Goal: Task Accomplishment & Management: Manage account settings

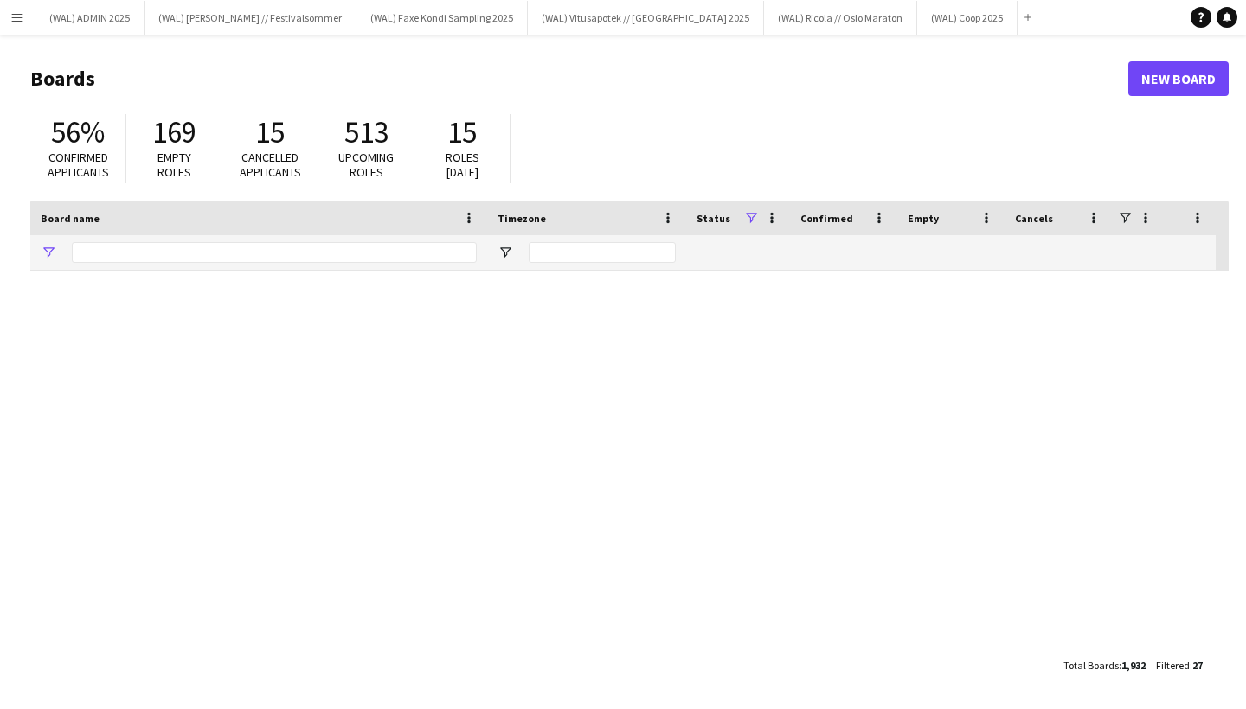
type input "****"
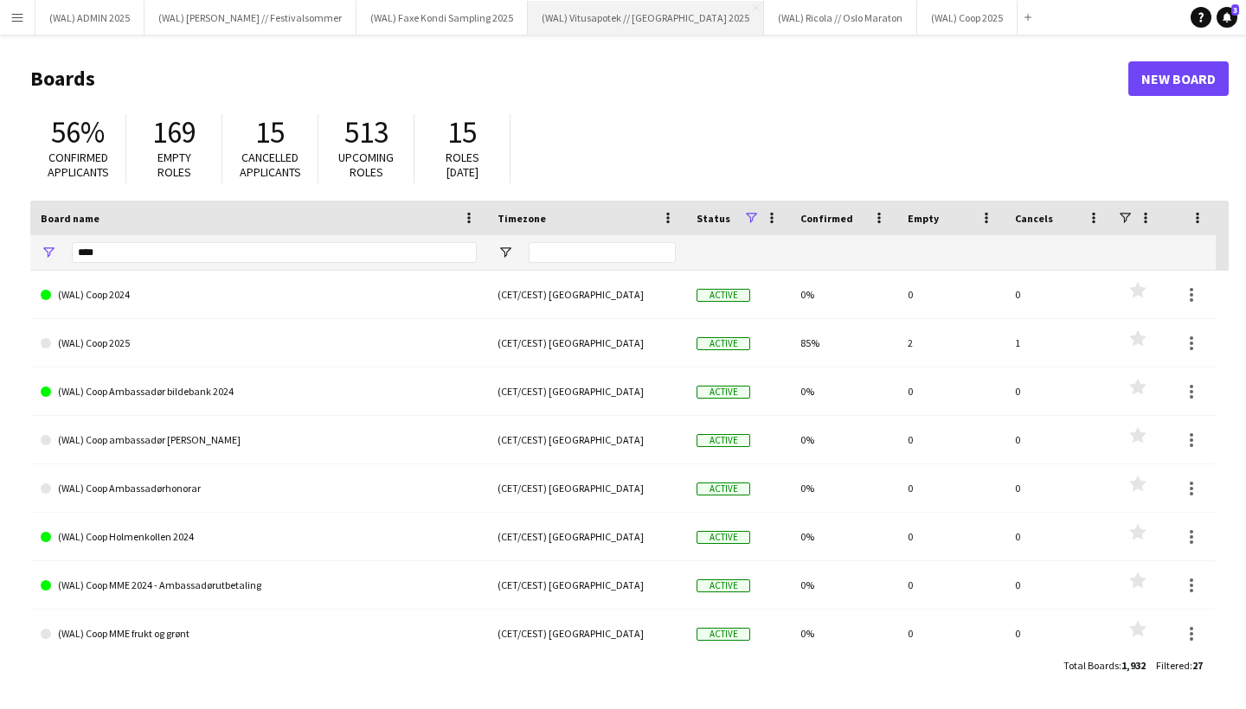
click at [577, 14] on button "(WAL) Vitusapotek // [GEOGRAPHIC_DATA] 2025 Close" at bounding box center [646, 18] width 236 height 34
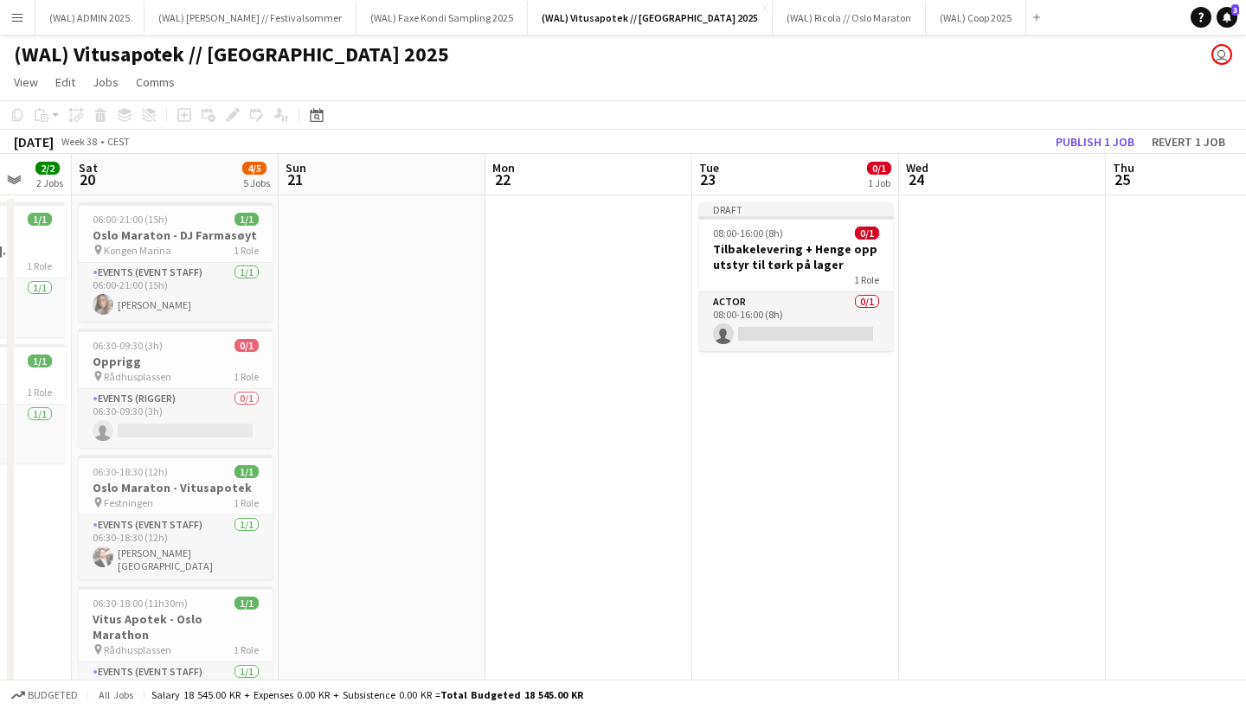
scroll to position [0, 780]
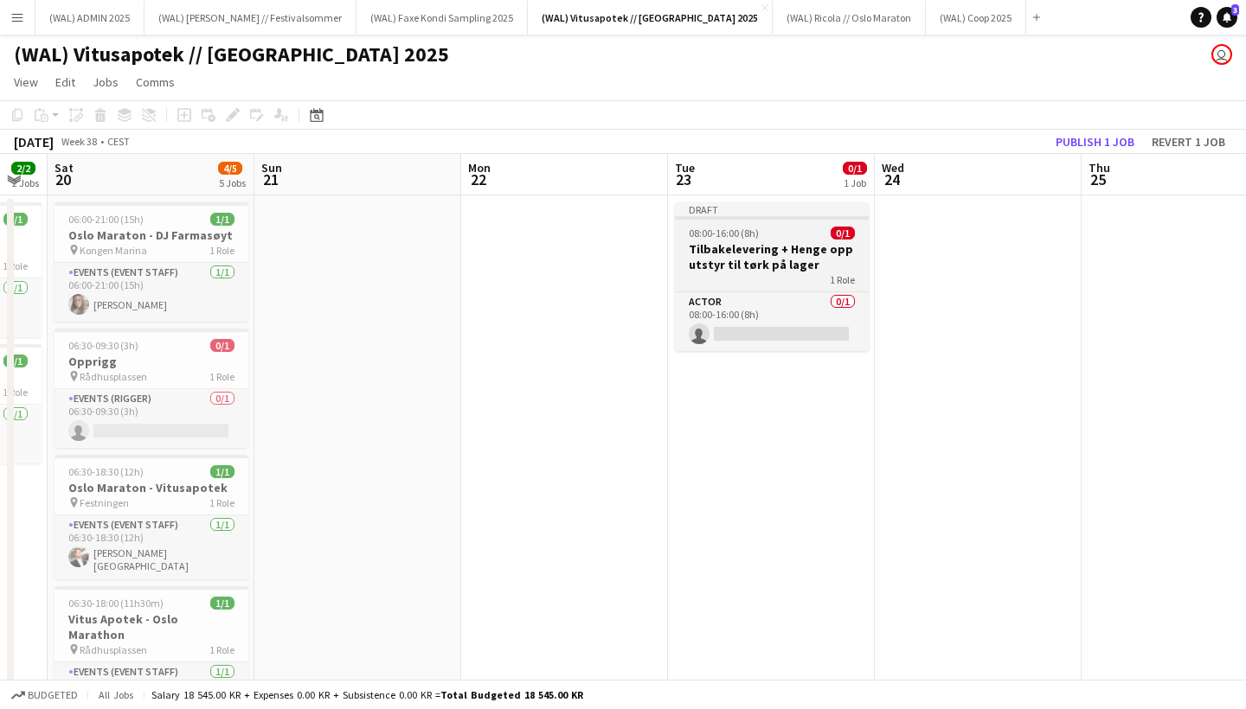
click at [744, 230] on span "08:00-16:00 (8h)" at bounding box center [724, 233] width 70 height 13
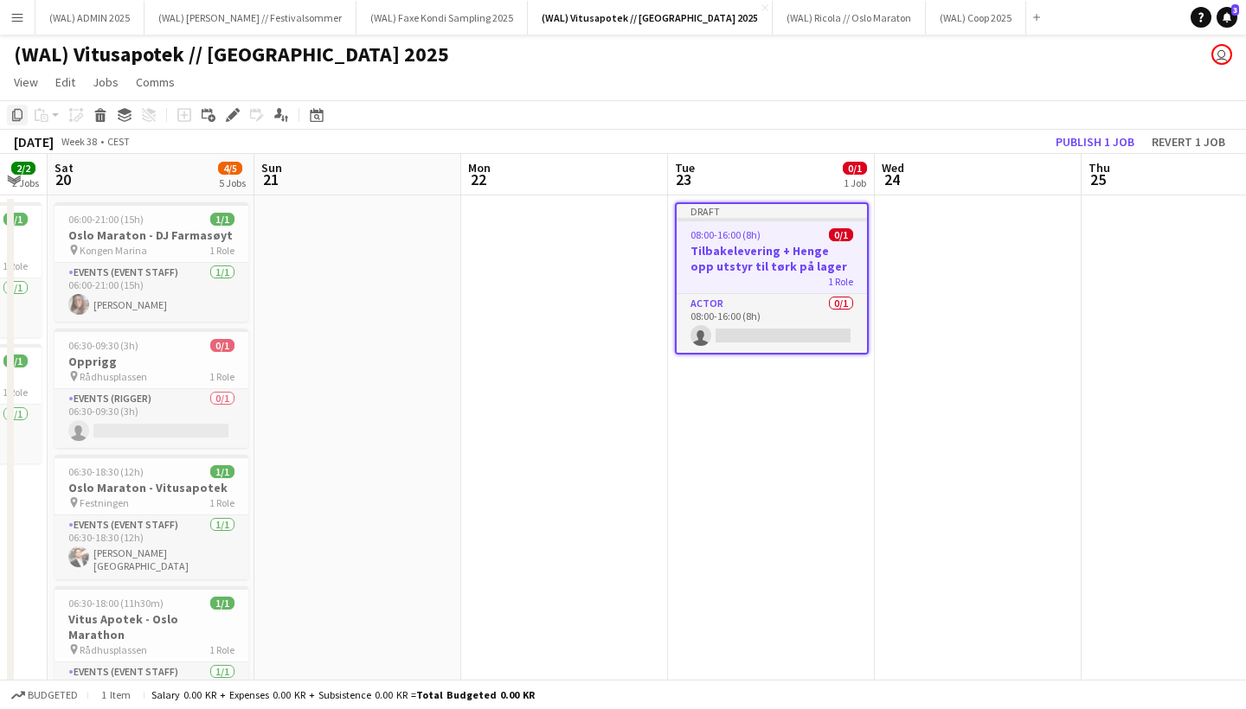
click at [23, 117] on icon "Copy" at bounding box center [17, 115] width 14 height 14
click at [559, 244] on app-date-cell at bounding box center [564, 563] width 207 height 735
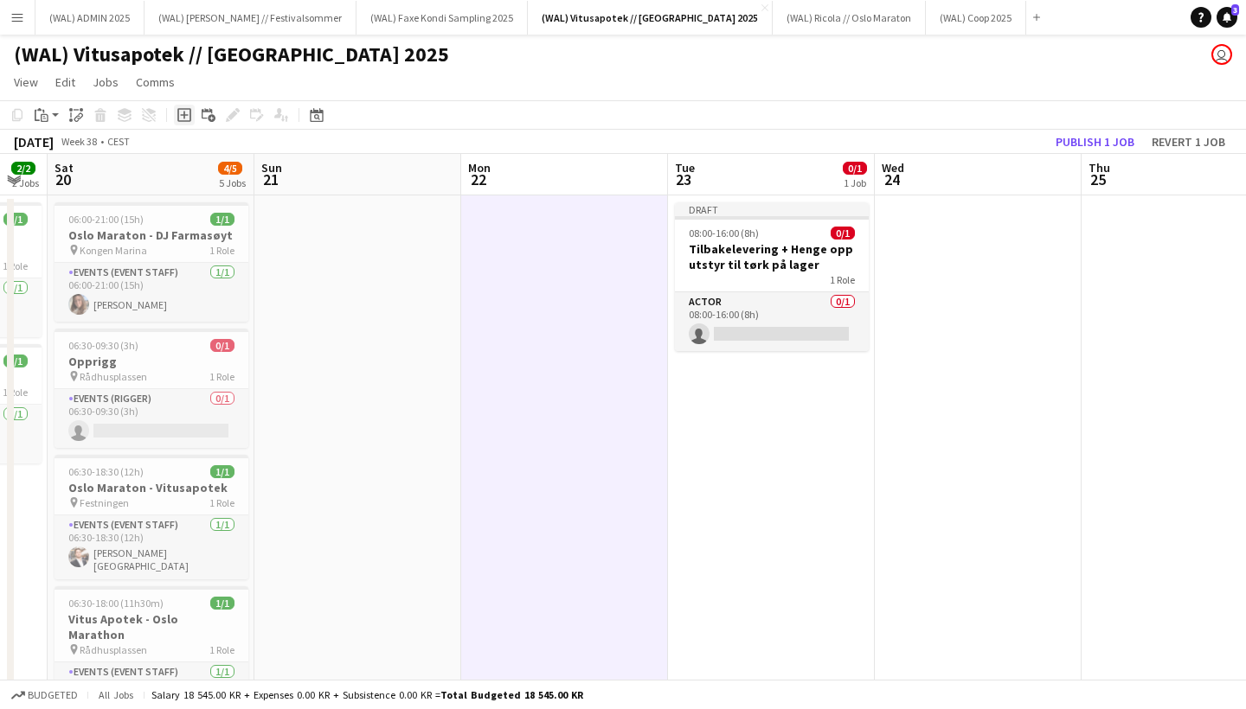
click at [185, 115] on icon at bounding box center [184, 116] width 8 height 8
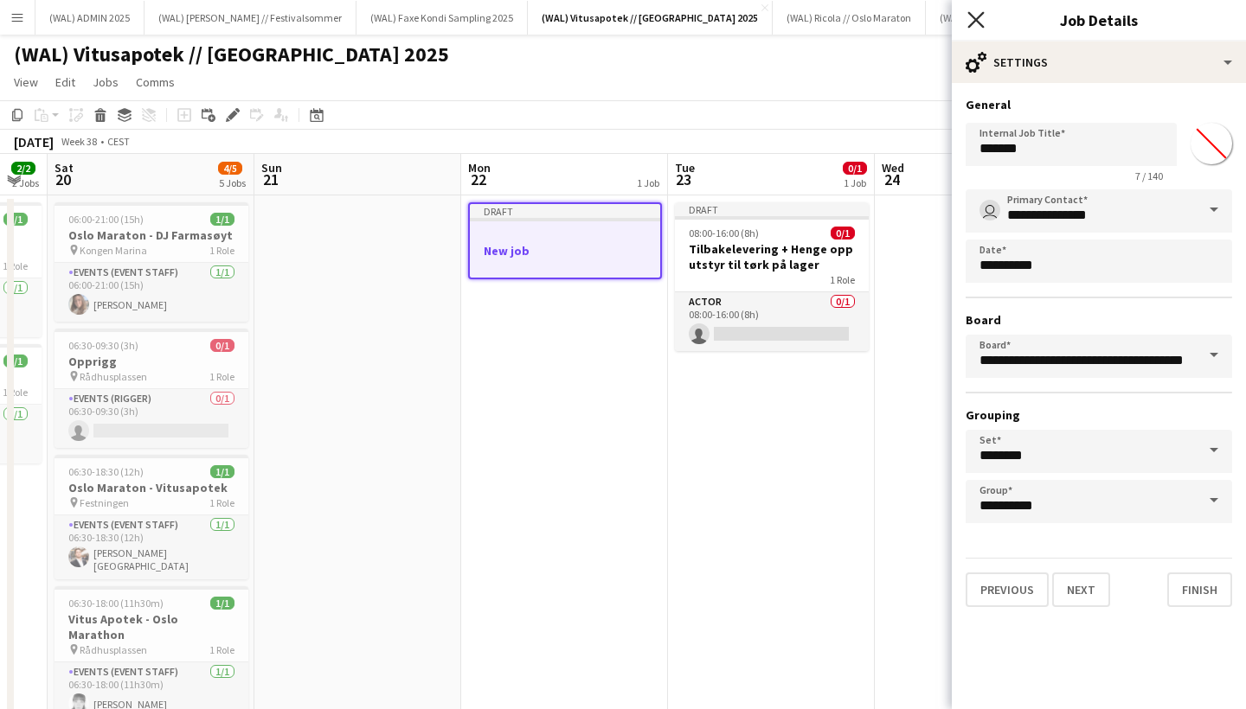
click at [979, 27] on icon "Close pop-in" at bounding box center [975, 19] width 16 height 16
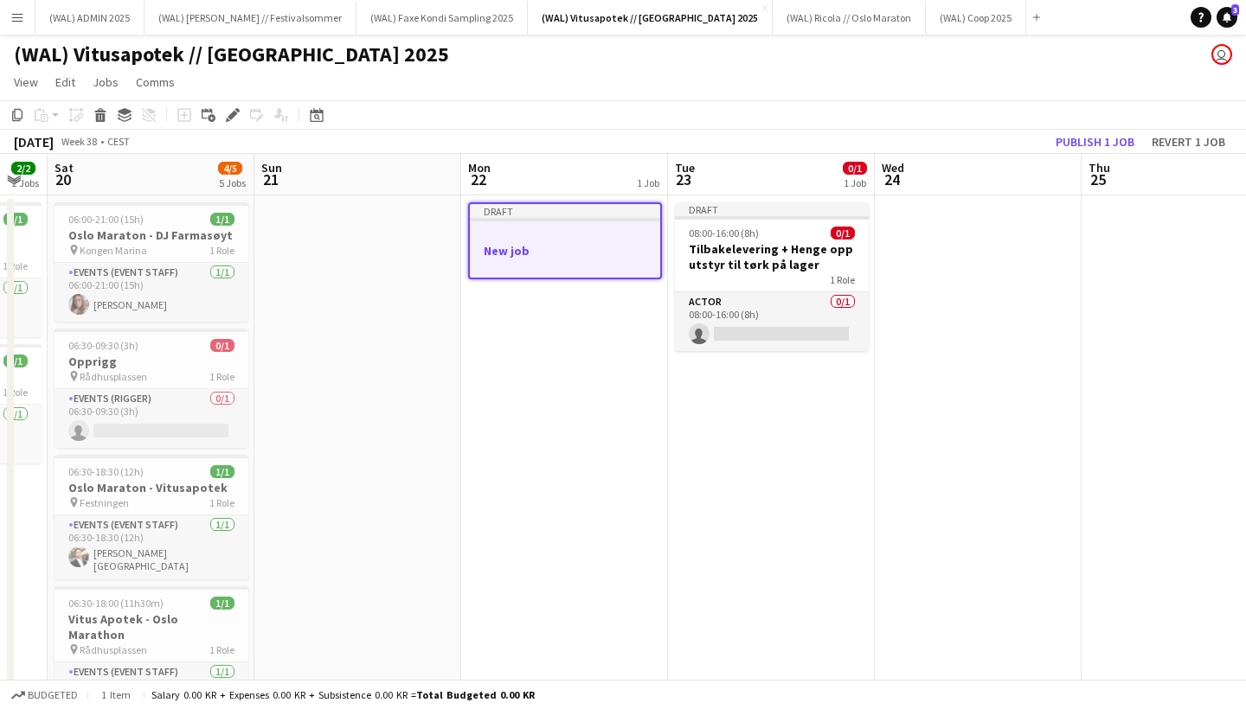
click at [498, 352] on app-date-cell "Draft New job" at bounding box center [564, 563] width 207 height 735
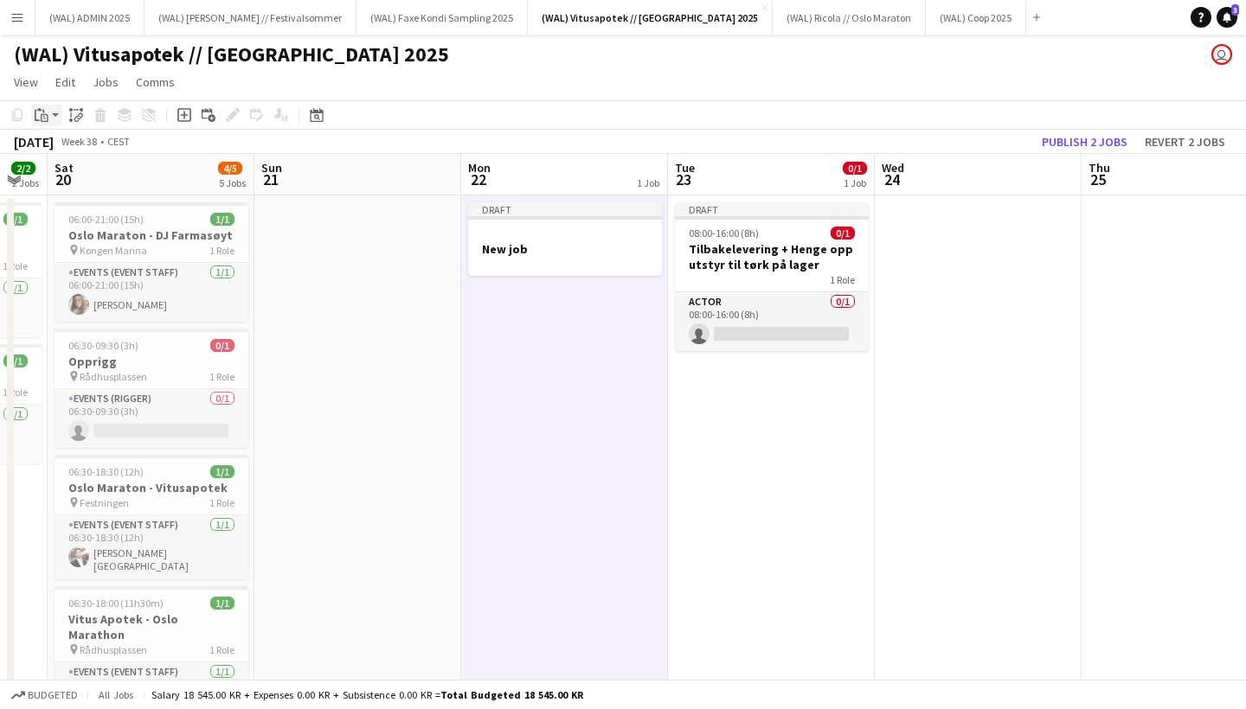
click at [51, 120] on div "Paste" at bounding box center [41, 115] width 21 height 21
click at [92, 171] on link "Paste with crew Command Shift V" at bounding box center [114, 178] width 137 height 16
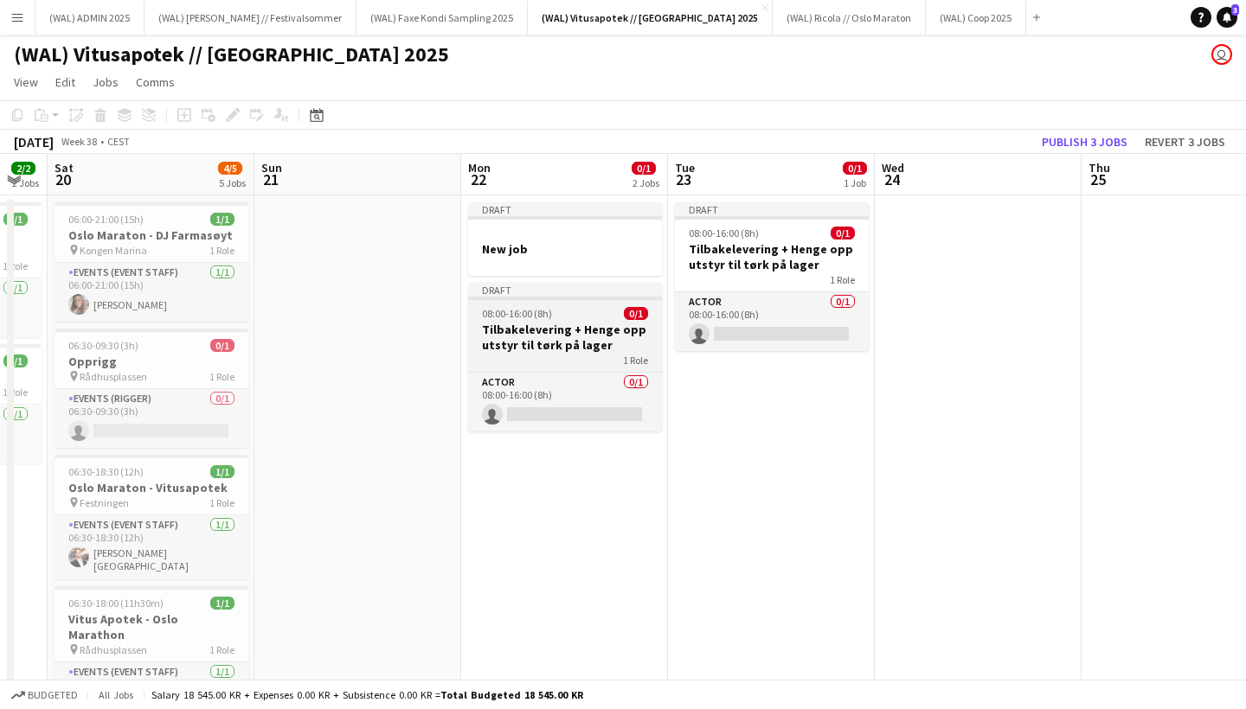
click at [550, 332] on h3 "Tilbakelevering + Henge opp utstyr til tørk på lager" at bounding box center [565, 337] width 194 height 31
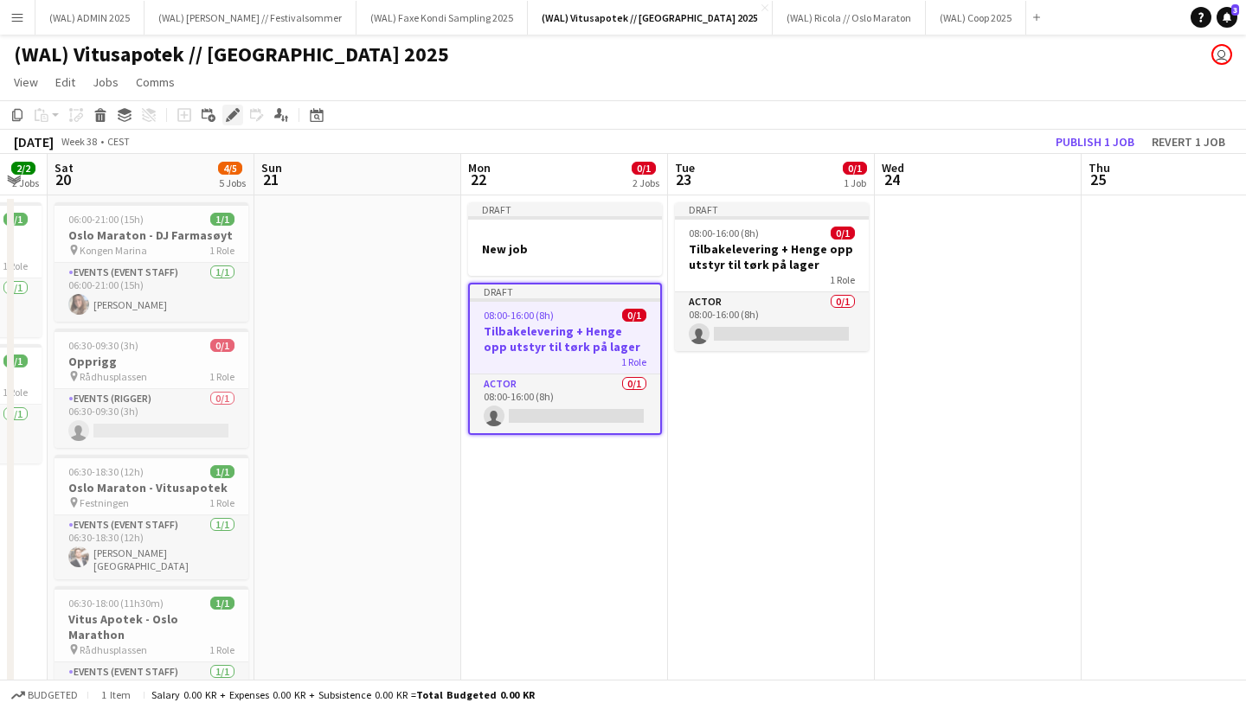
click at [239, 112] on icon at bounding box center [237, 110] width 4 height 4
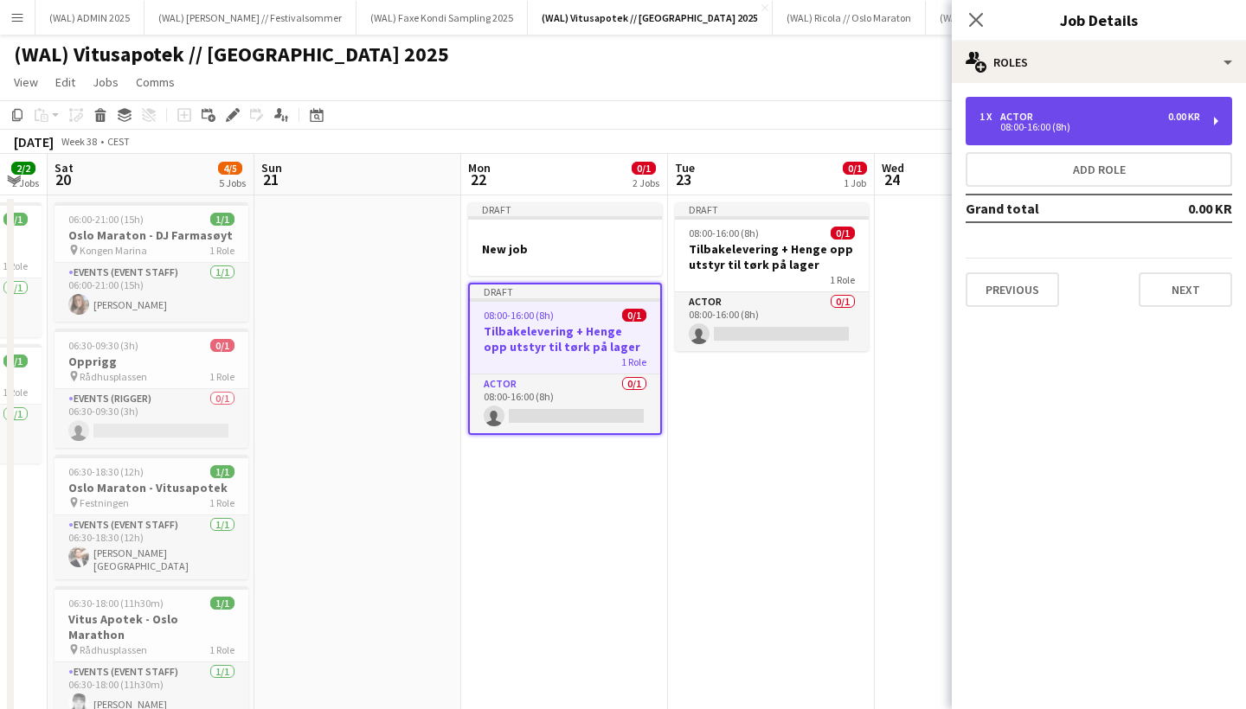
click at [1011, 138] on div "1 x Actor 0.00 KR 08:00-16:00 (8h)" at bounding box center [1099, 121] width 266 height 48
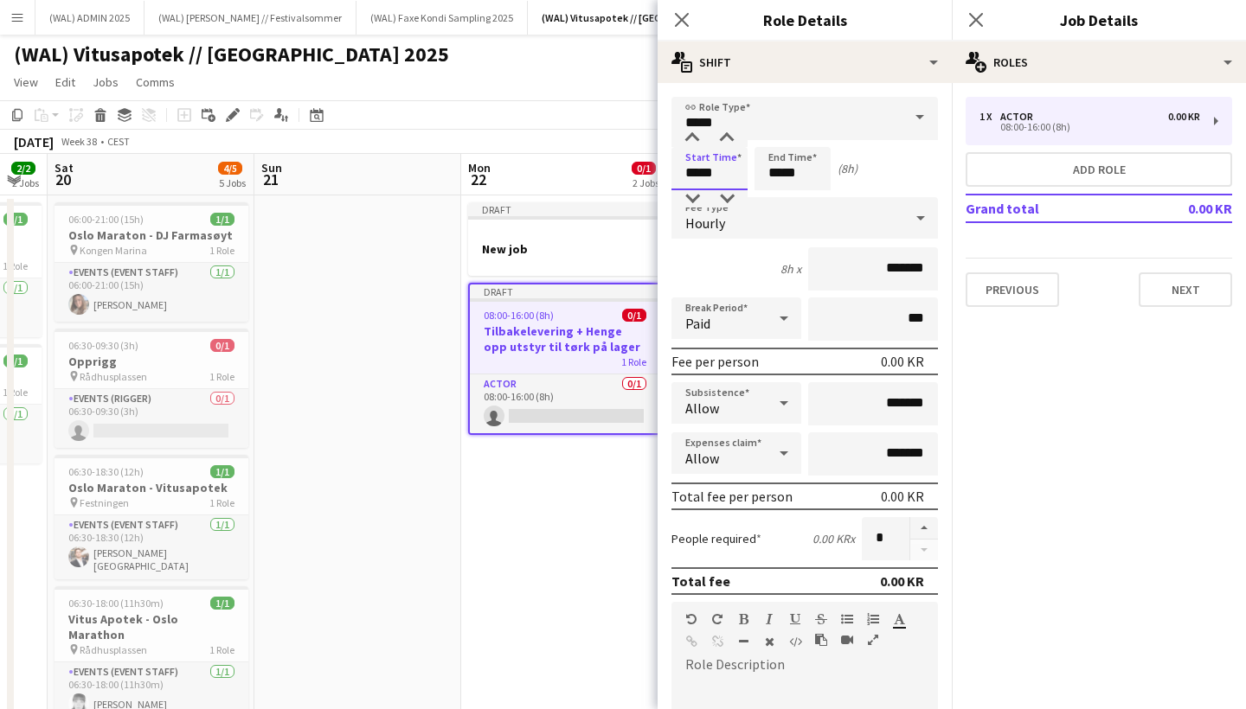
drag, startPoint x: 706, startPoint y: 171, endPoint x: 722, endPoint y: 171, distance: 16.4
click at [706, 171] on input "*****" at bounding box center [709, 168] width 76 height 43
type input "*****"
click at [776, 169] on input "*****" at bounding box center [792, 168] width 76 height 43
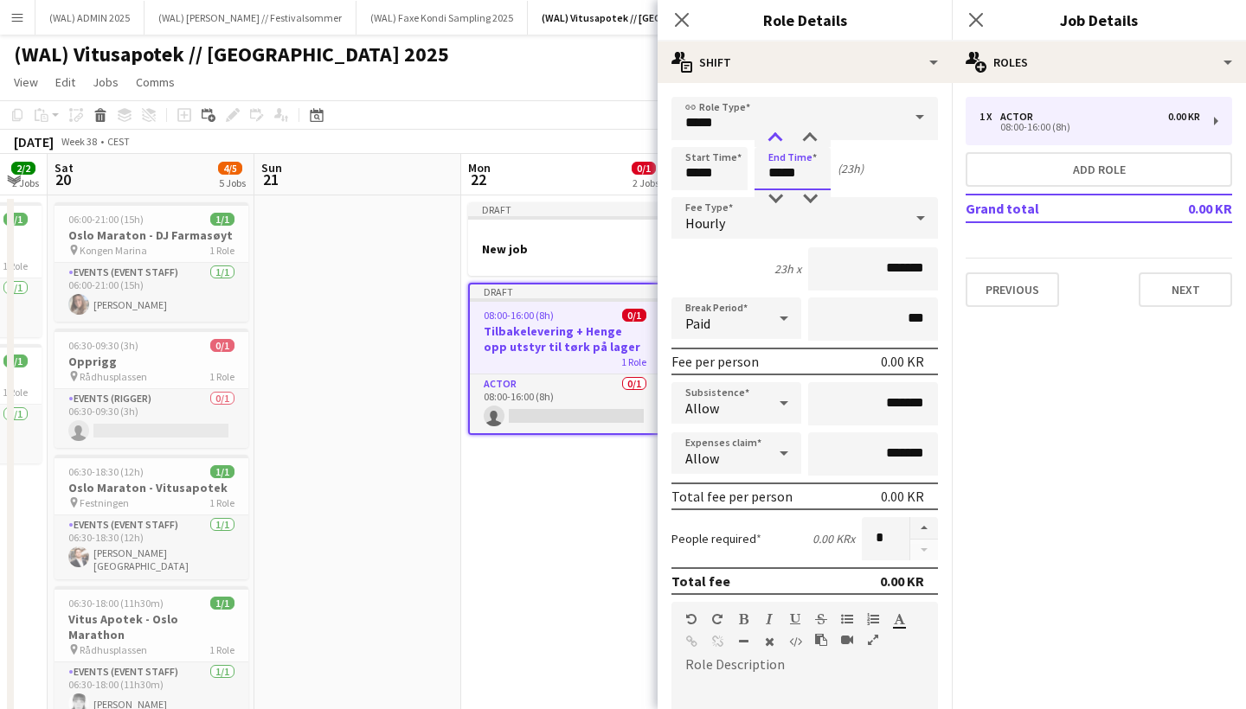
click at [779, 140] on div at bounding box center [775, 138] width 35 height 17
type input "*****"
click at [779, 140] on div at bounding box center [775, 138] width 35 height 17
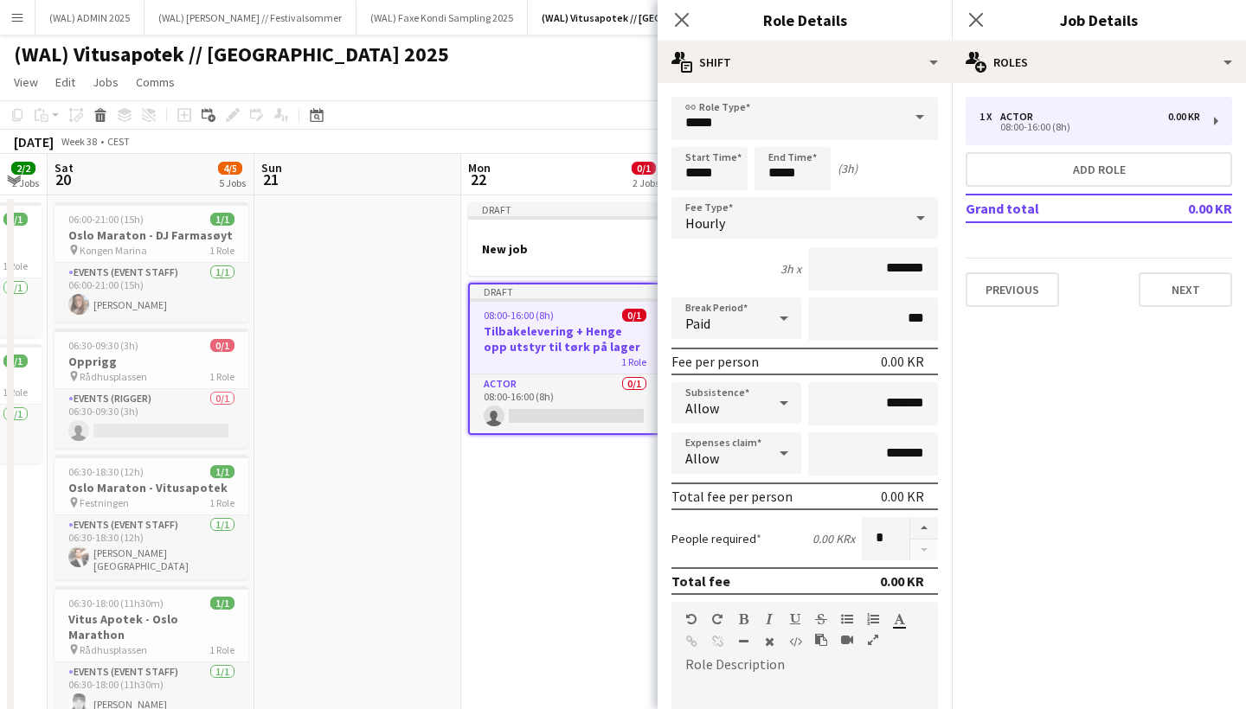
click at [878, 159] on div "Start Time ***** End Time ***** (3h)" at bounding box center [804, 168] width 266 height 43
click at [933, 266] on input "*******" at bounding box center [873, 268] width 130 height 43
type input "****"
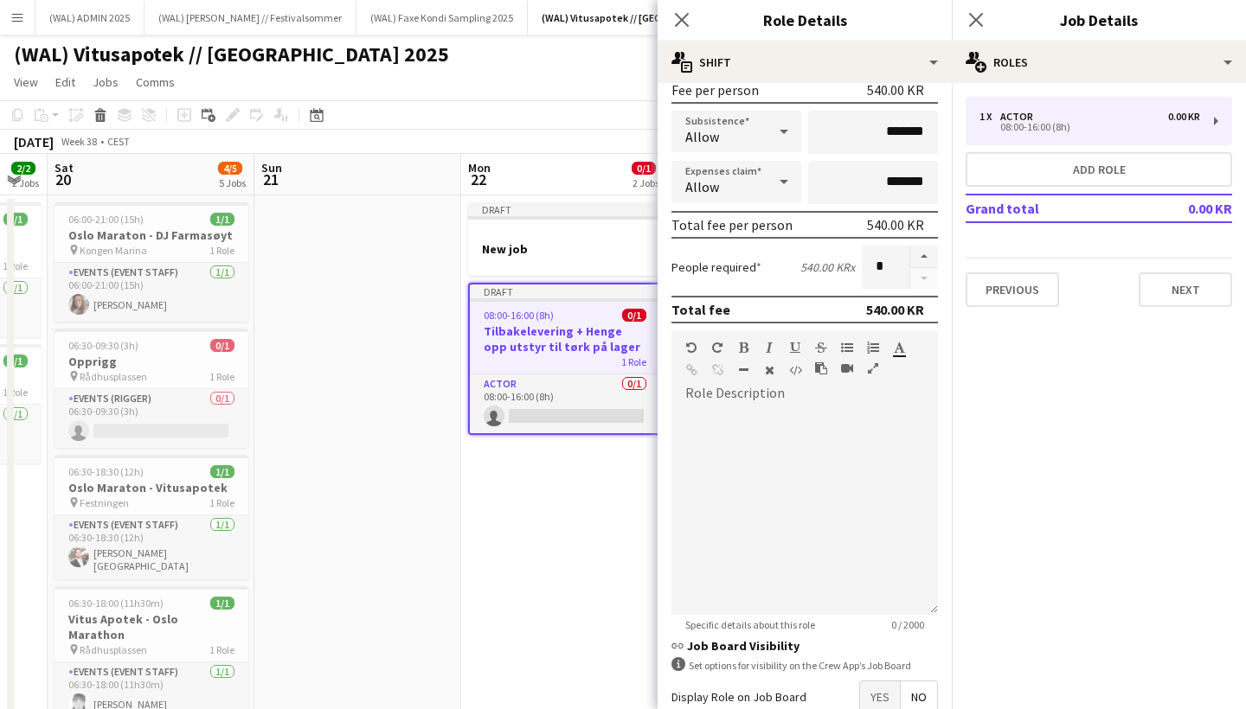
scroll to position [374, 0]
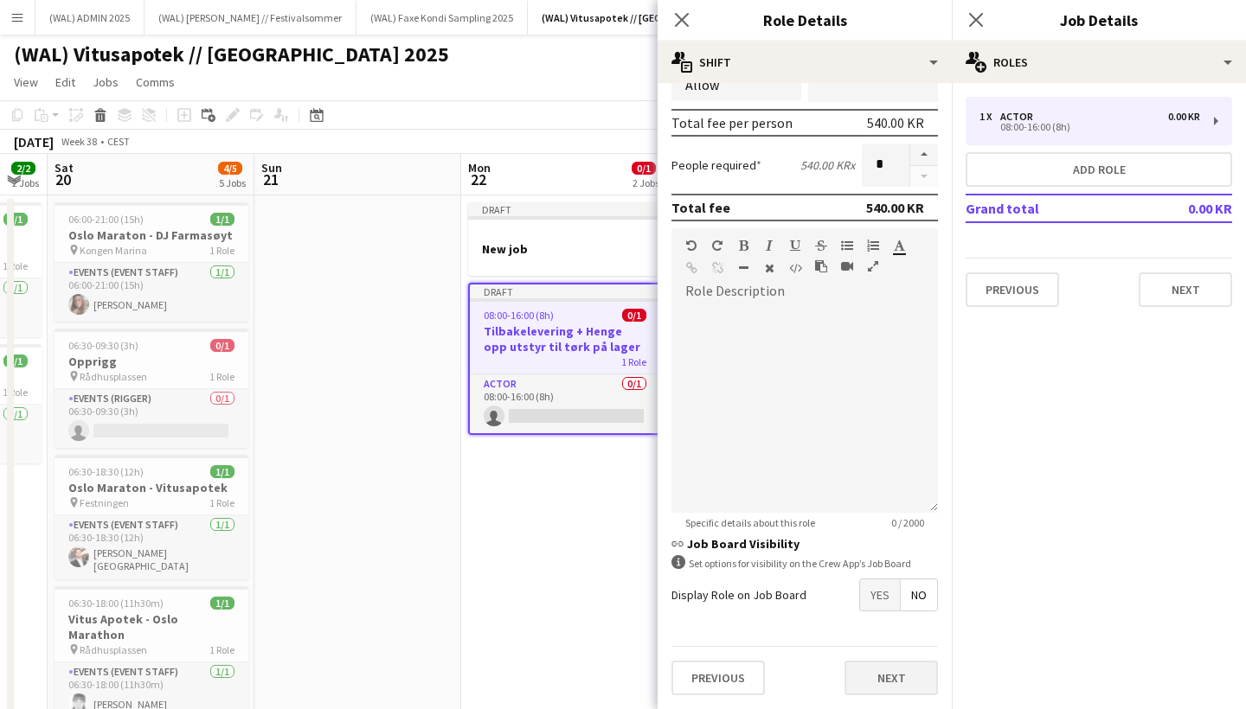
type input "******"
click at [885, 683] on button "Next" at bounding box center [890, 678] width 93 height 35
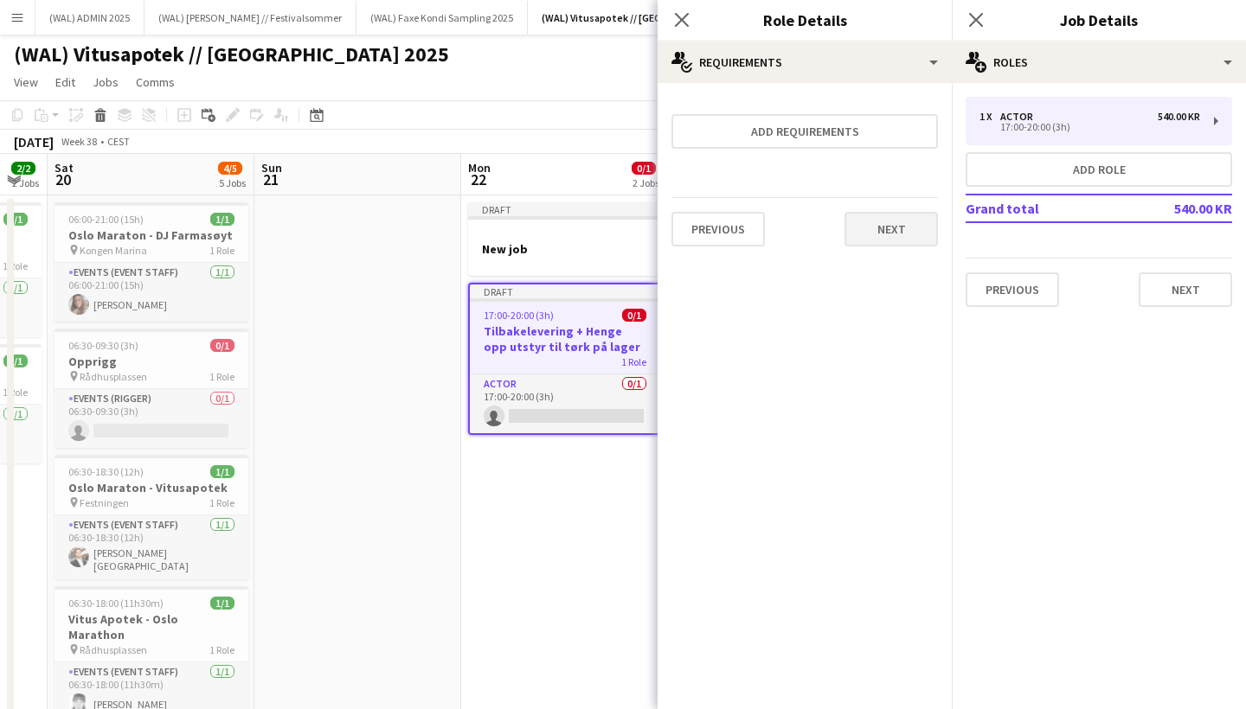
click at [884, 232] on button "Next" at bounding box center [890, 229] width 93 height 35
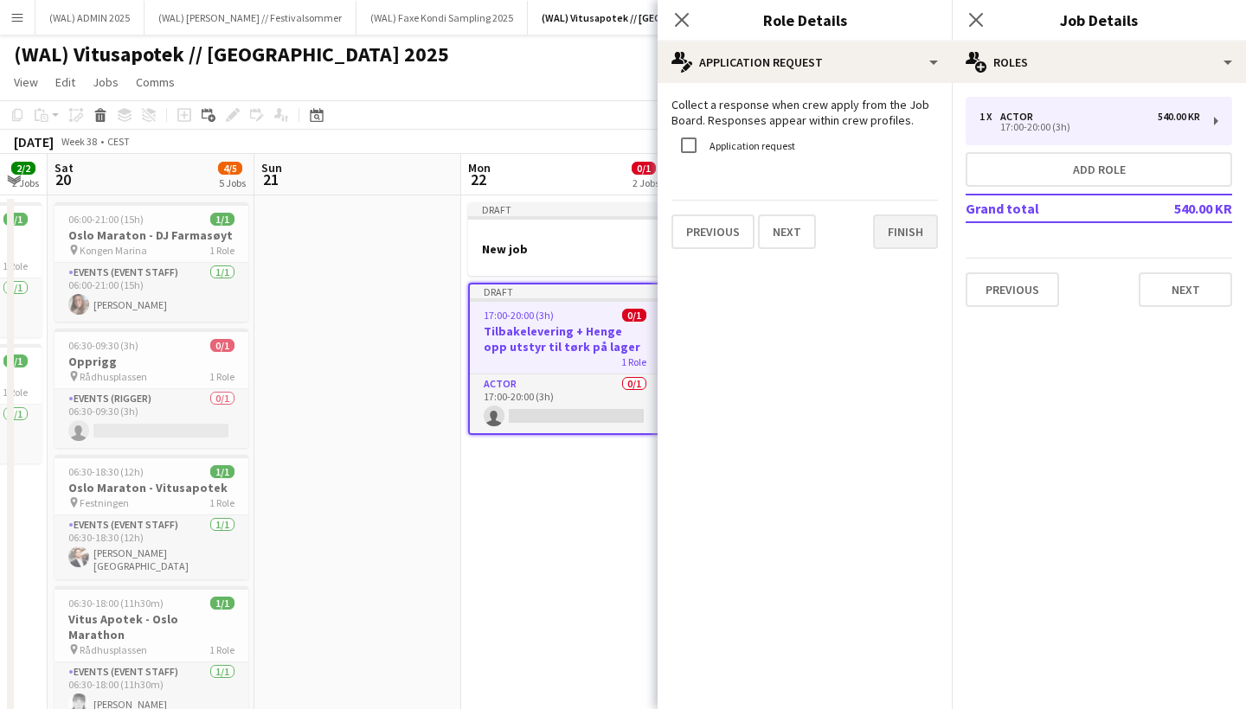
click at [900, 229] on button "Finish" at bounding box center [905, 232] width 65 height 35
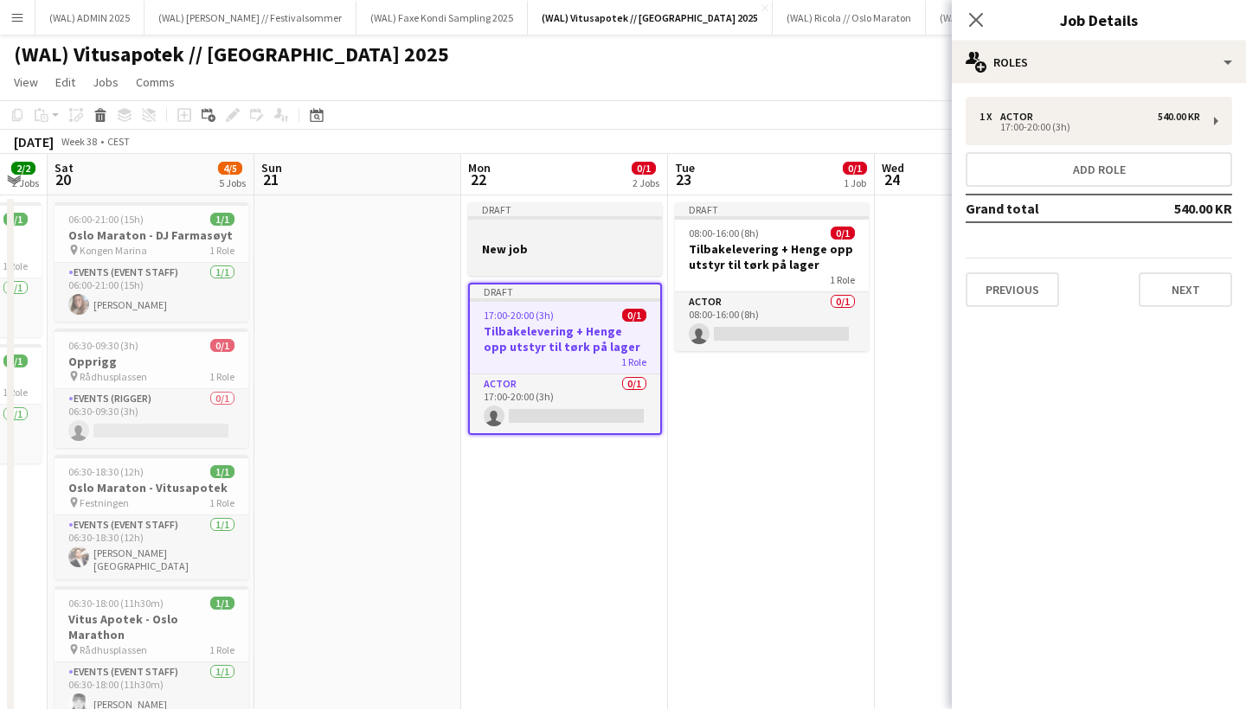
click at [517, 237] on div at bounding box center [565, 233] width 194 height 13
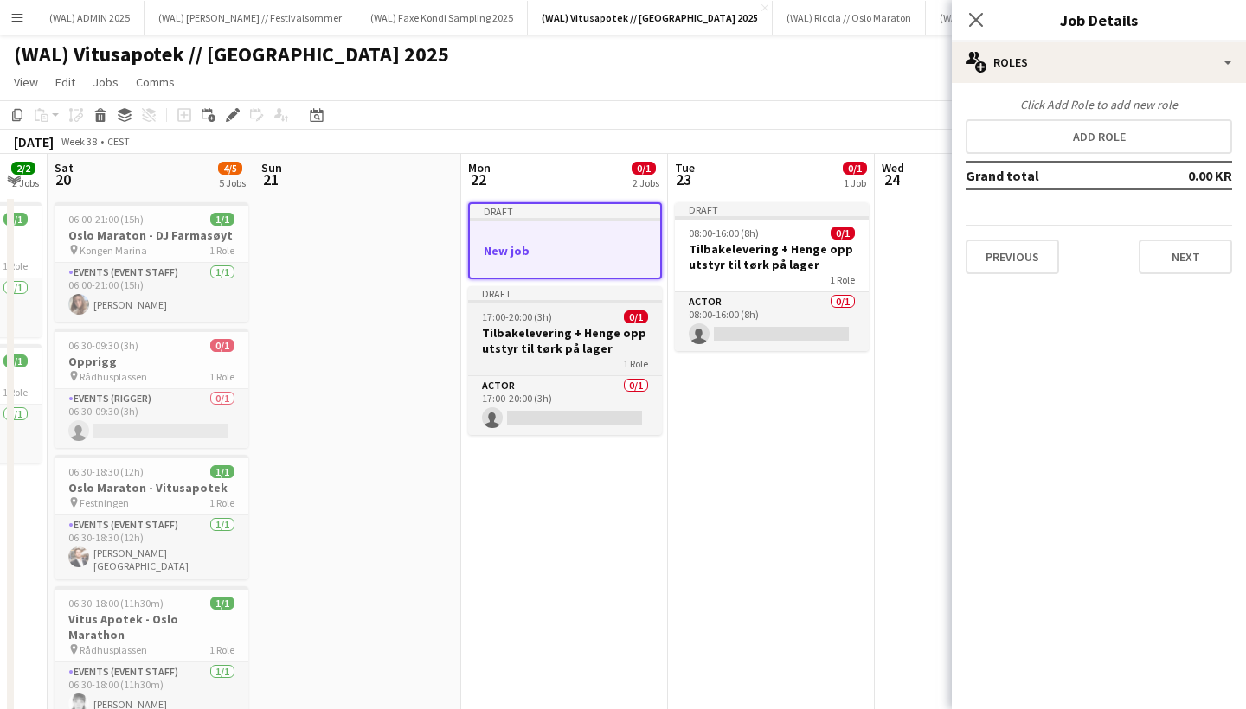
click at [533, 318] on span "17:00-20:00 (3h)" at bounding box center [517, 317] width 70 height 13
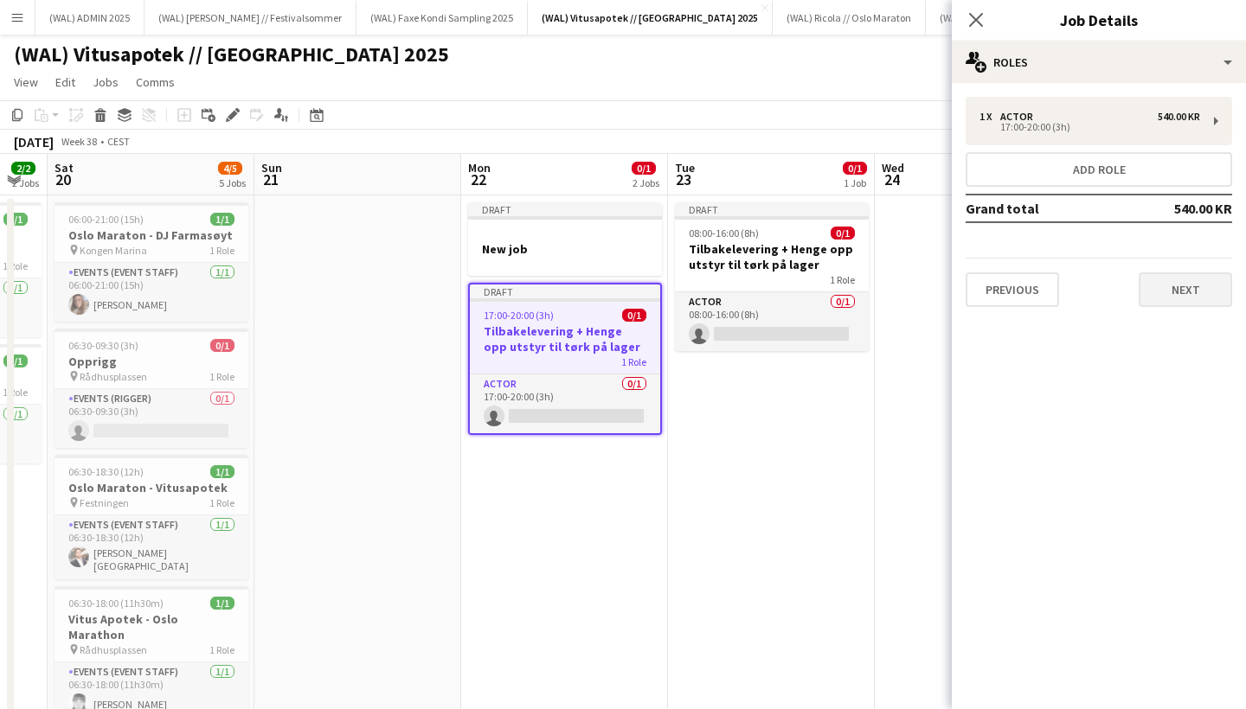
click at [1178, 298] on button "Next" at bounding box center [1185, 290] width 93 height 35
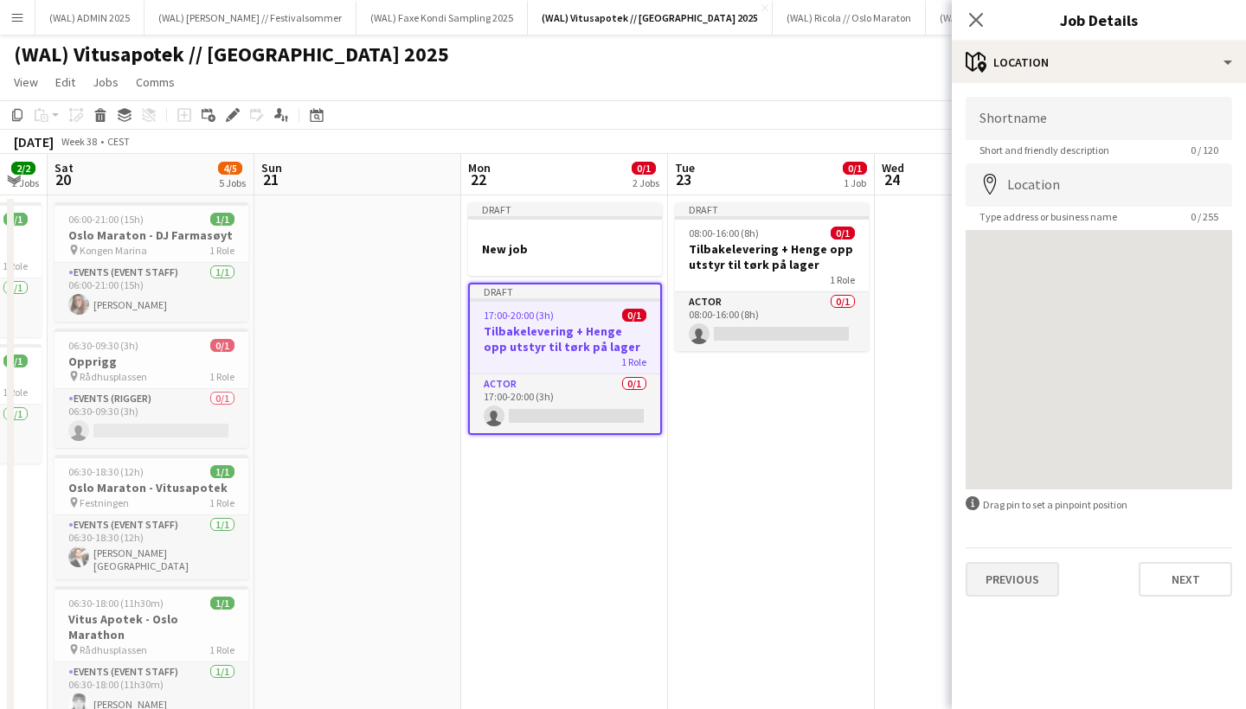
click at [1046, 582] on button "Previous" at bounding box center [1012, 579] width 93 height 35
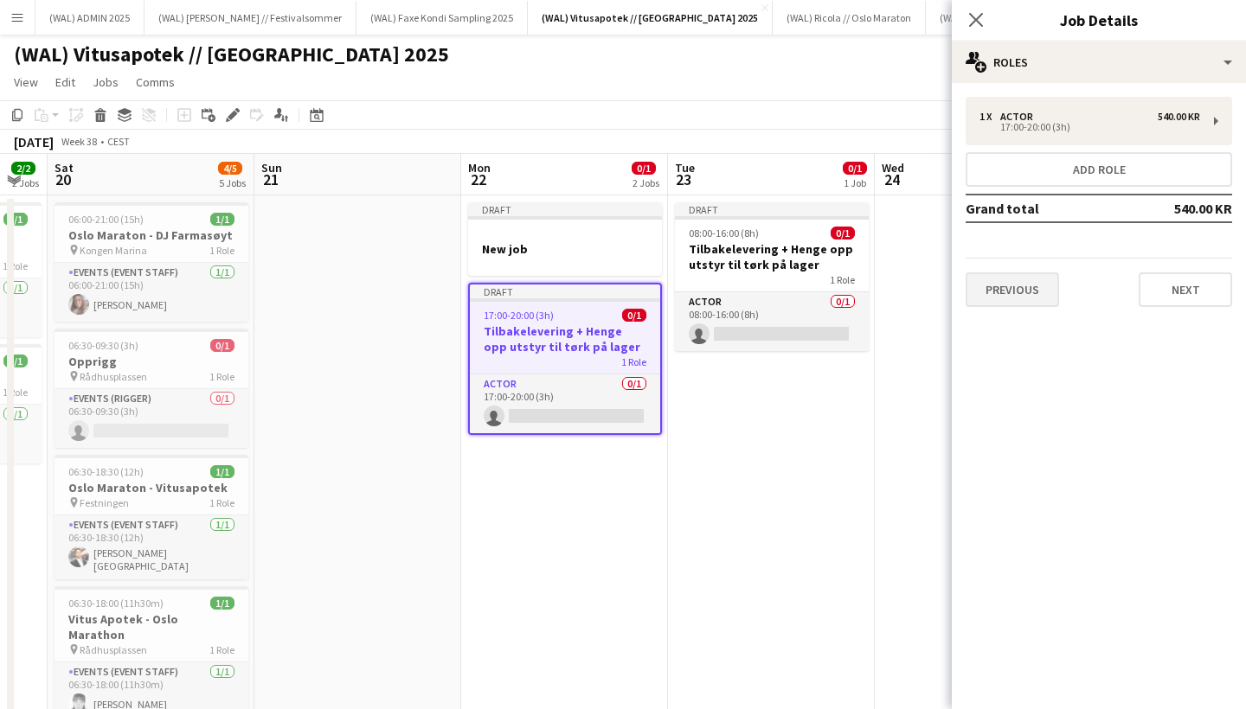
click at [1023, 279] on button "Previous" at bounding box center [1012, 290] width 93 height 35
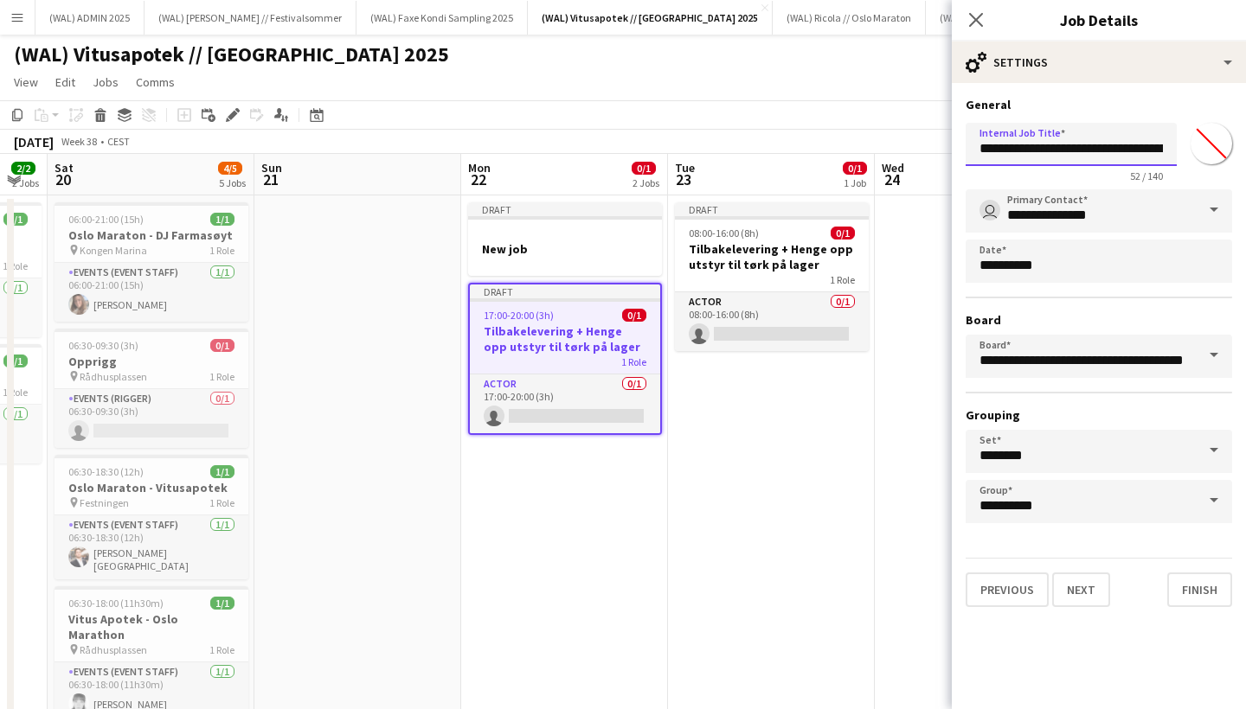
click at [1096, 151] on input "**********" at bounding box center [1071, 144] width 211 height 43
click at [1117, 151] on input "**********" at bounding box center [1071, 144] width 211 height 43
type input "**********"
click at [1080, 590] on button "Next" at bounding box center [1081, 590] width 58 height 35
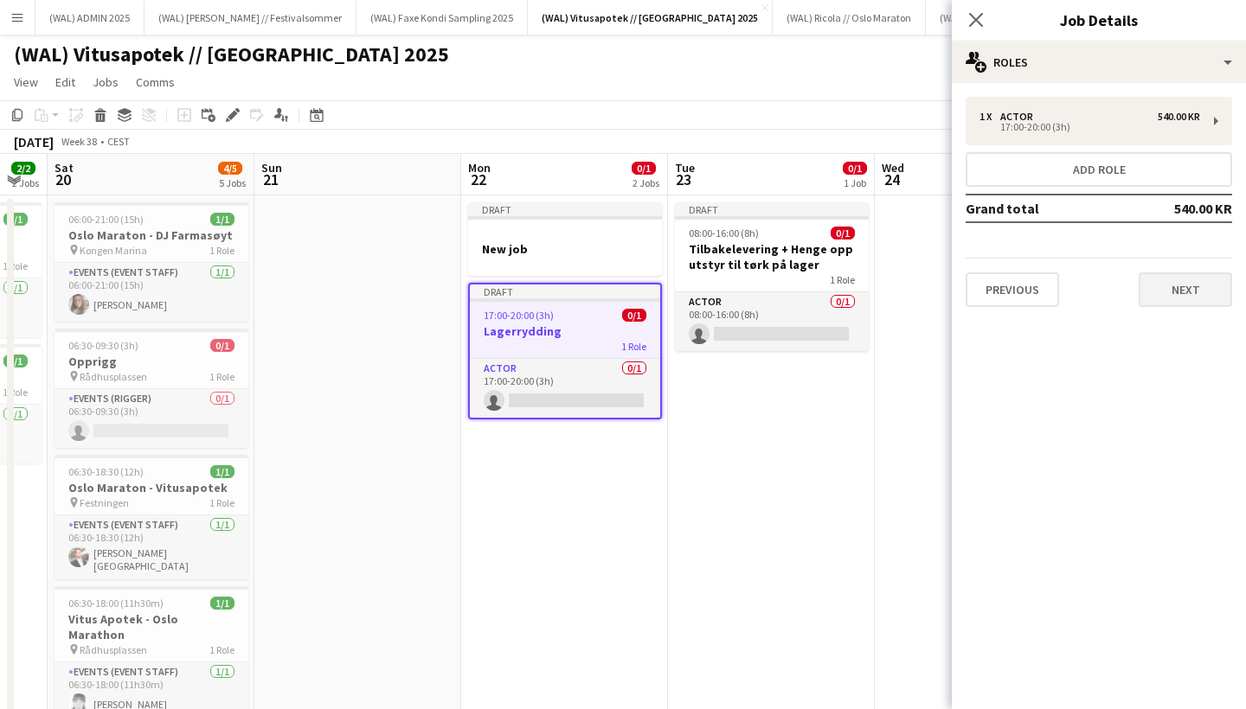
click at [1168, 298] on button "Next" at bounding box center [1185, 290] width 93 height 35
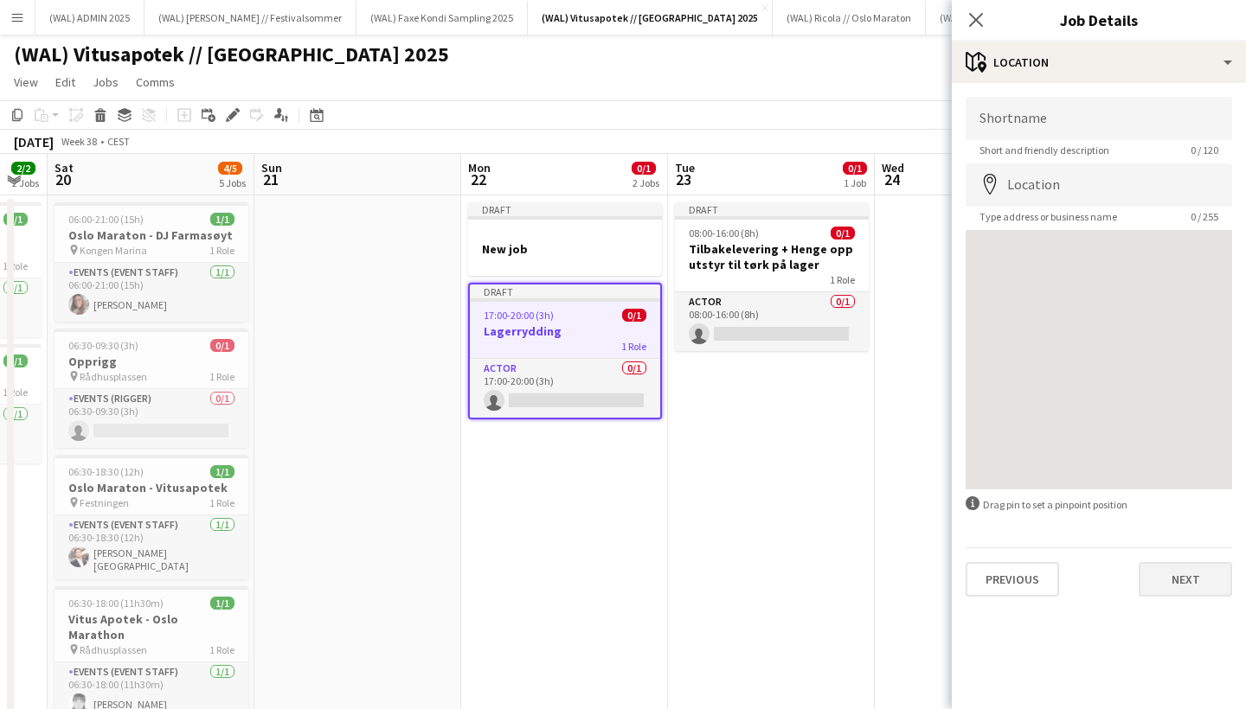
click at [1184, 580] on button "Next" at bounding box center [1185, 579] width 93 height 35
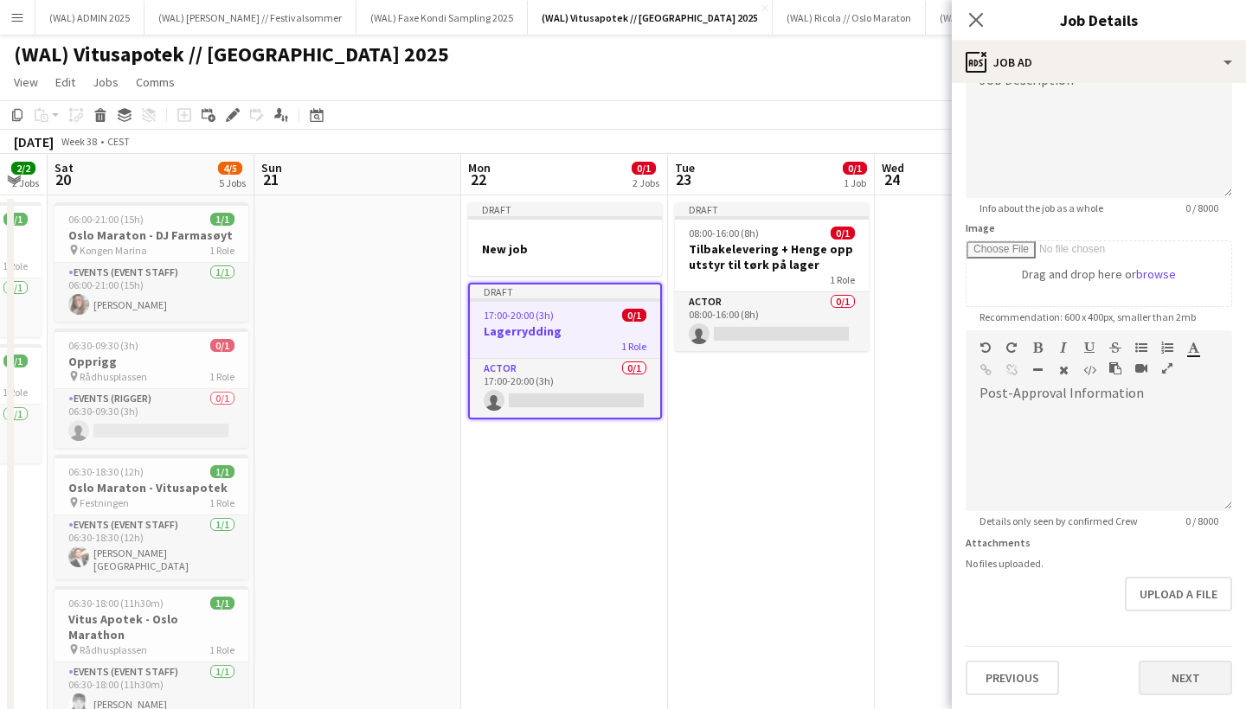
scroll to position [147, 0]
click at [1192, 676] on button "Next" at bounding box center [1185, 678] width 93 height 35
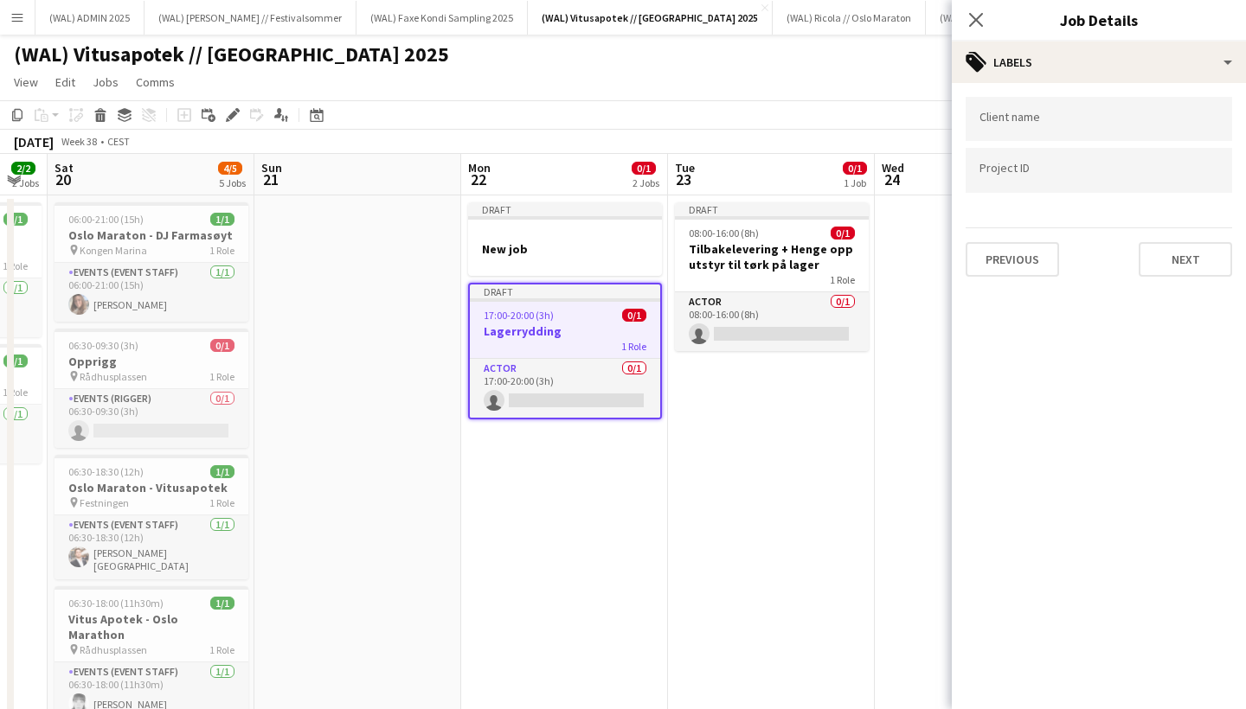
click at [1072, 127] on input "Type to search client labels..." at bounding box center [1098, 120] width 239 height 16
click at [143, 220] on div "06:00-21:00 (15h) 1/1" at bounding box center [152, 219] width 194 height 13
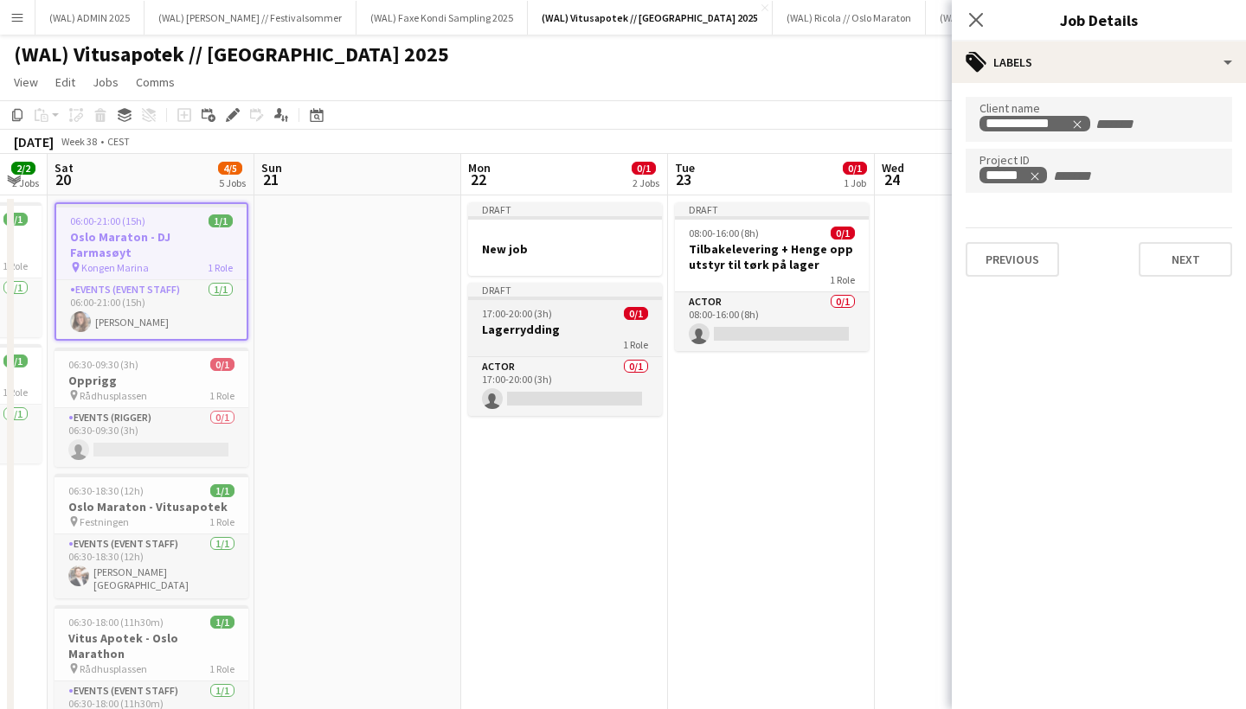
click at [560, 334] on h3 "Lagerrydding" at bounding box center [565, 330] width 194 height 16
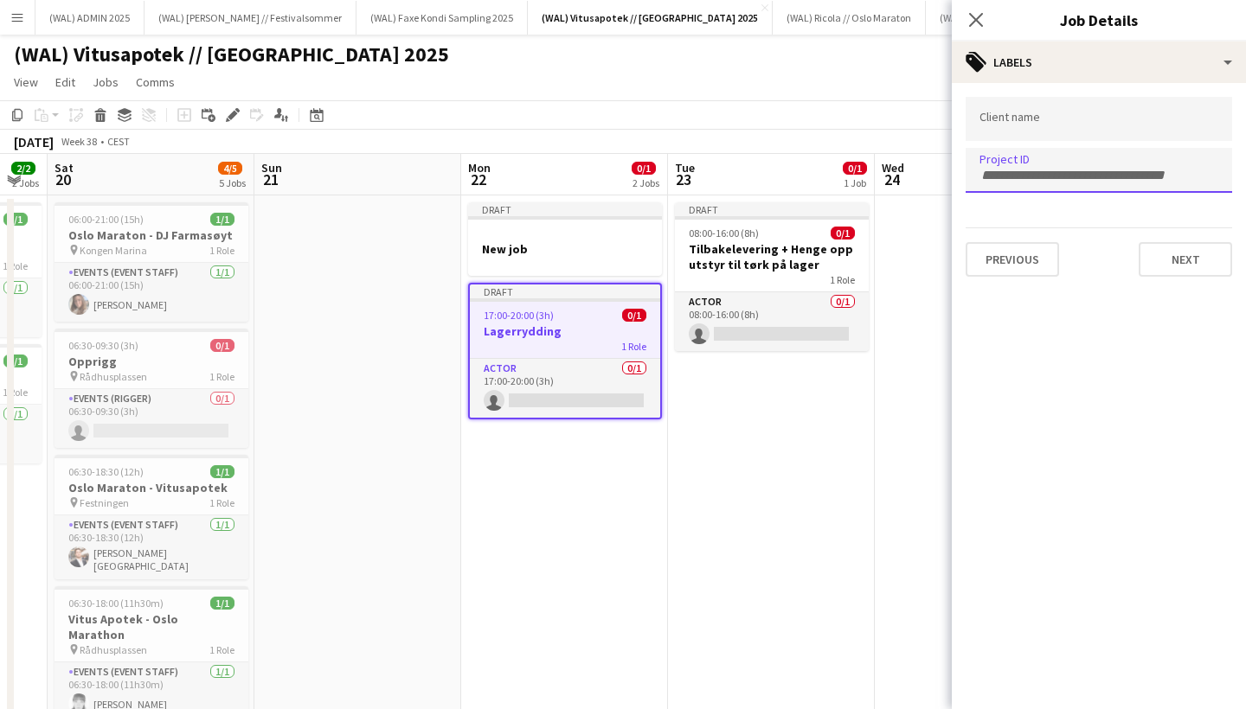
click at [1007, 176] on input "Type to search project ID labels..." at bounding box center [1098, 176] width 239 height 16
type input "******"
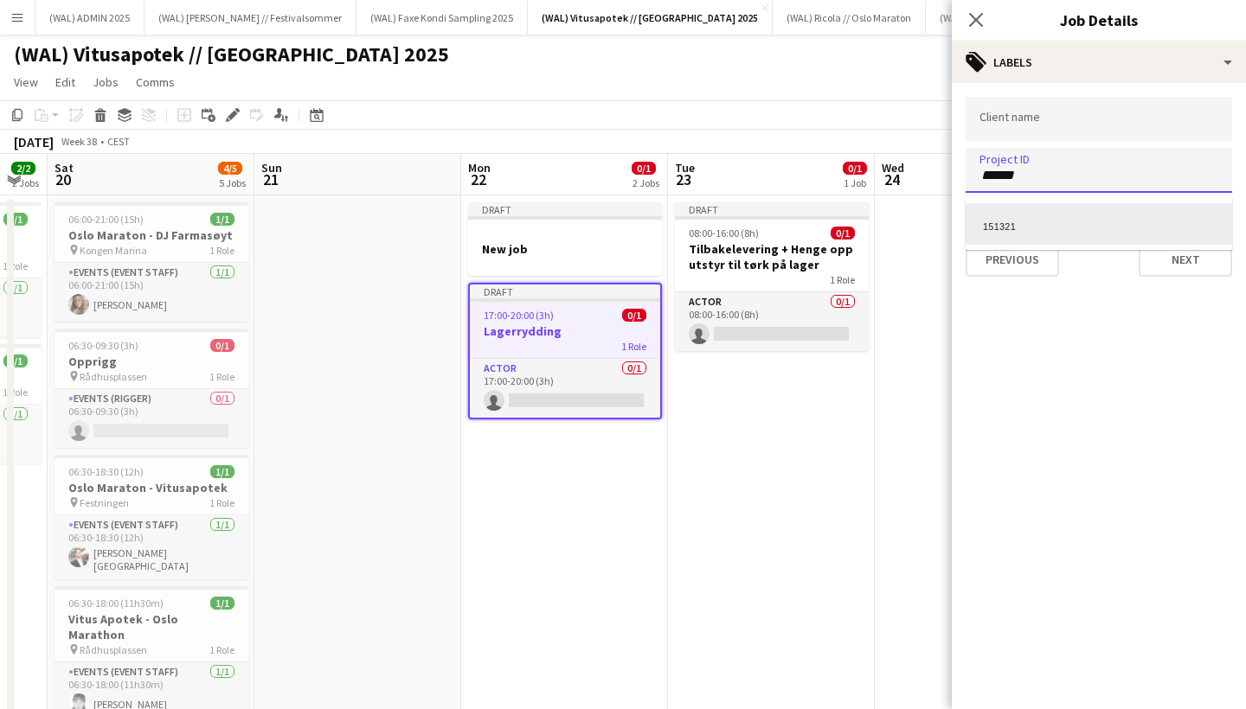
click at [1018, 226] on div "151321" at bounding box center [1099, 224] width 266 height 42
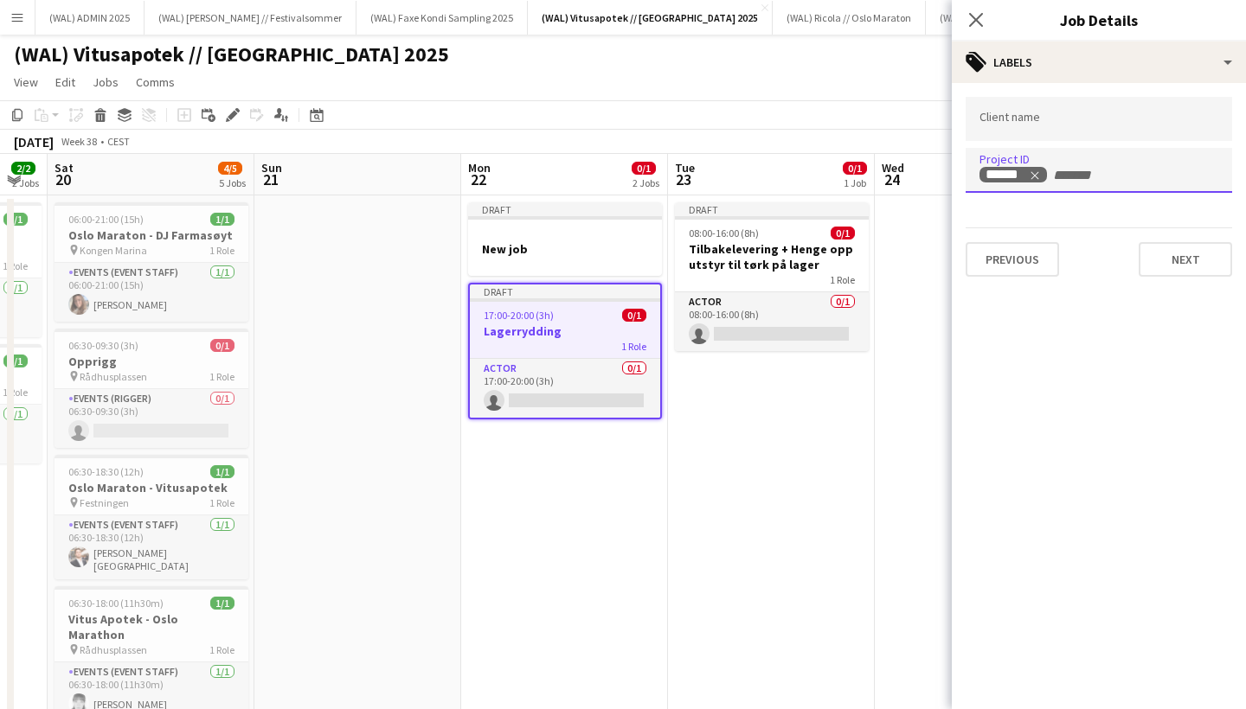
click at [1016, 125] on input "Type to search client labels..." at bounding box center [1098, 120] width 239 height 16
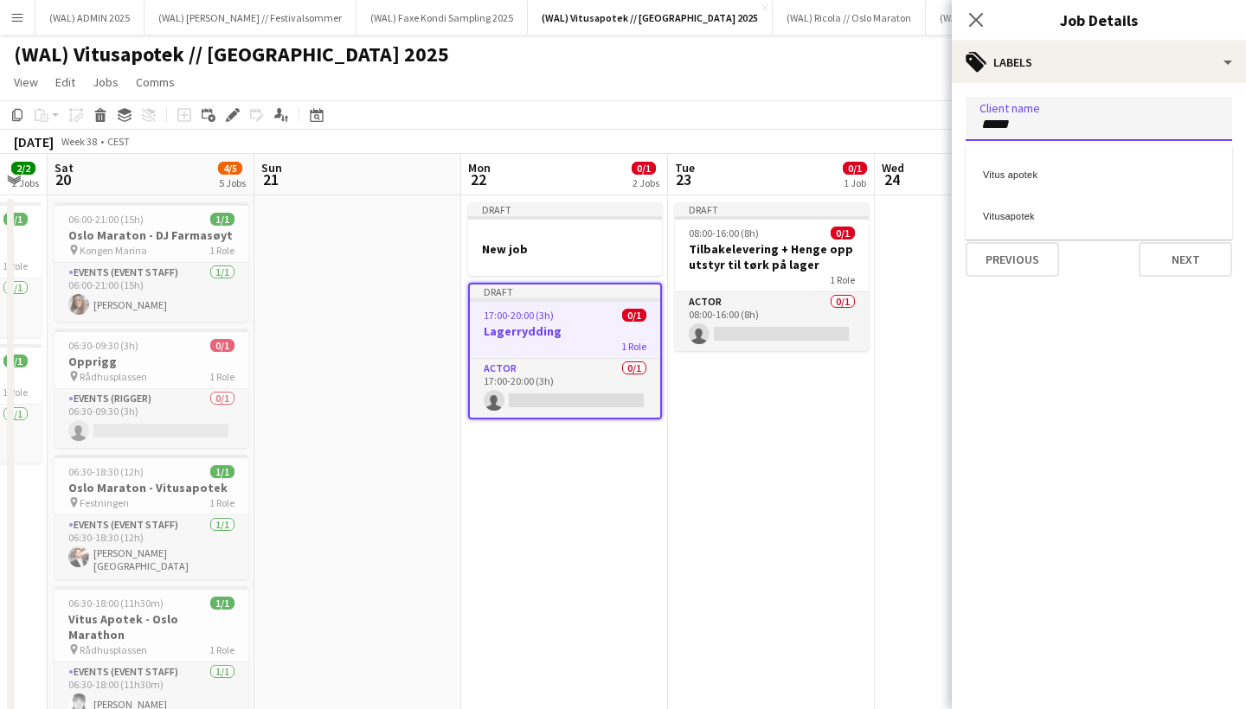
type input "*****"
click at [1015, 209] on div "Vitusapotek" at bounding box center [1099, 214] width 266 height 42
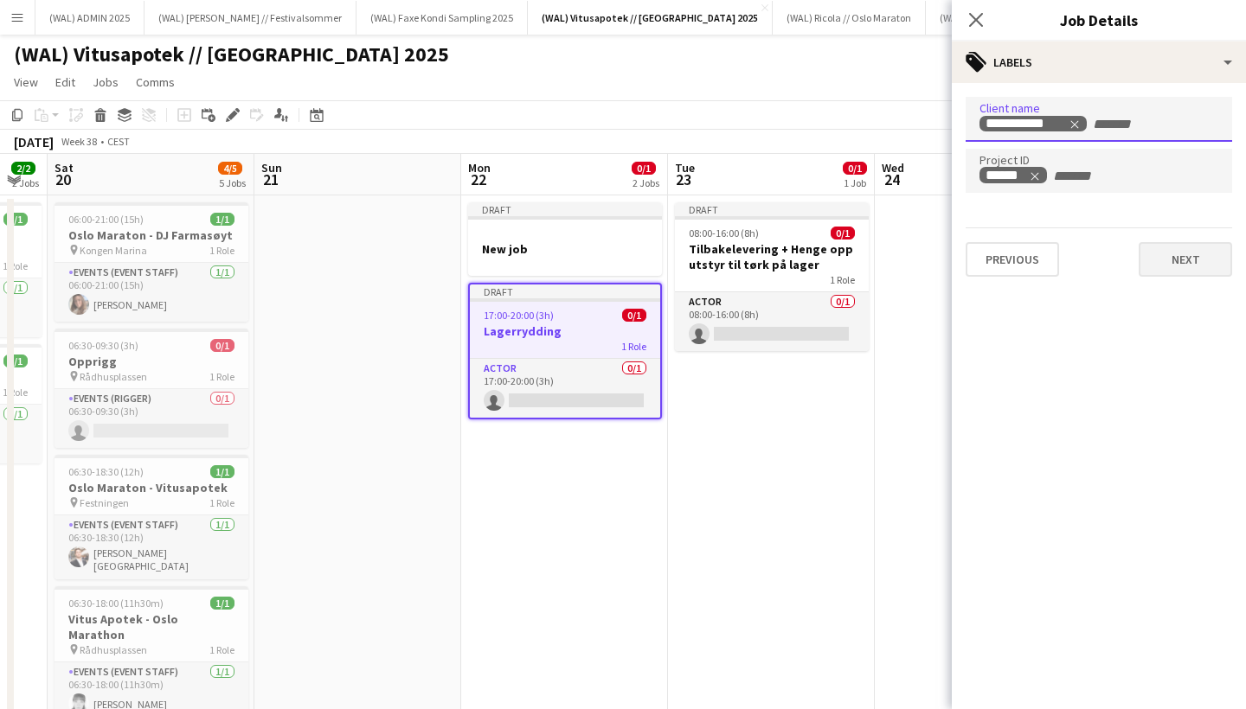
click at [1173, 255] on button "Next" at bounding box center [1185, 259] width 93 height 35
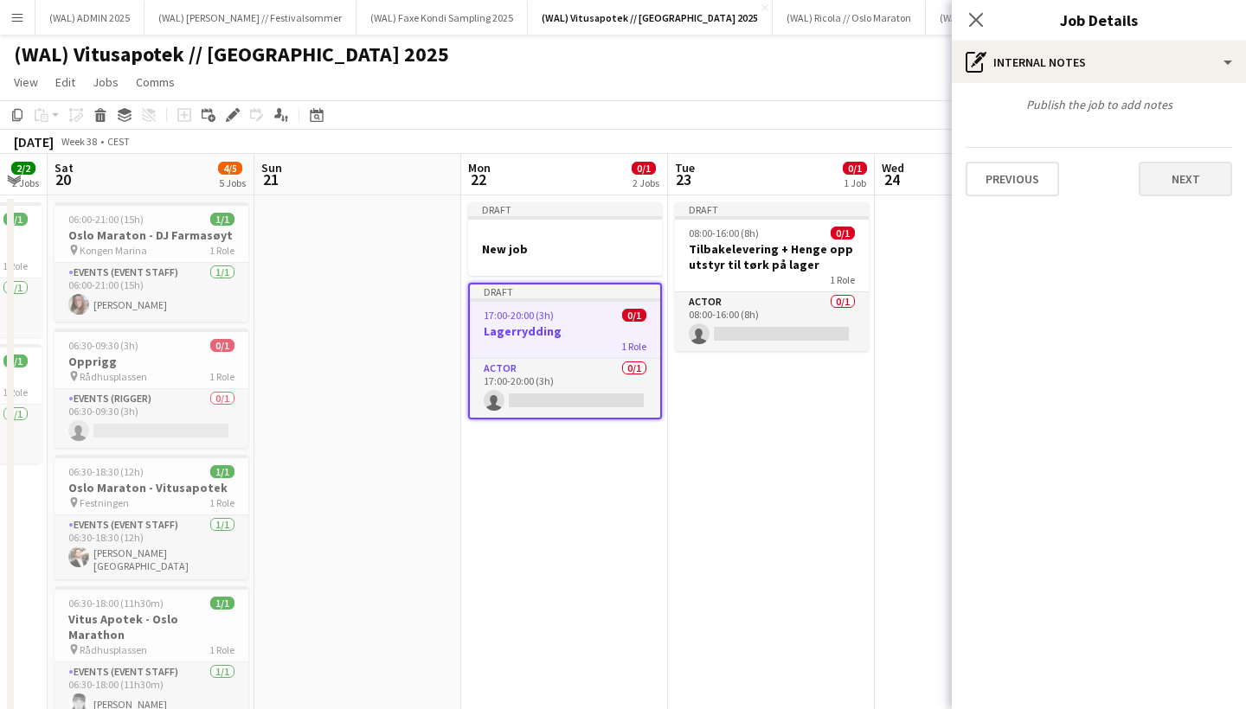
click at [1190, 173] on button "Next" at bounding box center [1185, 179] width 93 height 35
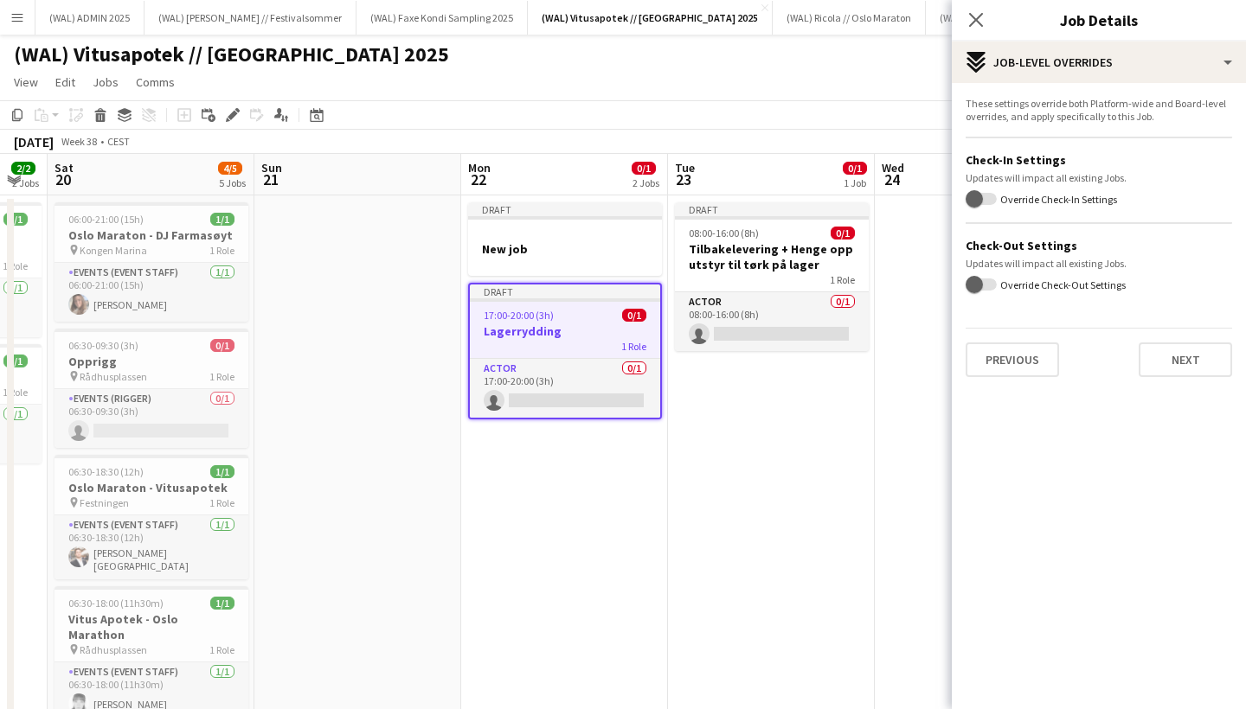
click at [1166, 335] on div "Previous Next" at bounding box center [1099, 352] width 266 height 49
click at [1167, 369] on button "Next" at bounding box center [1185, 360] width 93 height 35
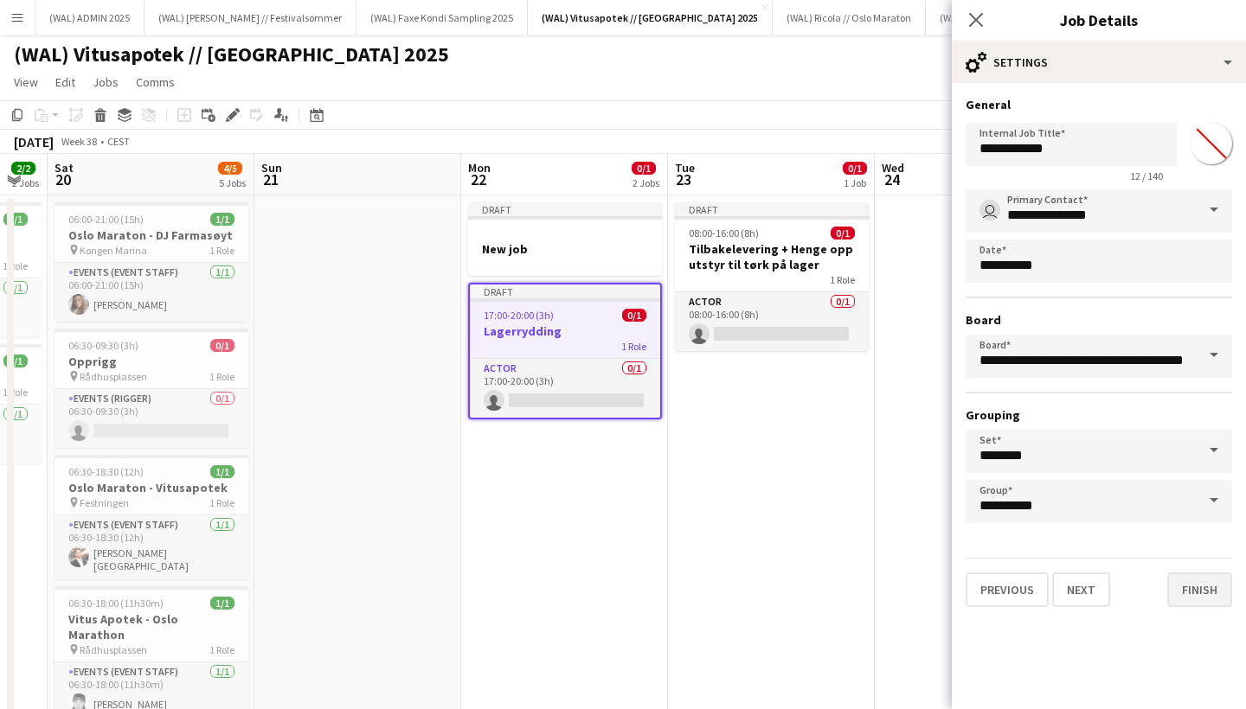
click at [1190, 605] on button "Finish" at bounding box center [1199, 590] width 65 height 35
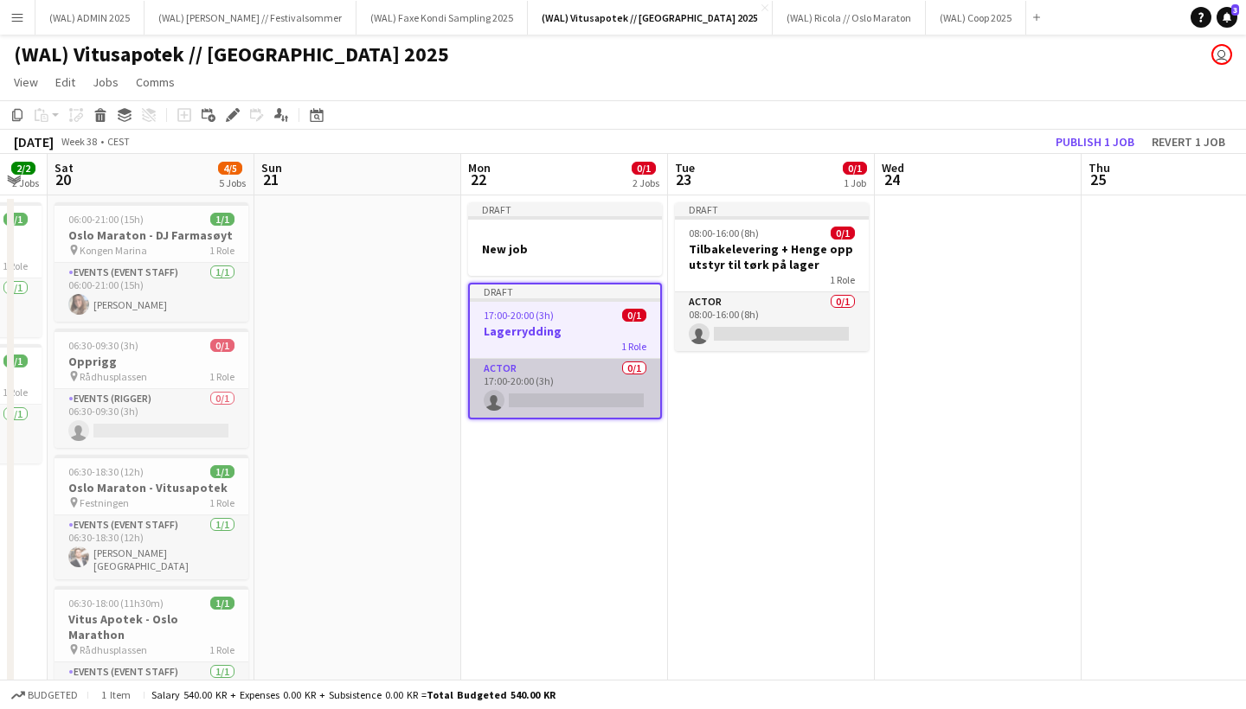
click at [567, 385] on app-card-role "Actor 0/1 17:00-20:00 (3h) single-neutral-actions" at bounding box center [565, 388] width 190 height 59
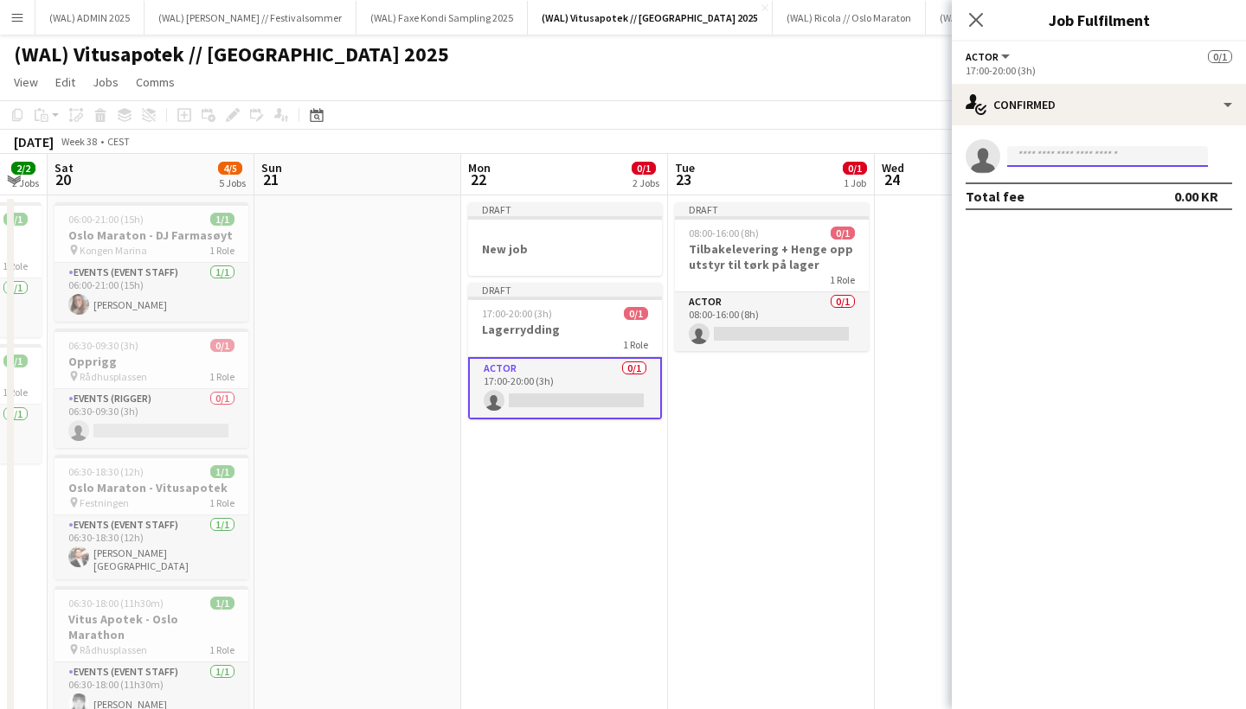
click at [1044, 155] on input at bounding box center [1107, 156] width 201 height 21
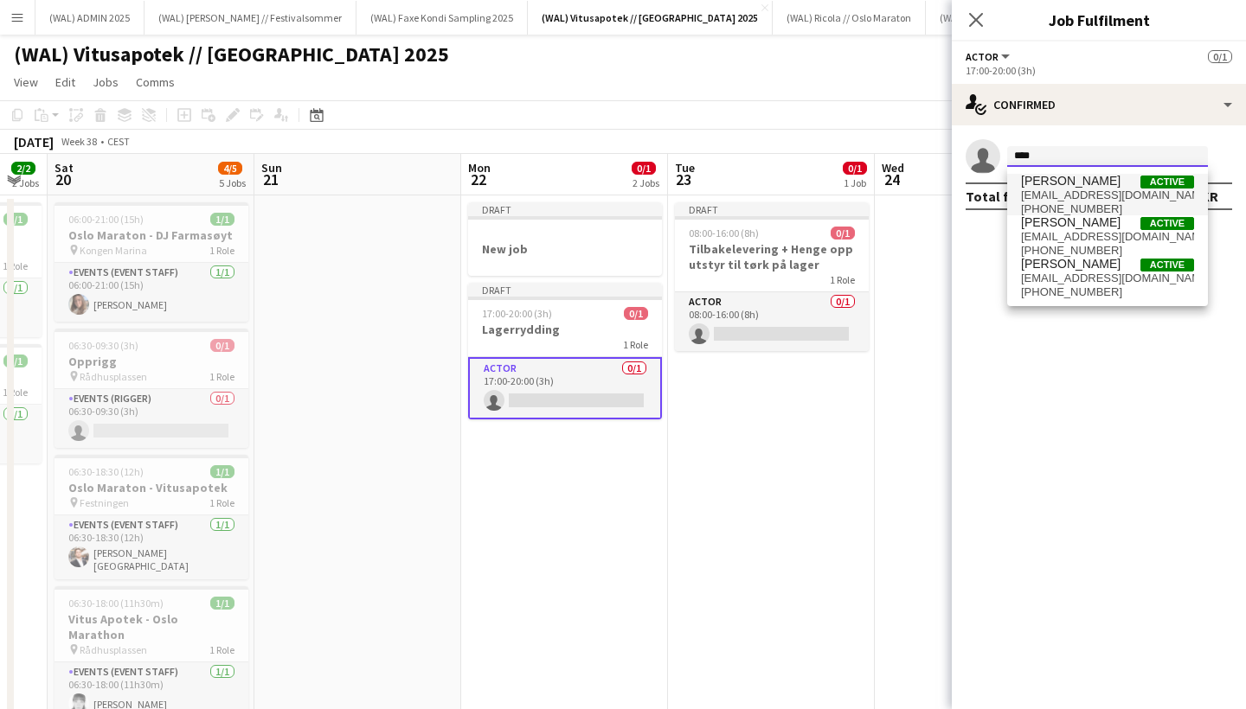
type input "****"
click at [1041, 192] on span "[EMAIL_ADDRESS][DOMAIN_NAME]" at bounding box center [1107, 196] width 173 height 14
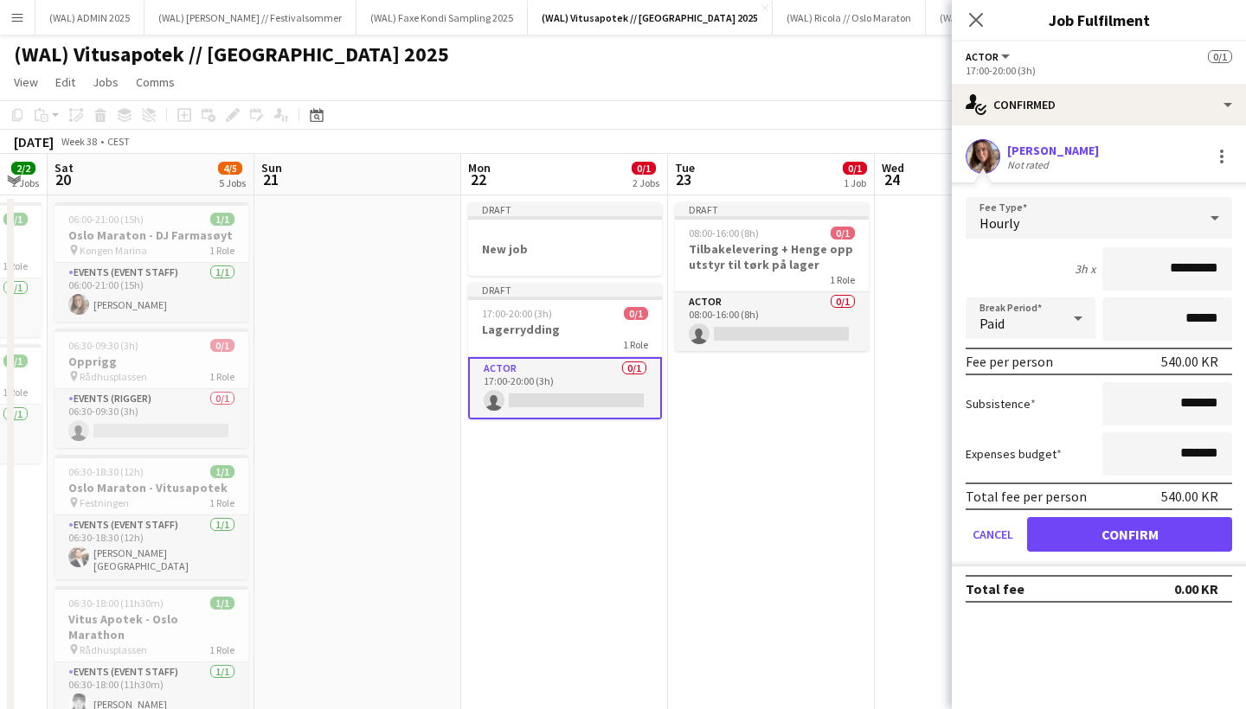
click at [1122, 530] on button "Confirm" at bounding box center [1129, 534] width 205 height 35
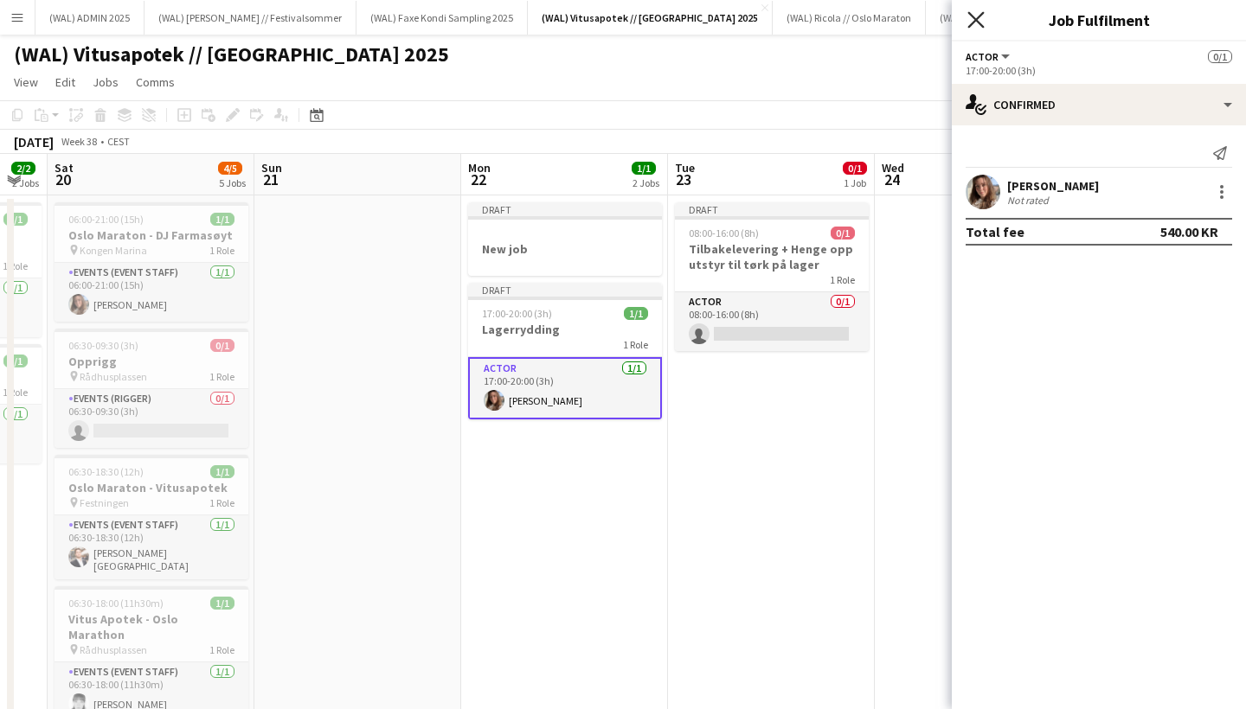
click at [979, 21] on icon "Close pop-in" at bounding box center [975, 19] width 16 height 16
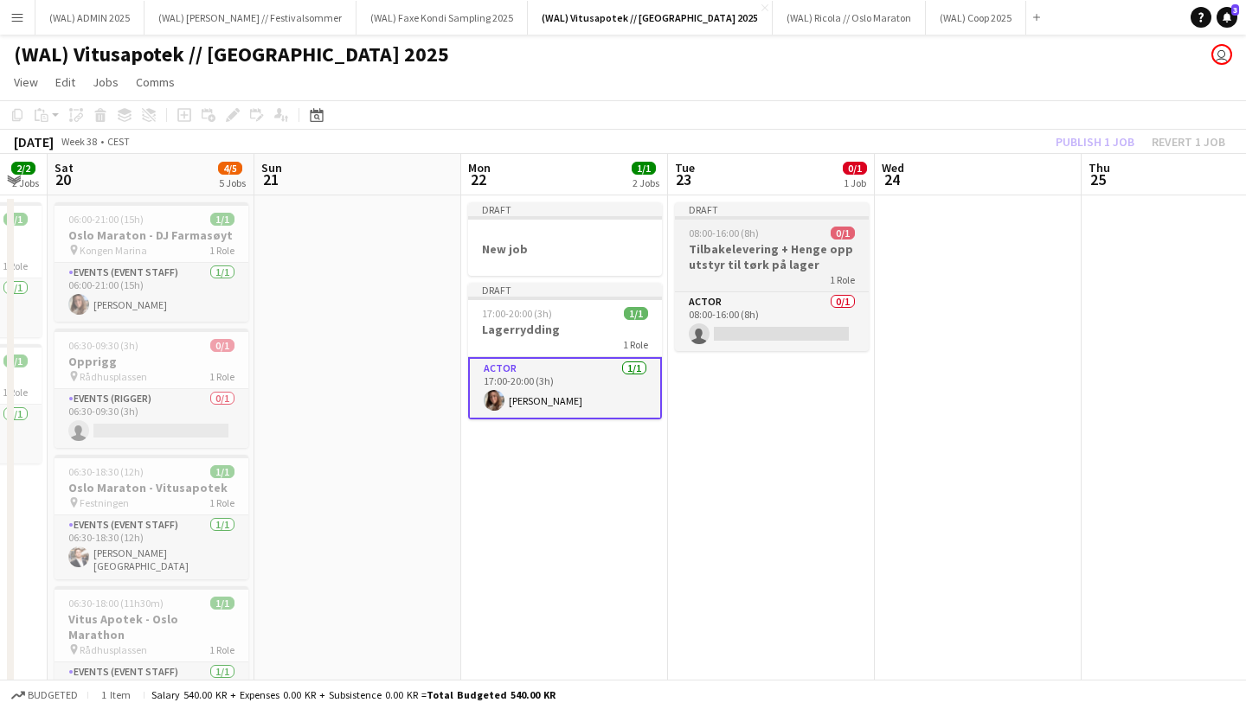
click at [806, 272] on h3 "Tilbakelevering + Henge opp utstyr til tørk på lager" at bounding box center [772, 256] width 194 height 31
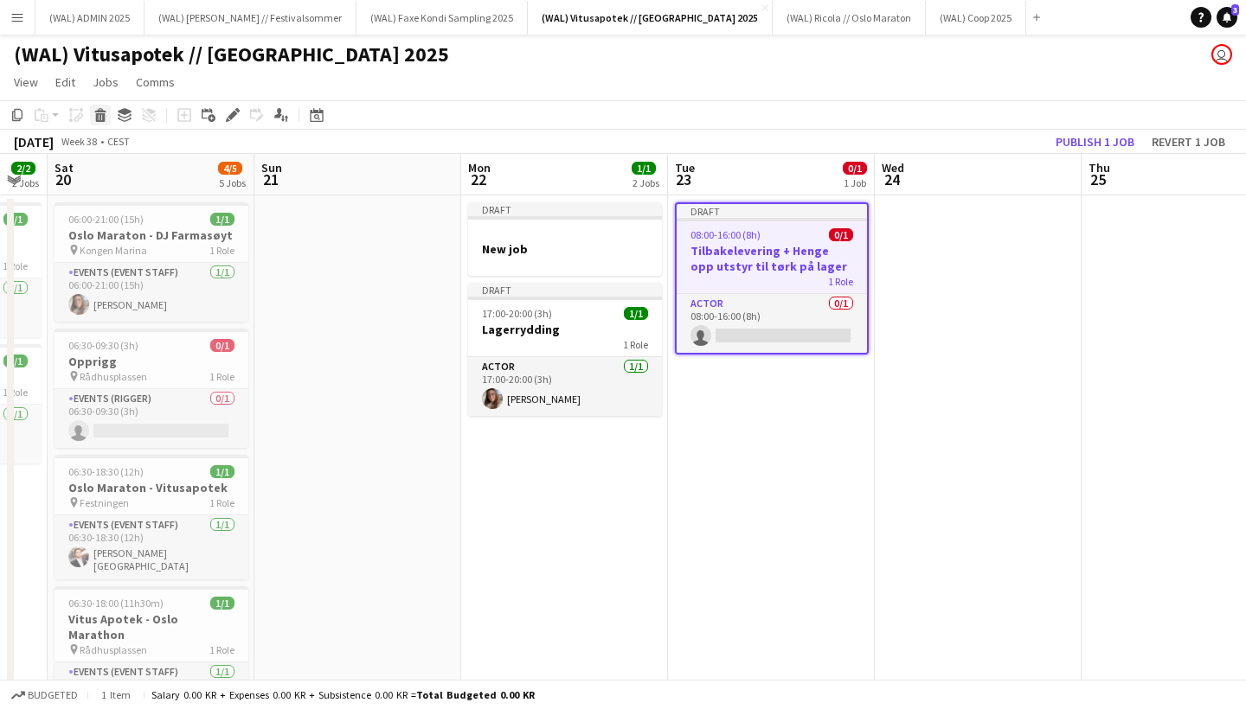
click at [102, 116] on icon "Delete" at bounding box center [100, 115] width 14 height 14
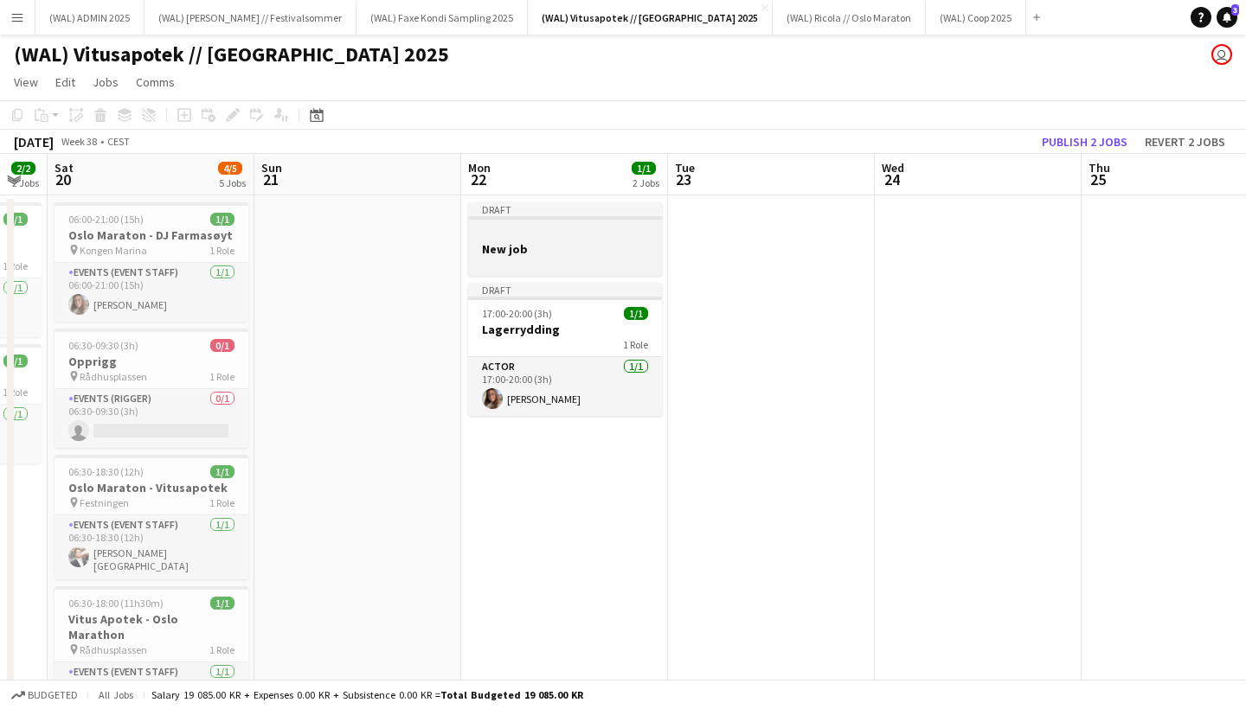
click at [565, 220] on app-job-card "Draft New job" at bounding box center [565, 239] width 194 height 74
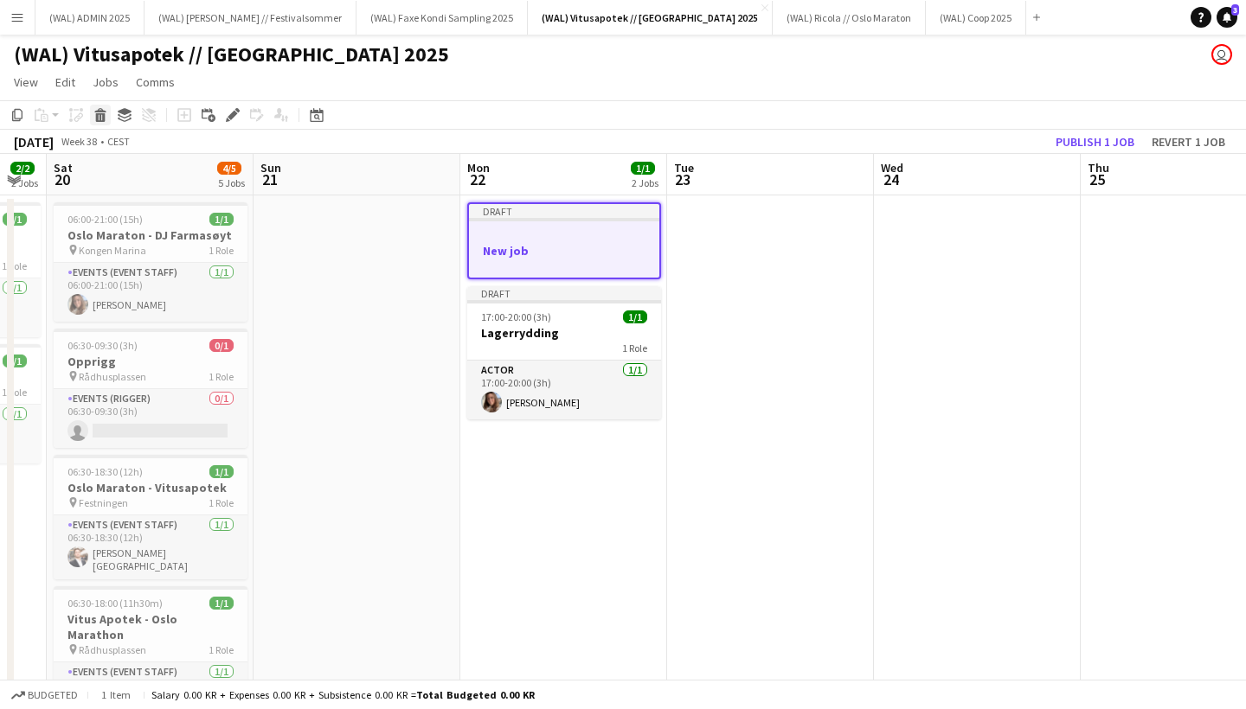
click at [98, 116] on icon at bounding box center [101, 117] width 10 height 9
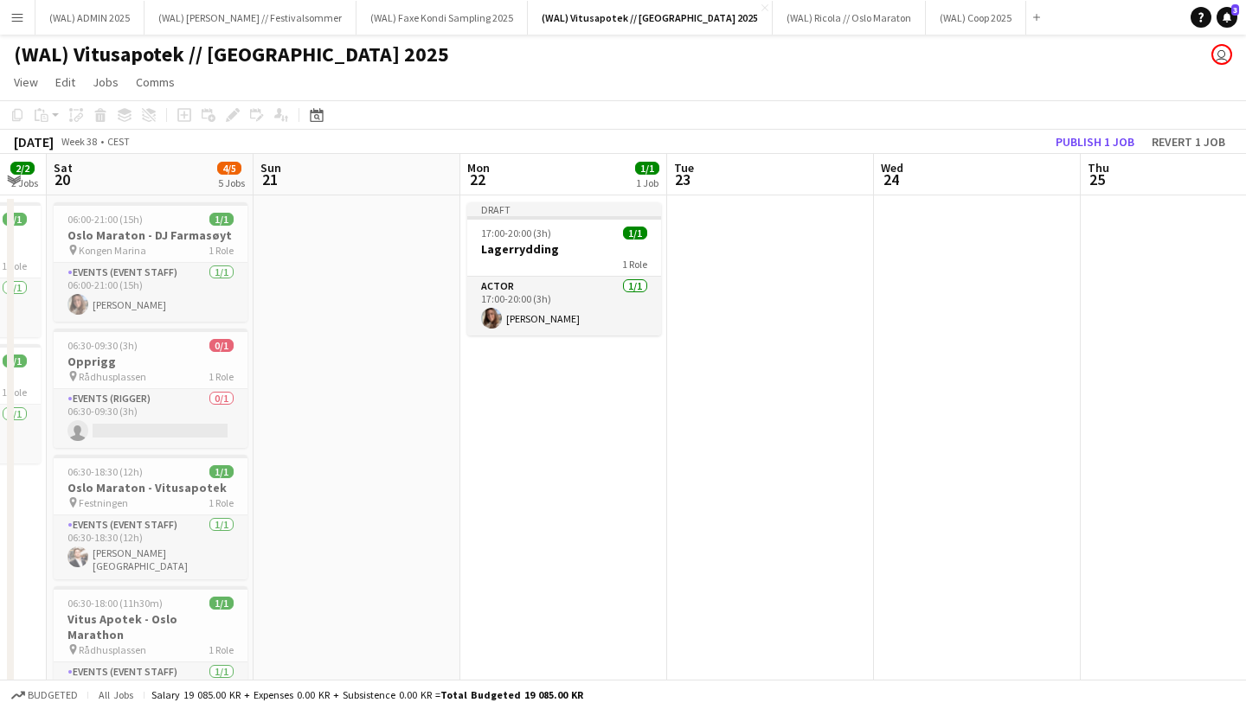
click at [925, 281] on app-date-cell at bounding box center [977, 563] width 207 height 735
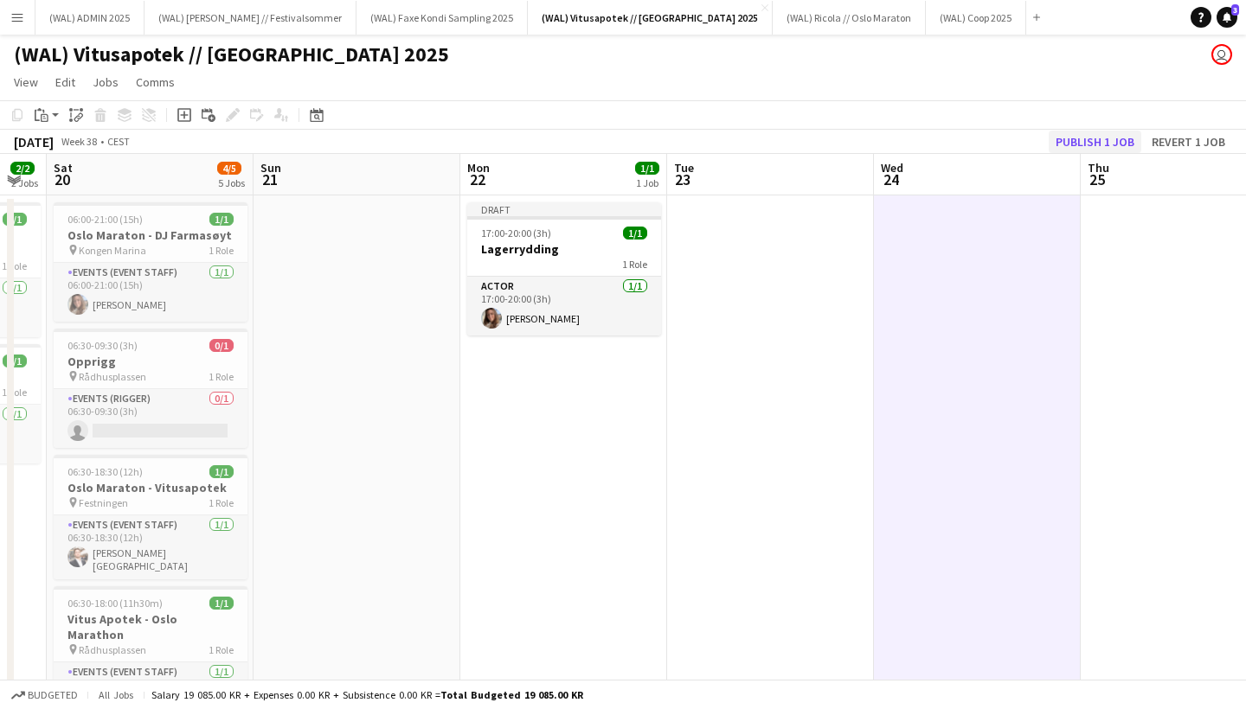
click at [1081, 145] on button "Publish 1 job" at bounding box center [1095, 142] width 93 height 22
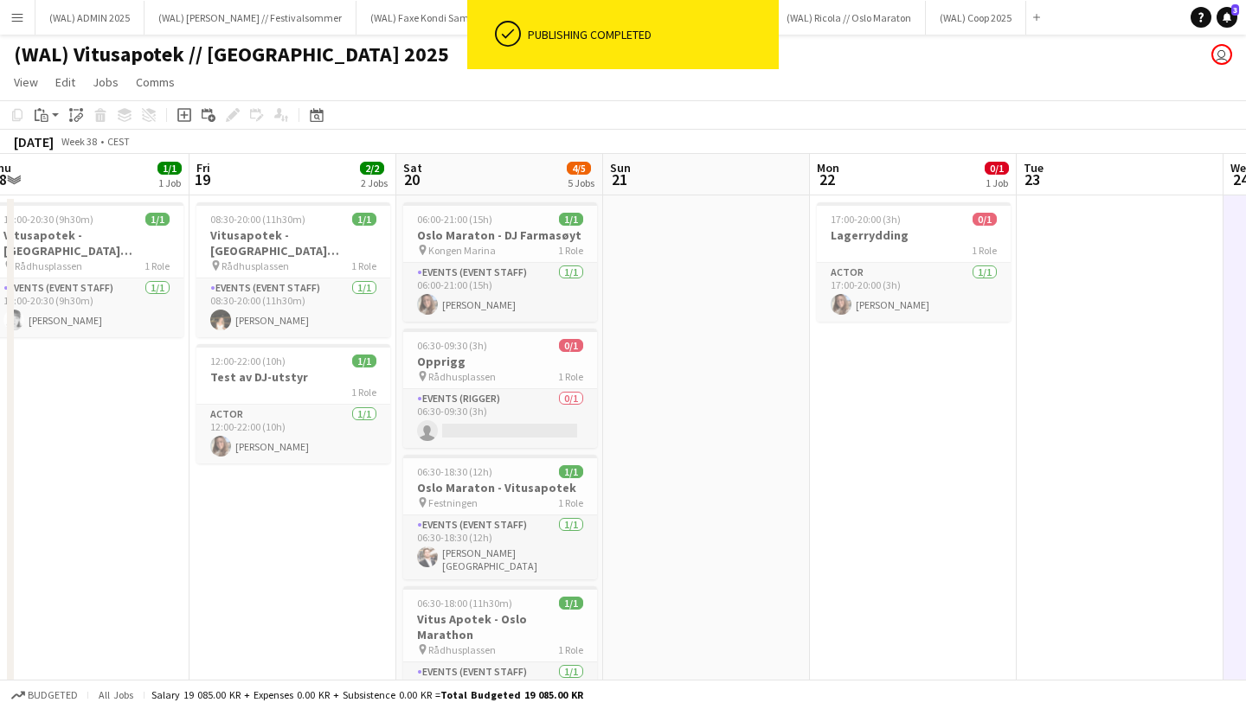
scroll to position [0, 420]
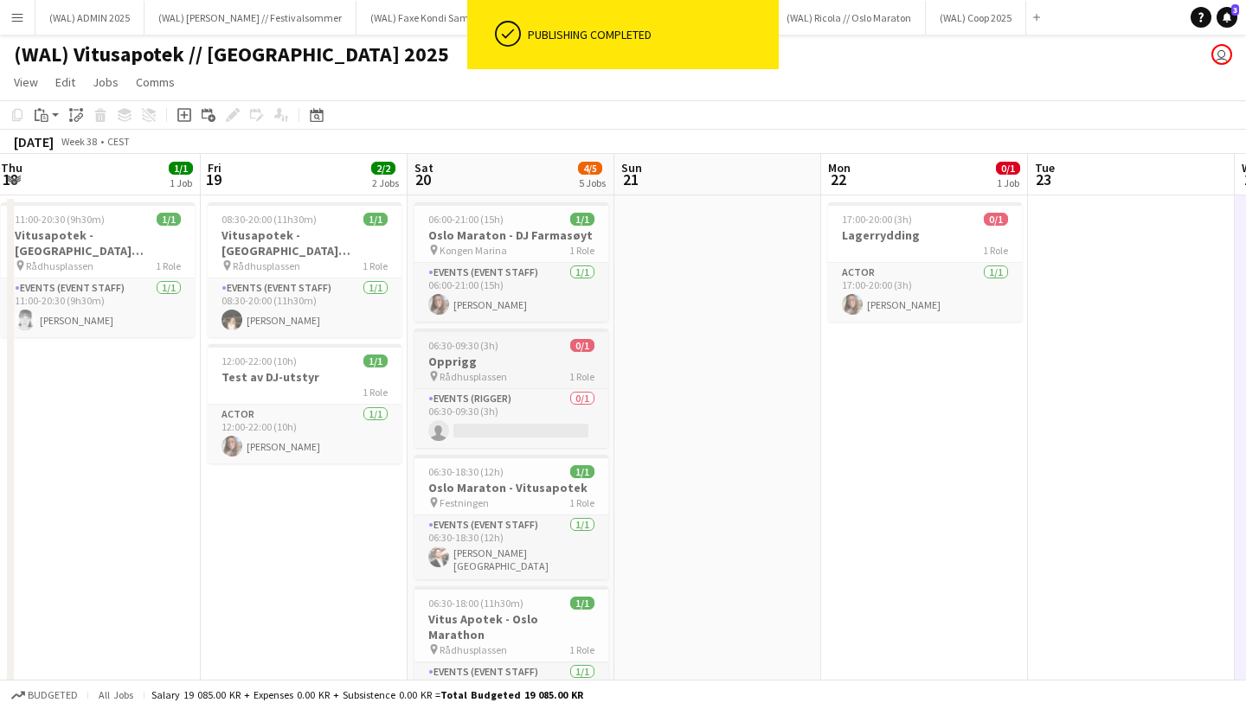
click at [485, 354] on h3 "Opprigg" at bounding box center [511, 362] width 194 height 16
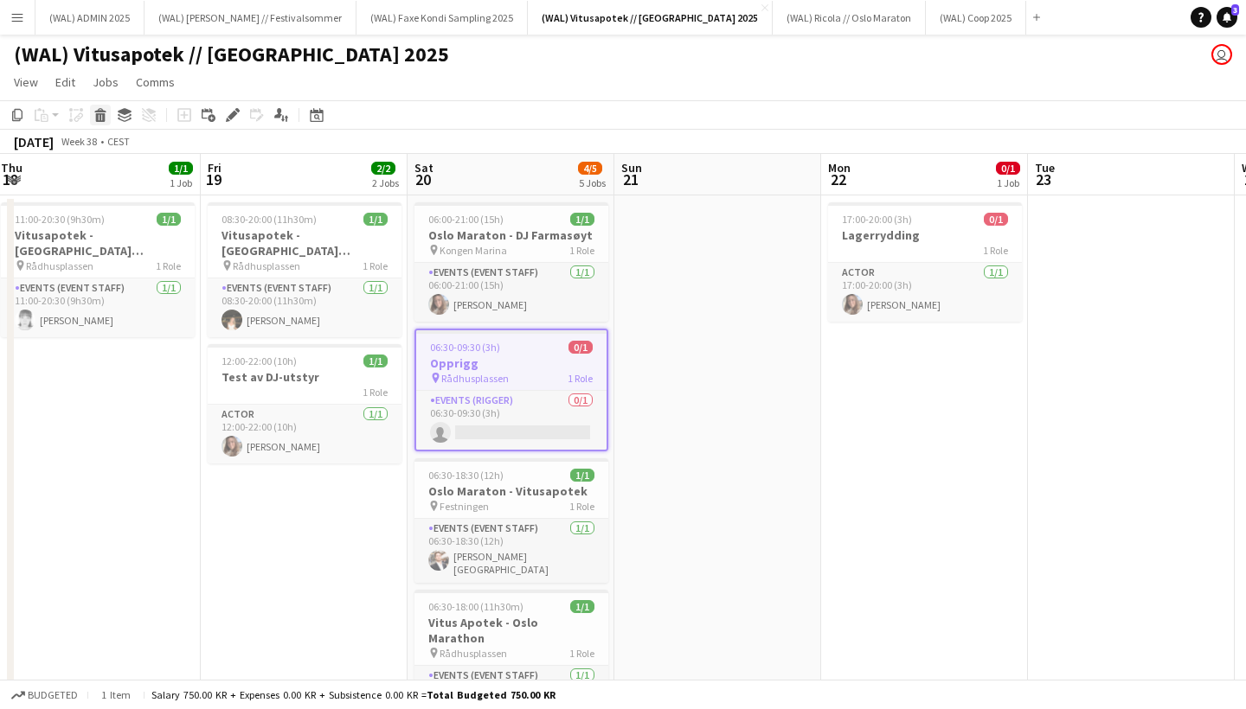
click at [100, 111] on icon at bounding box center [99, 110] width 11 height 4
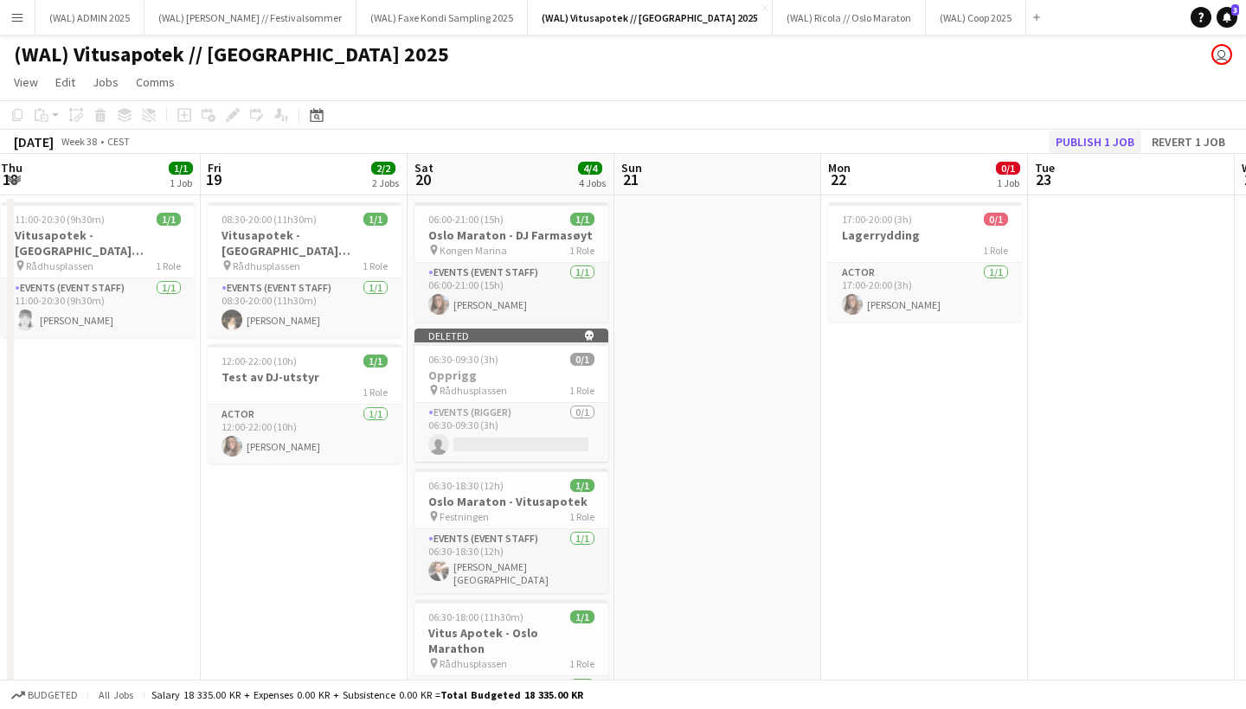
click at [1102, 140] on button "Publish 1 job" at bounding box center [1095, 142] width 93 height 22
click at [464, 236] on h3 "Oslo Maraton - DJ Farmasøyt" at bounding box center [511, 236] width 194 height 16
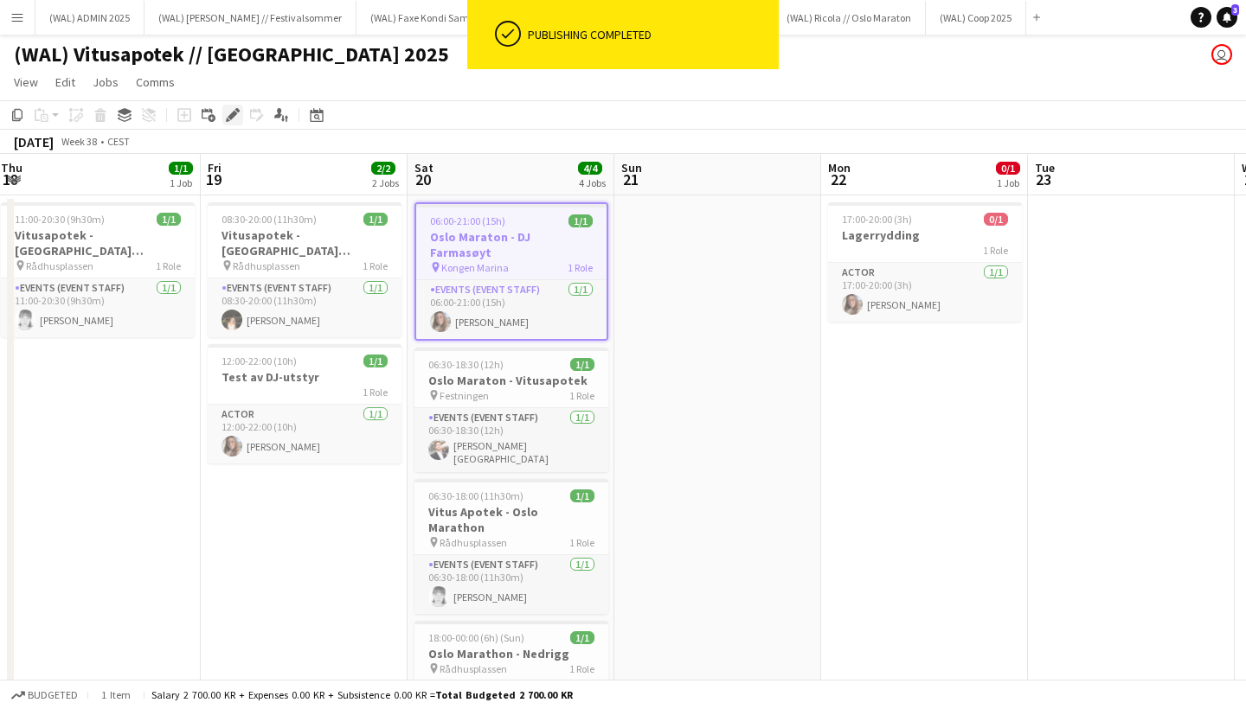
click at [241, 110] on div "Edit" at bounding box center [232, 115] width 21 height 21
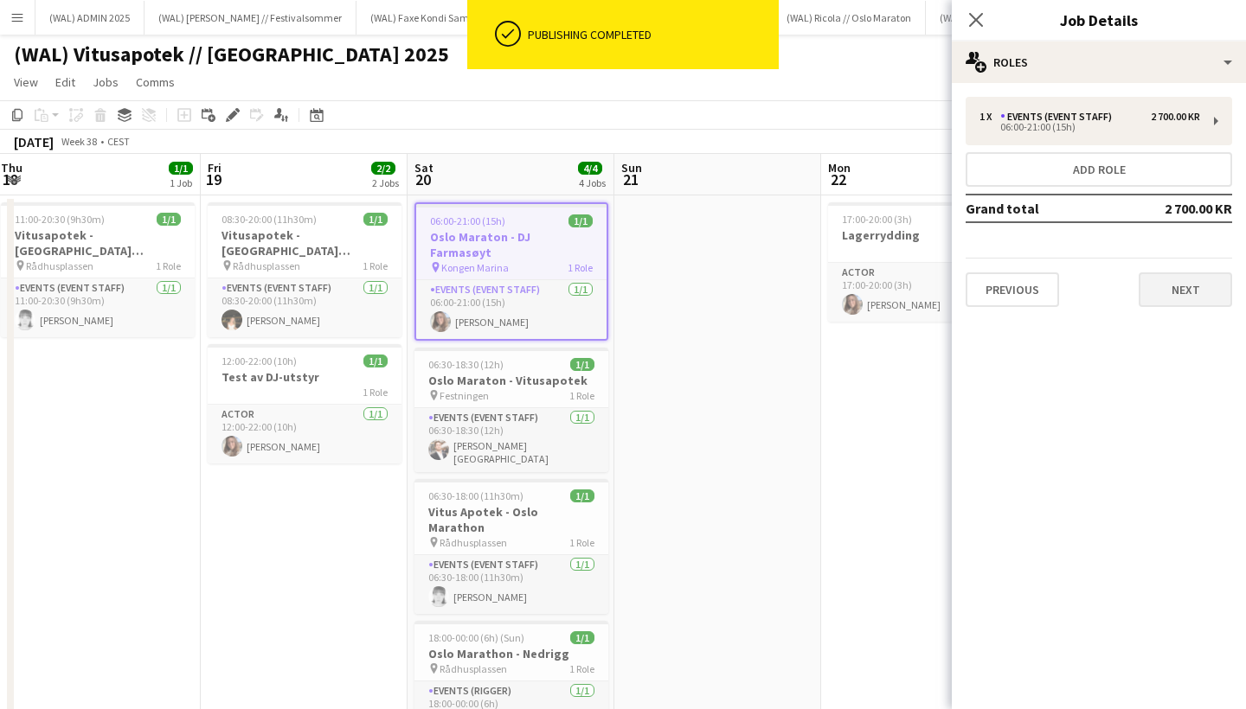
click at [1225, 294] on button "Next" at bounding box center [1185, 290] width 93 height 35
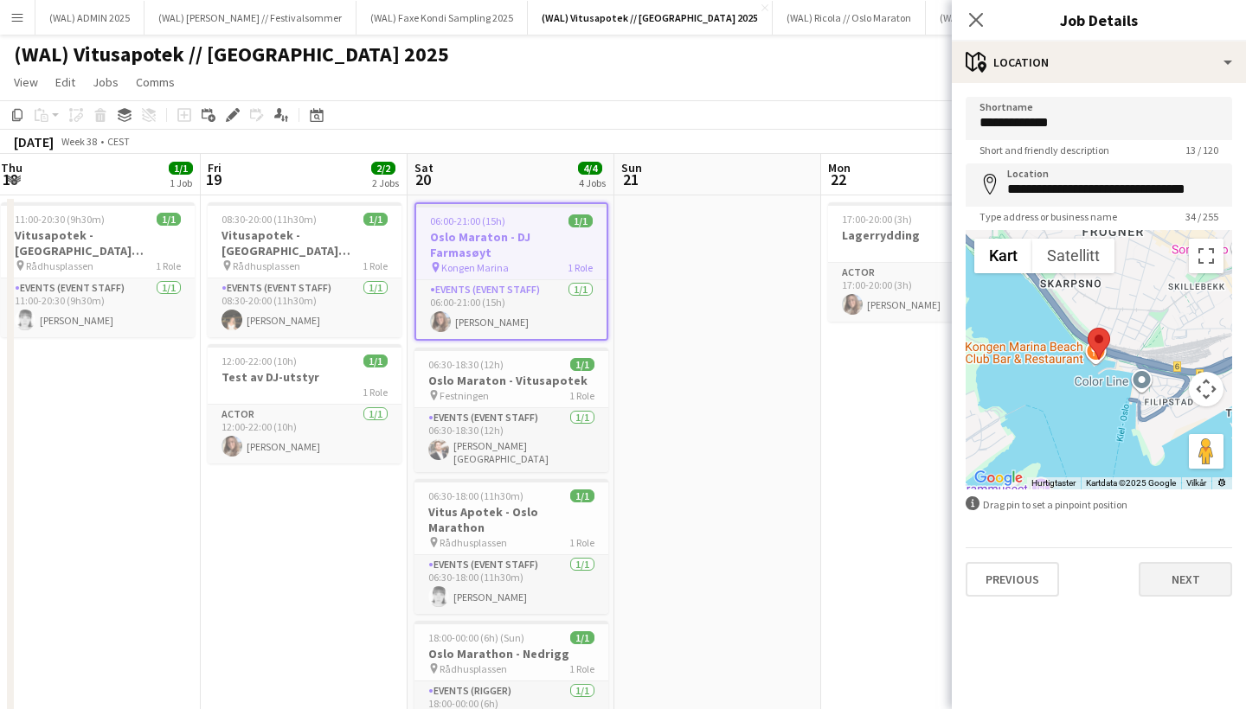
click at [1182, 572] on button "Next" at bounding box center [1185, 579] width 93 height 35
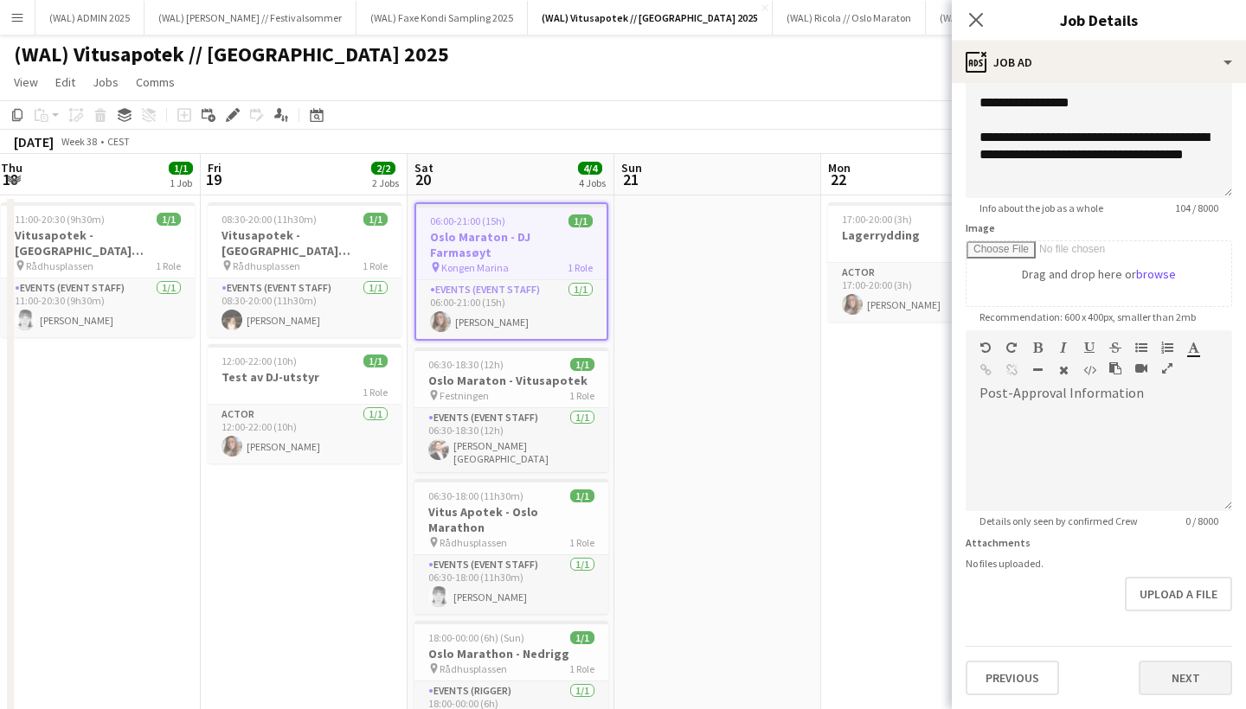
scroll to position [146, 0]
click at [1178, 665] on button "Next" at bounding box center [1185, 678] width 93 height 35
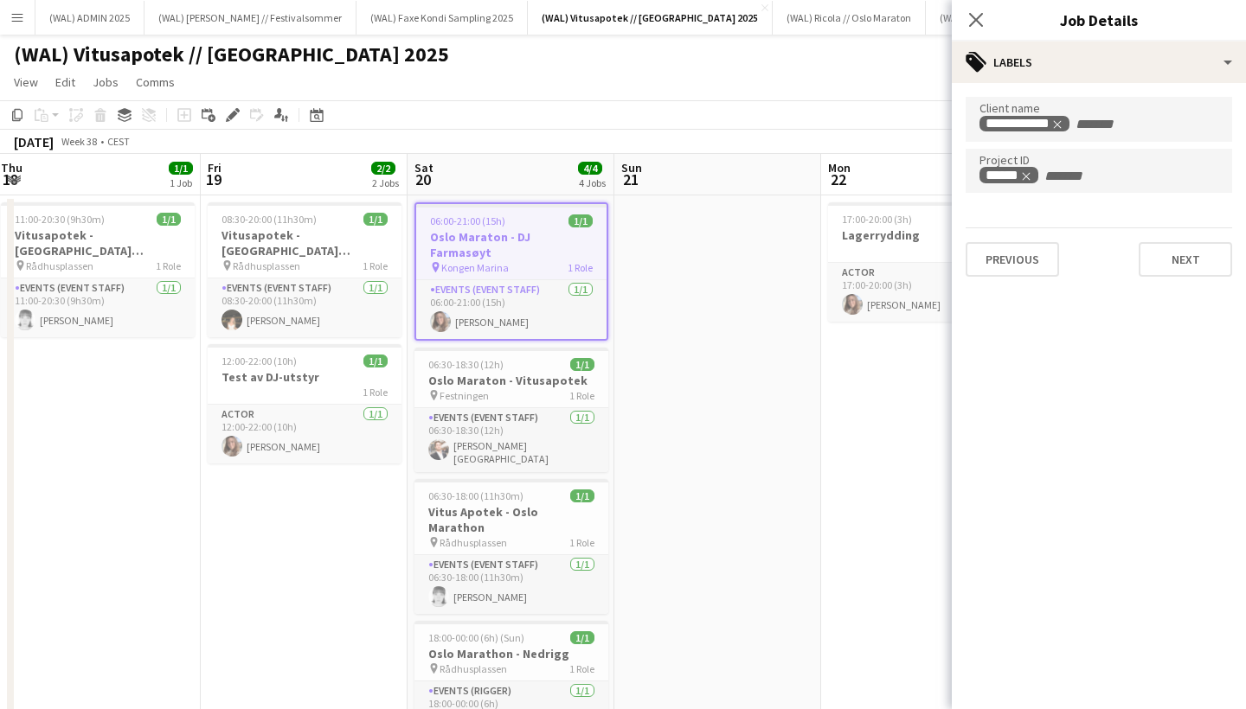
scroll to position [0, 0]
click at [557, 348] on app-job-card "06:30-18:30 (12h) 1/1 Oslo Maraton - [GEOGRAPHIC_DATA] pin Festningen 1 Role Ev…" at bounding box center [511, 410] width 194 height 125
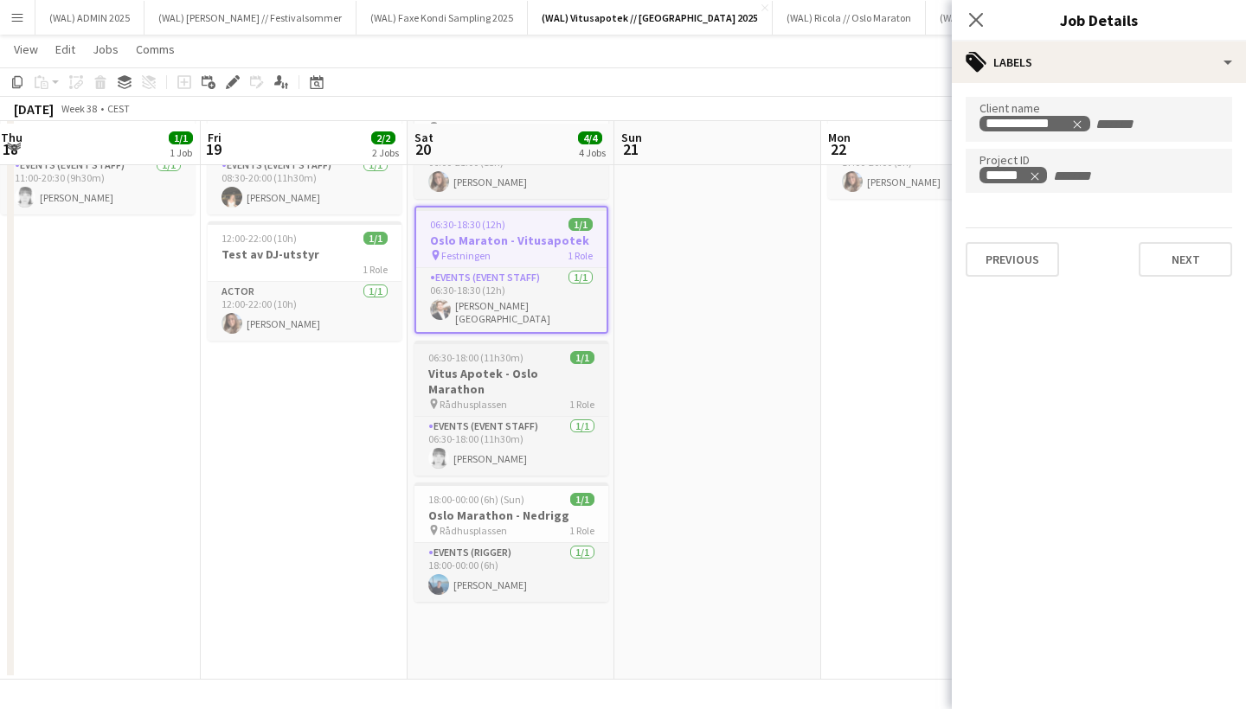
click at [507, 366] on h3 "Vitus Apotek - Oslo Marathon" at bounding box center [511, 381] width 194 height 31
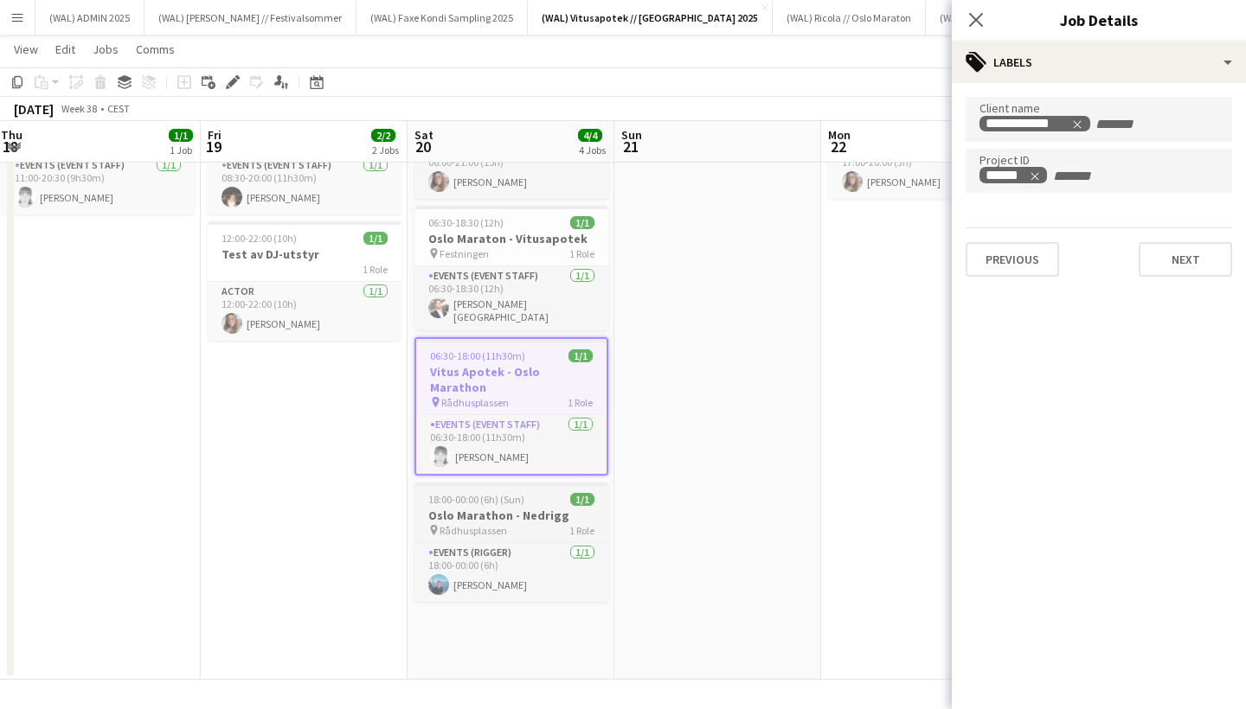
click at [508, 508] on h3 "Oslo Marathon - Nedrigg" at bounding box center [511, 516] width 194 height 16
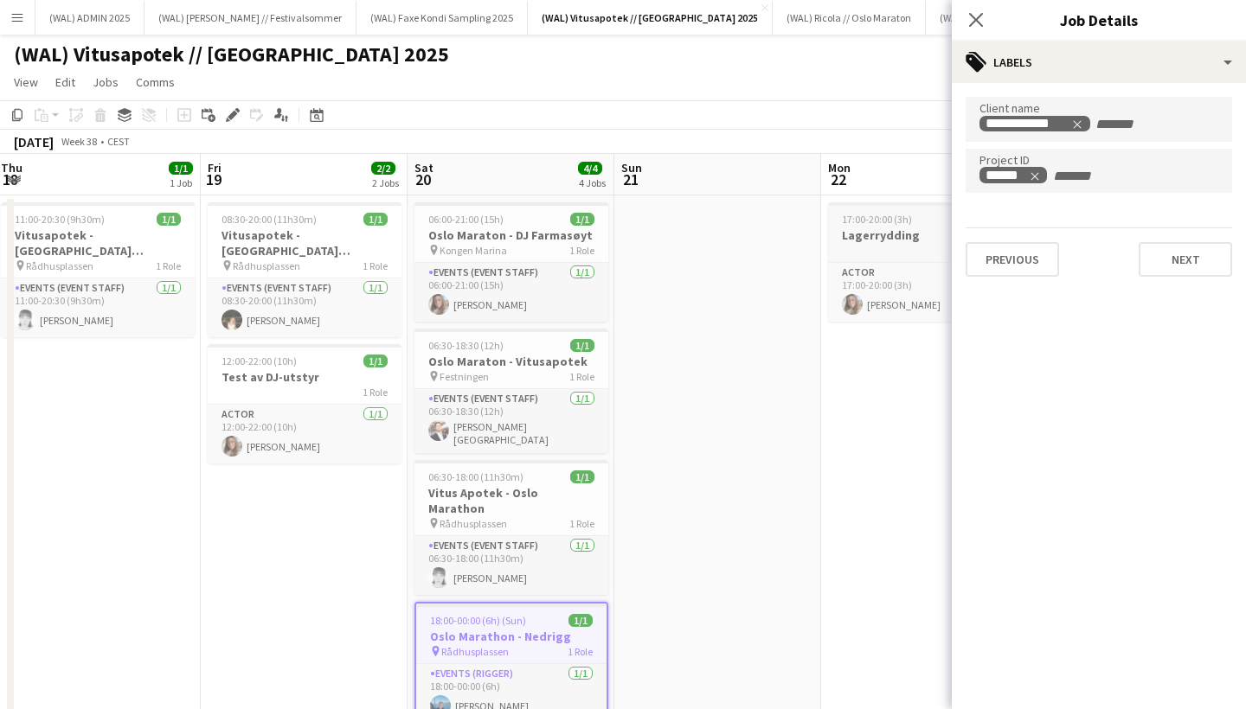
click at [861, 229] on h3 "Lagerrydding" at bounding box center [925, 236] width 194 height 16
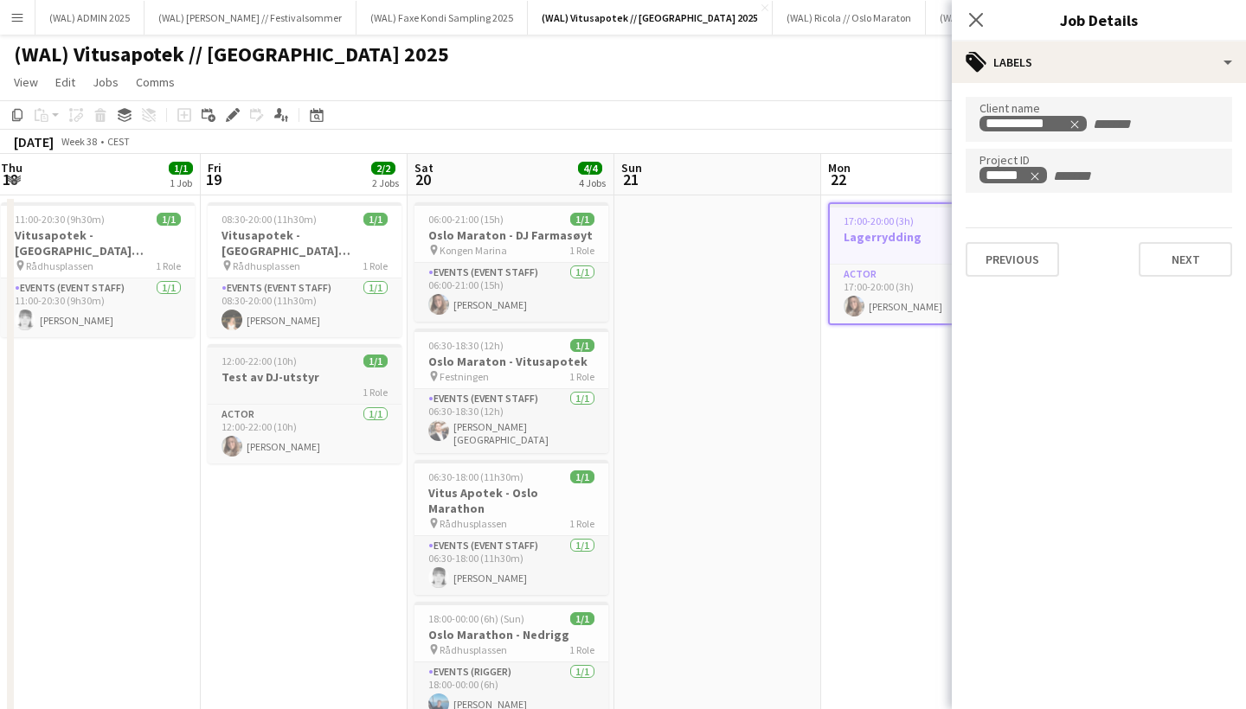
click at [278, 369] on h3 "Test av DJ-utstyr" at bounding box center [305, 377] width 194 height 16
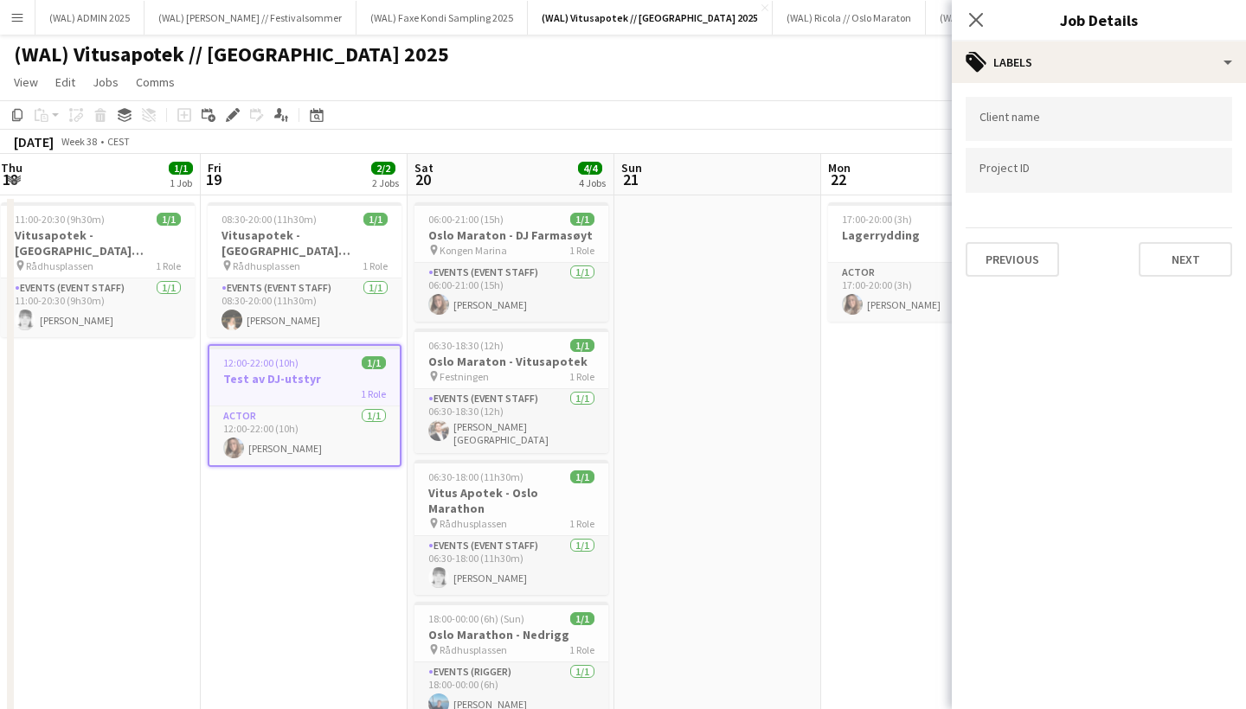
click at [1004, 174] on input "Type to search project ID labels..." at bounding box center [1098, 171] width 239 height 16
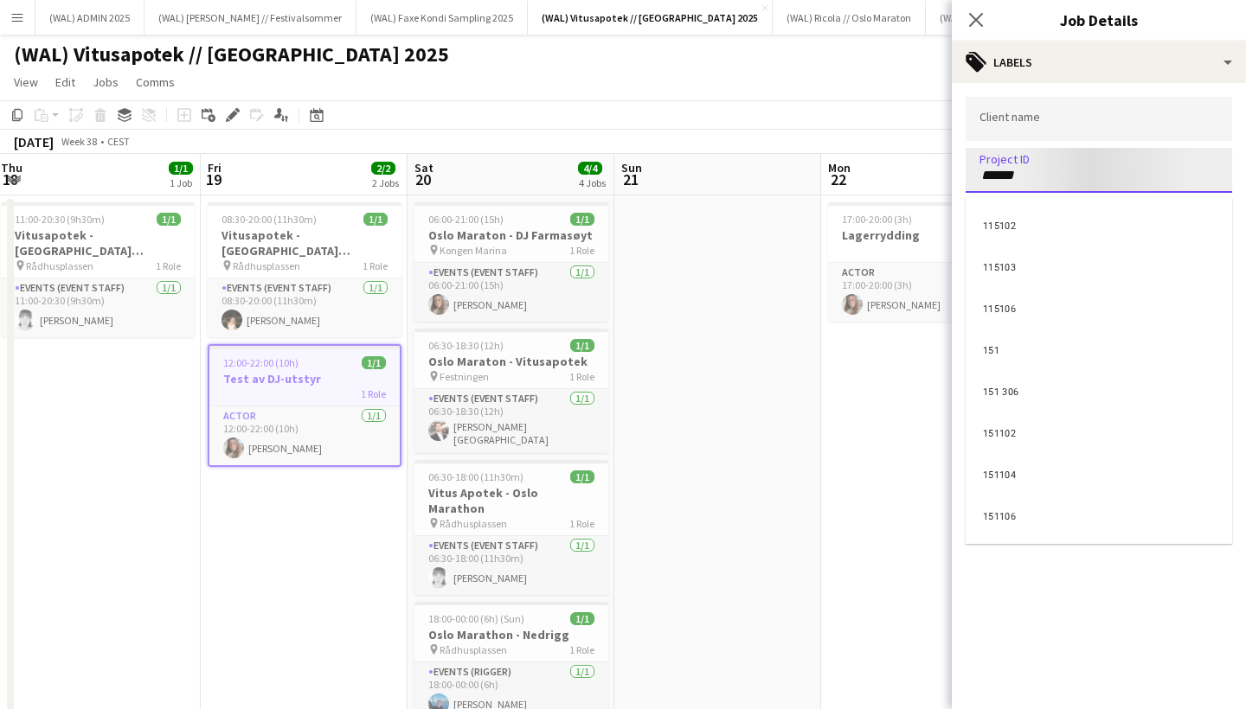
type input "******"
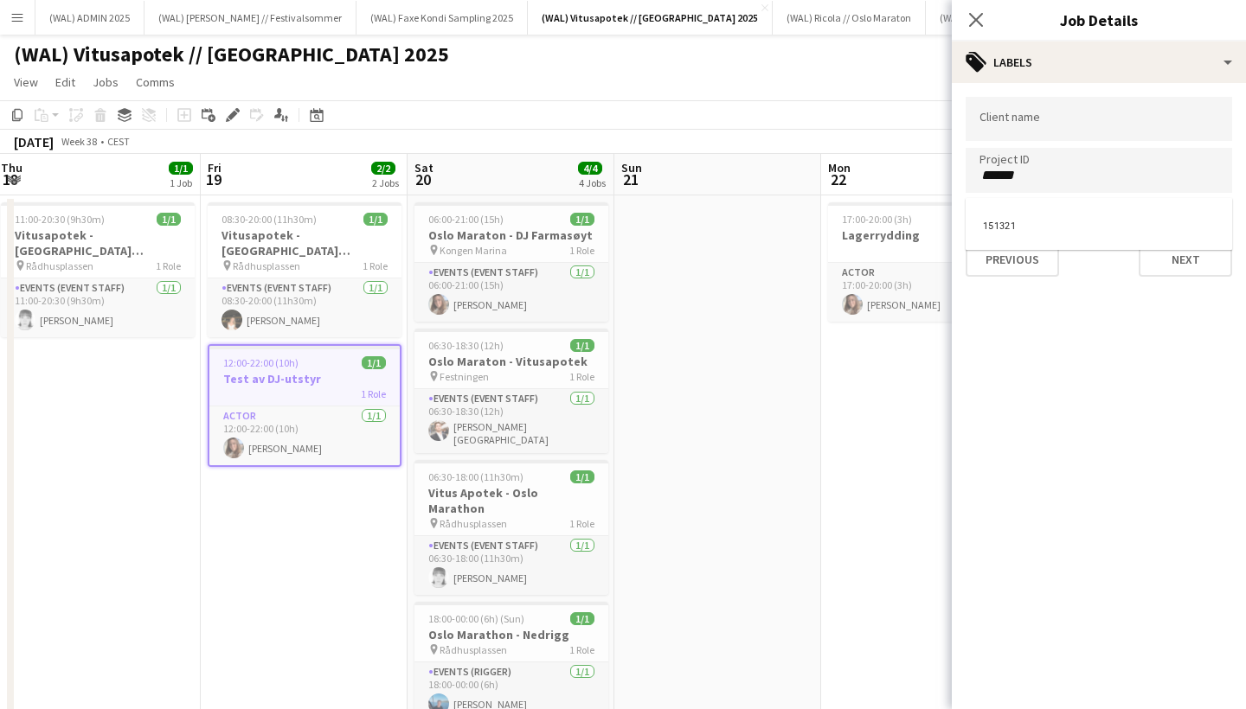
click at [1029, 137] on div at bounding box center [1099, 354] width 294 height 709
click at [1028, 135] on div at bounding box center [1099, 119] width 266 height 44
type input "**********"
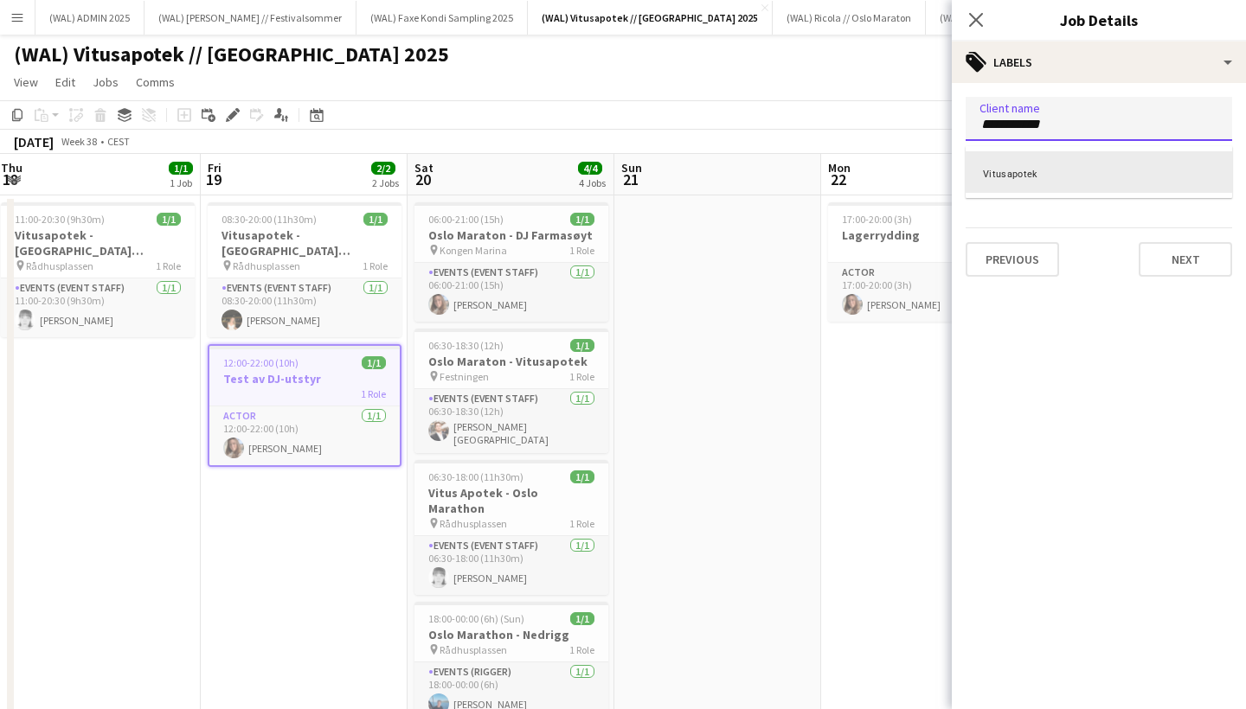
click at [1022, 174] on div "Vitusapotek" at bounding box center [1099, 172] width 266 height 42
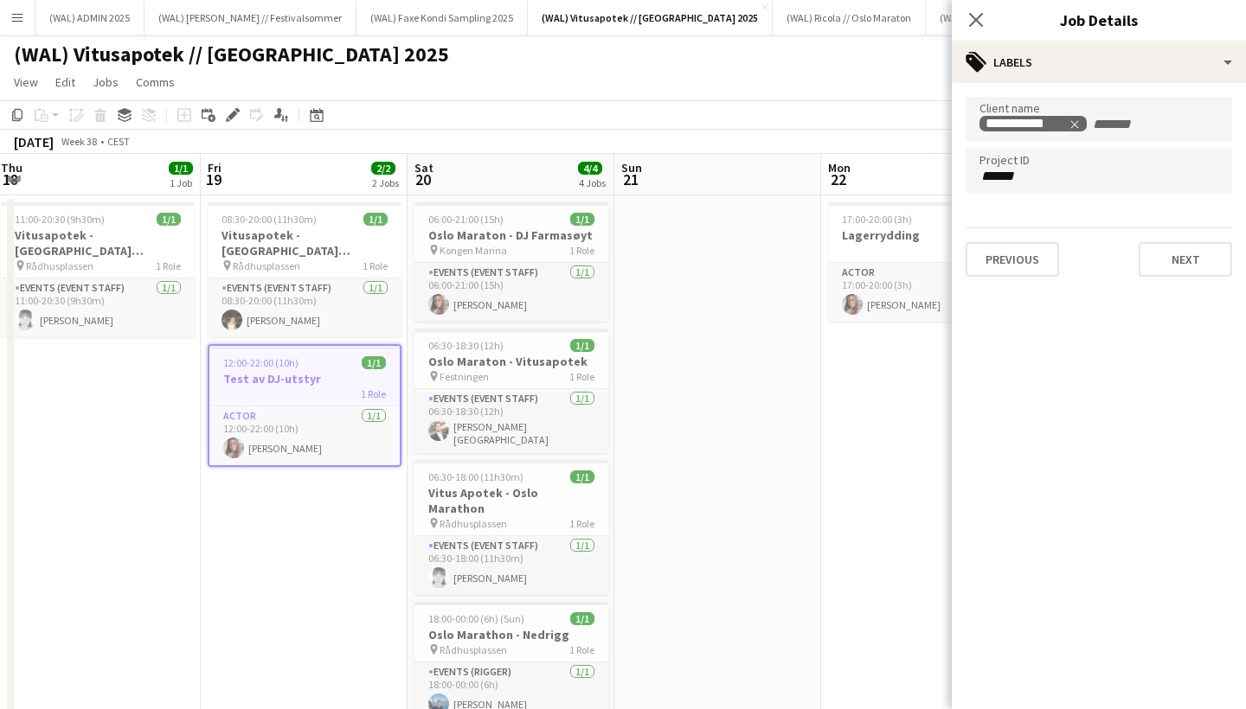
click at [813, 376] on app-date-cell at bounding box center [717, 499] width 207 height 607
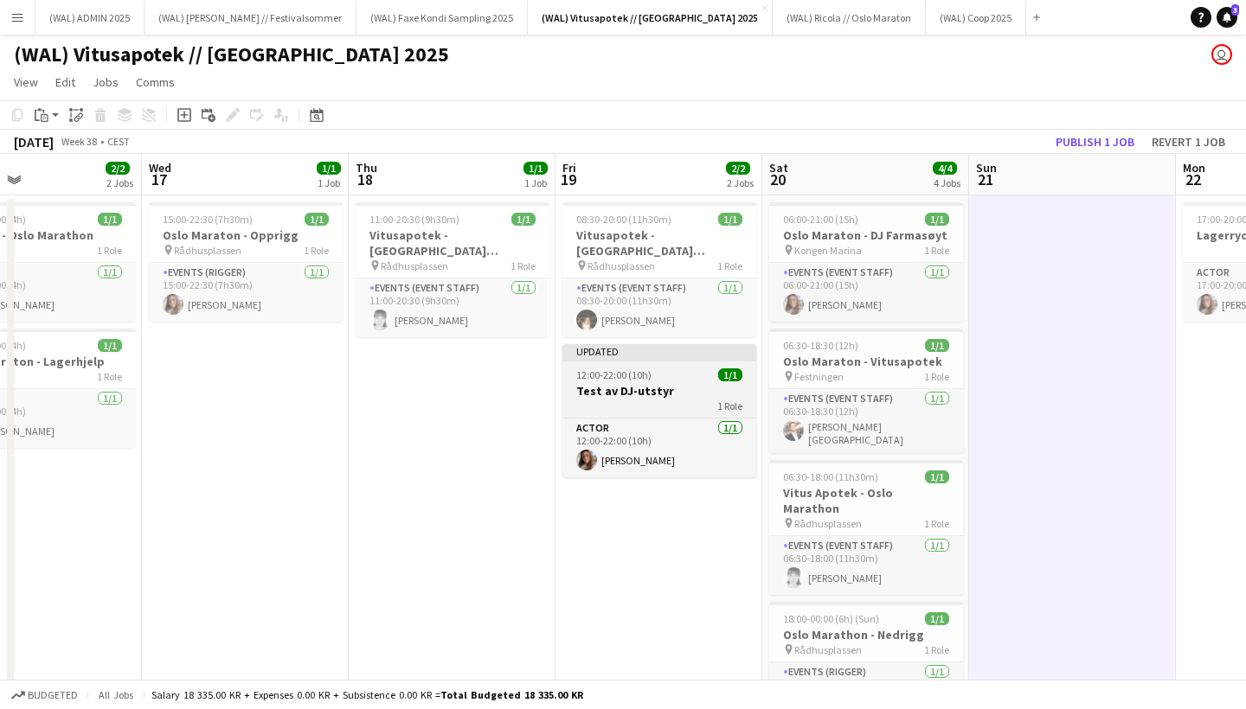
click at [639, 369] on span "12:00-22:00 (10h)" at bounding box center [613, 375] width 75 height 13
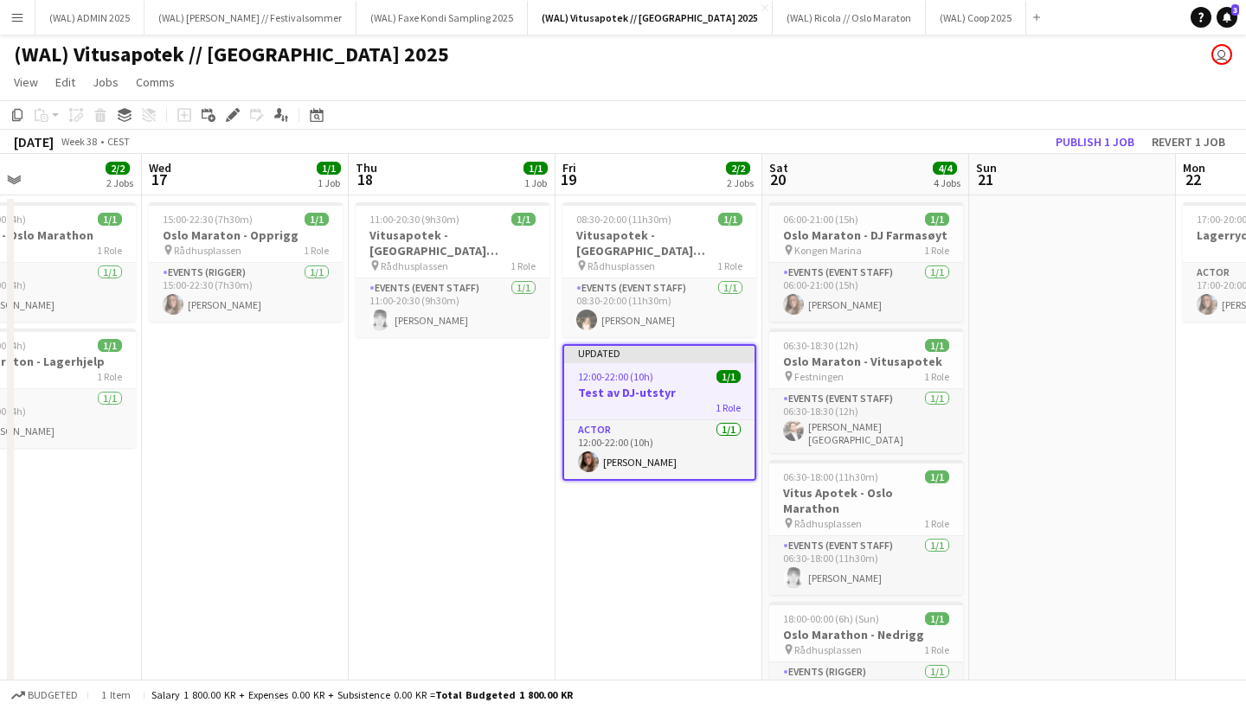
scroll to position [0, 478]
click at [653, 260] on span "Rådhusplassen" at bounding box center [621, 266] width 67 height 13
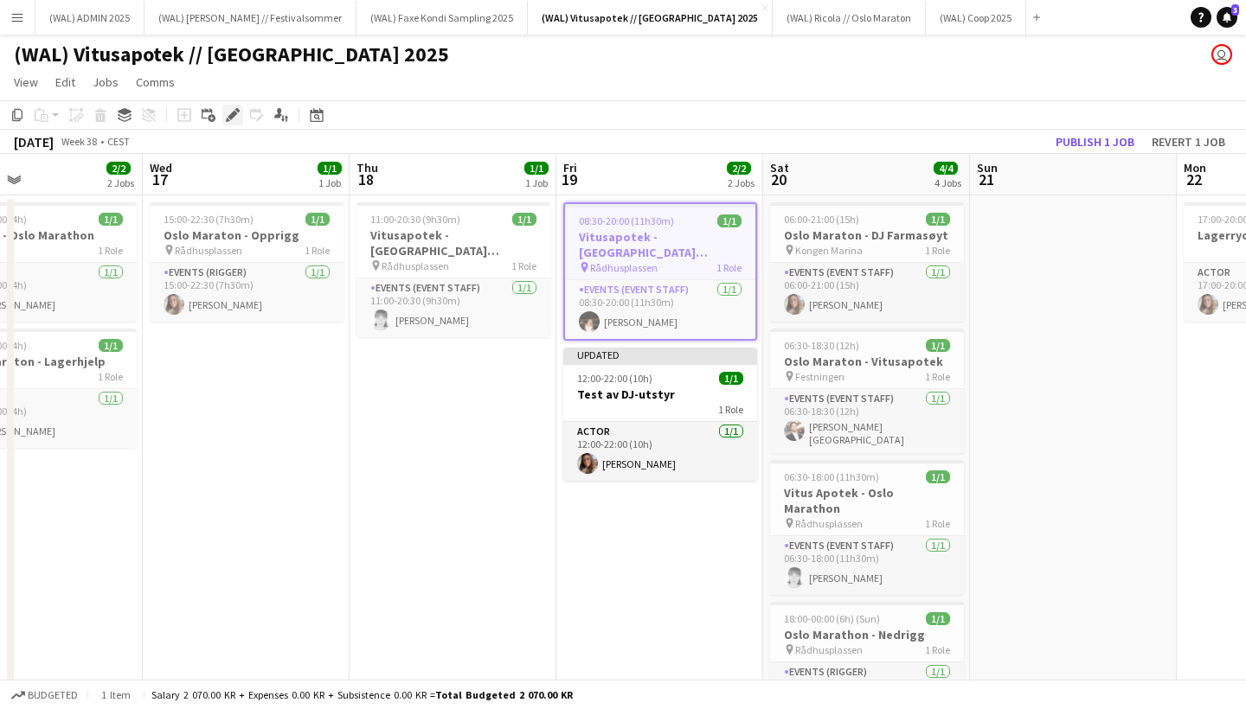
click at [229, 119] on icon at bounding box center [233, 116] width 10 height 10
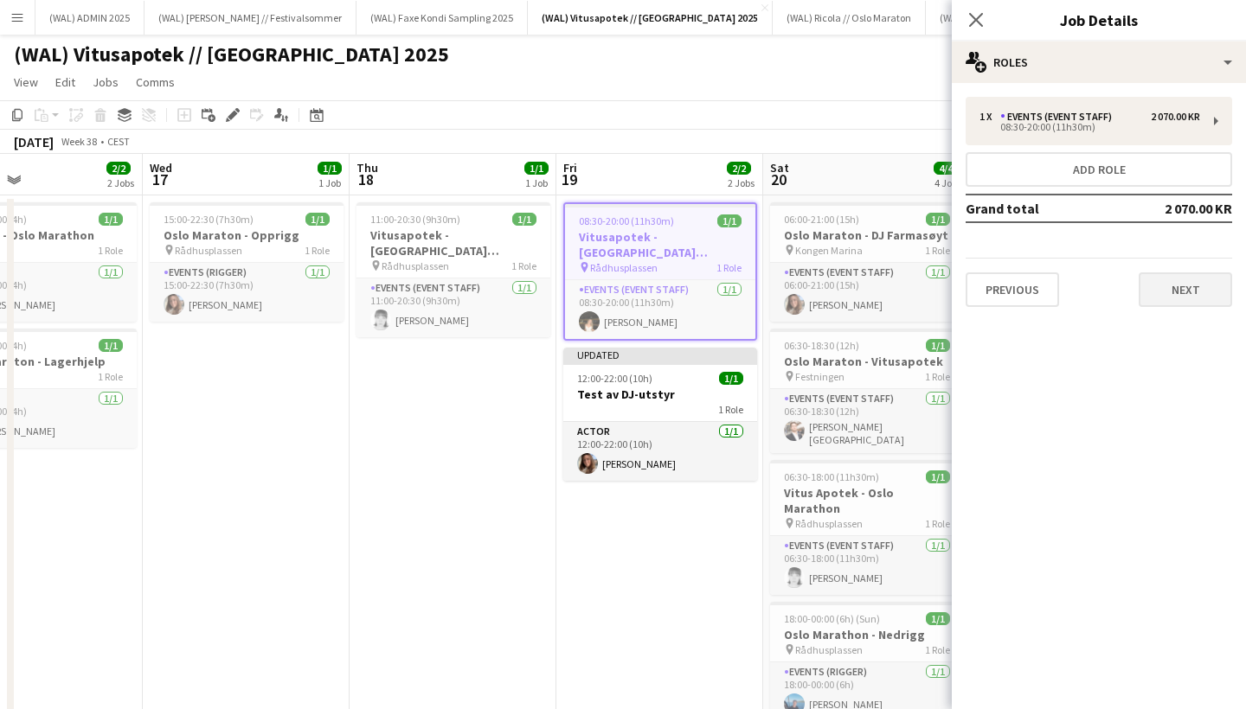
click at [1185, 292] on button "Next" at bounding box center [1185, 290] width 93 height 35
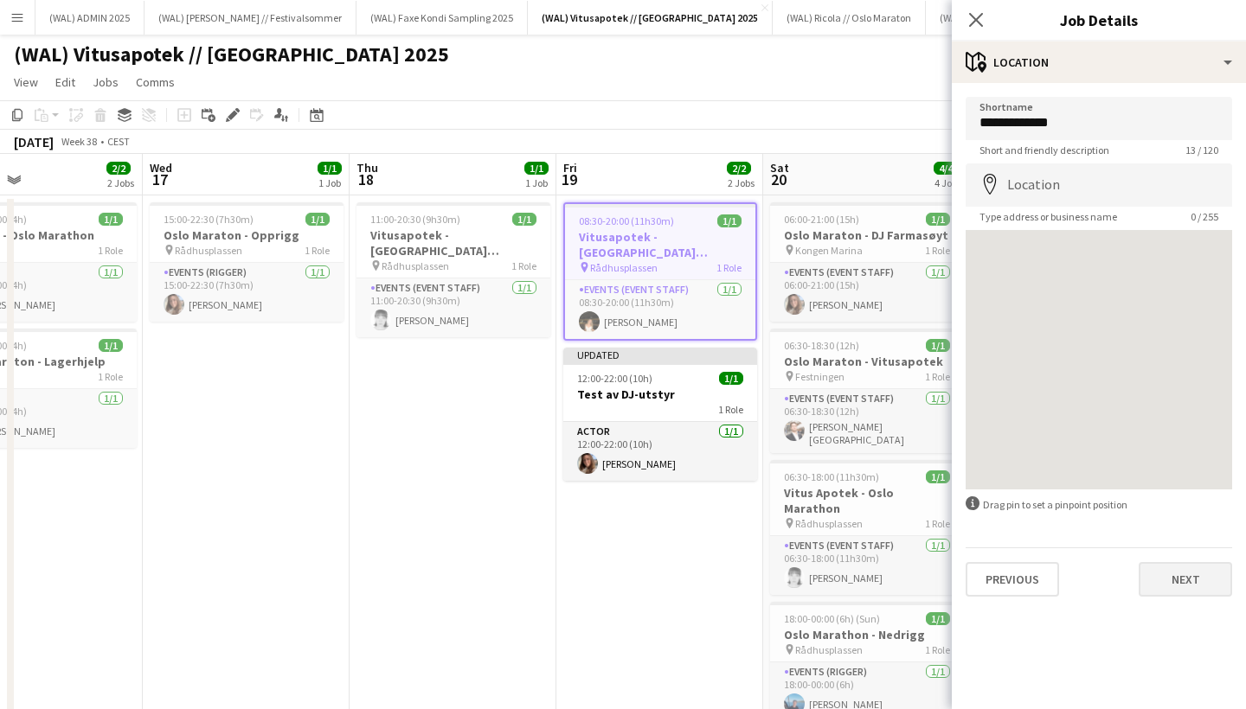
click at [1186, 580] on button "Next" at bounding box center [1185, 579] width 93 height 35
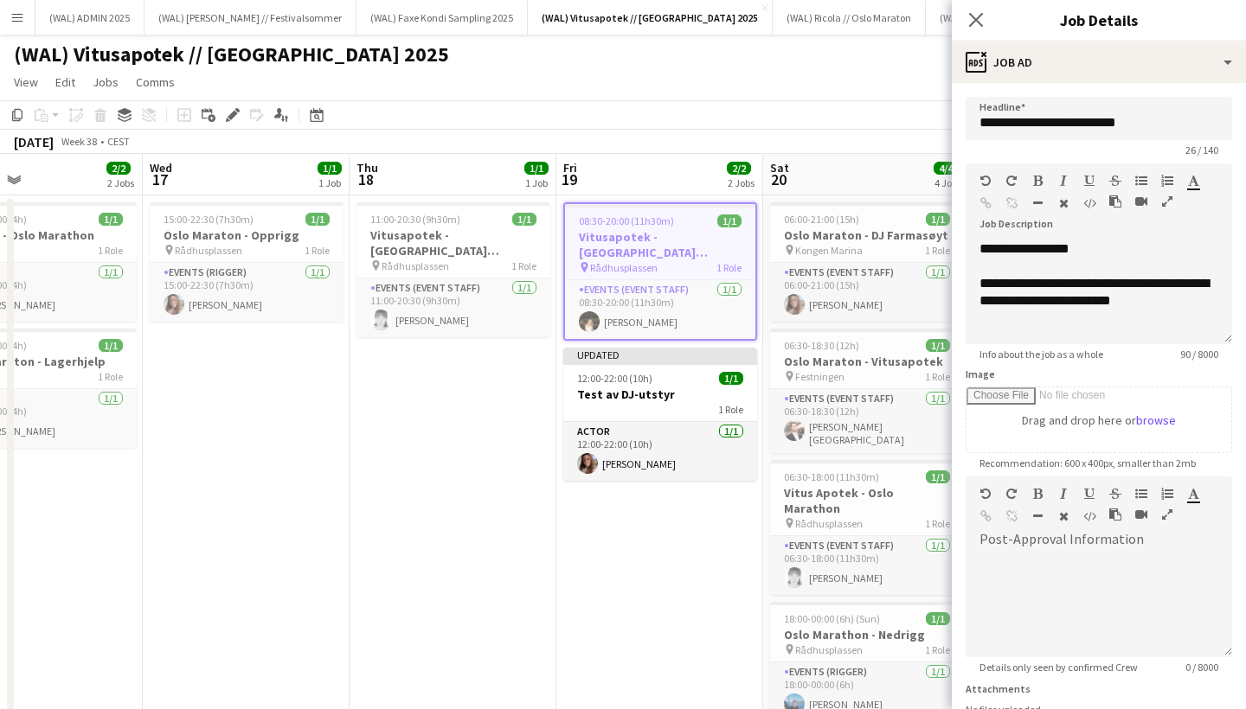
scroll to position [121, 0]
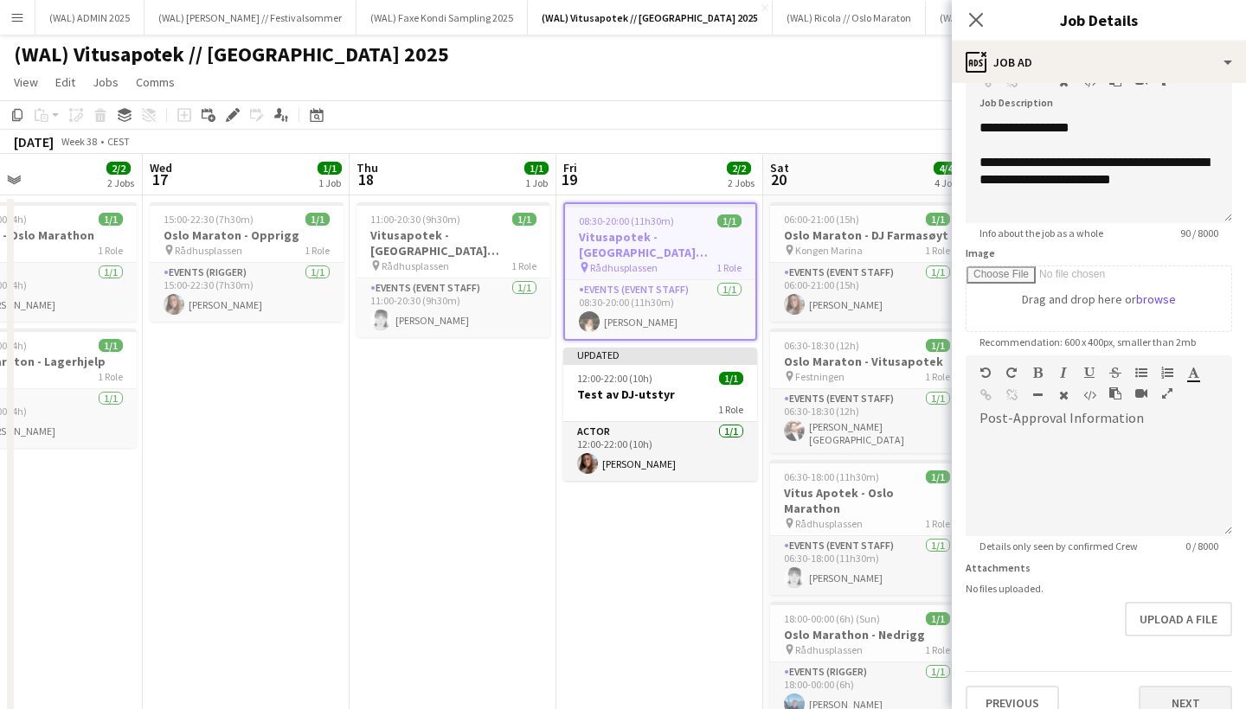
click at [1175, 696] on button "Next" at bounding box center [1185, 703] width 93 height 35
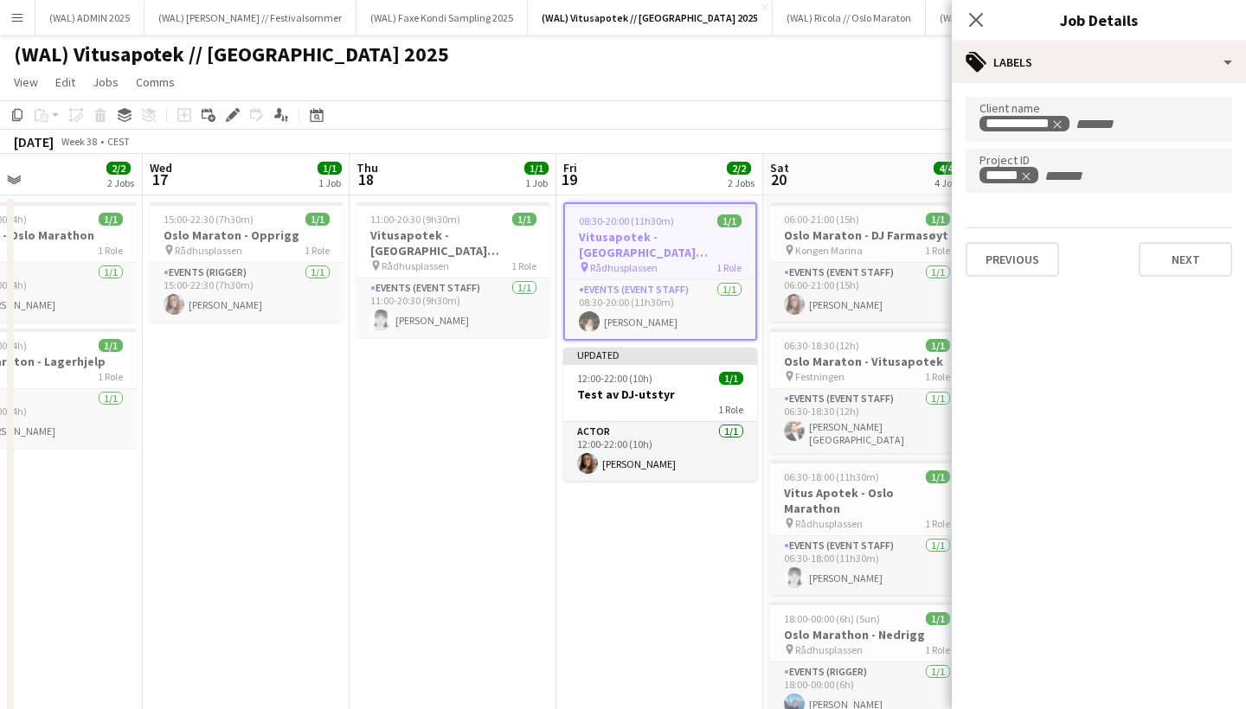
scroll to position [0, 0]
click at [460, 259] on div "pin Rådhusplassen 1 Role" at bounding box center [453, 266] width 194 height 14
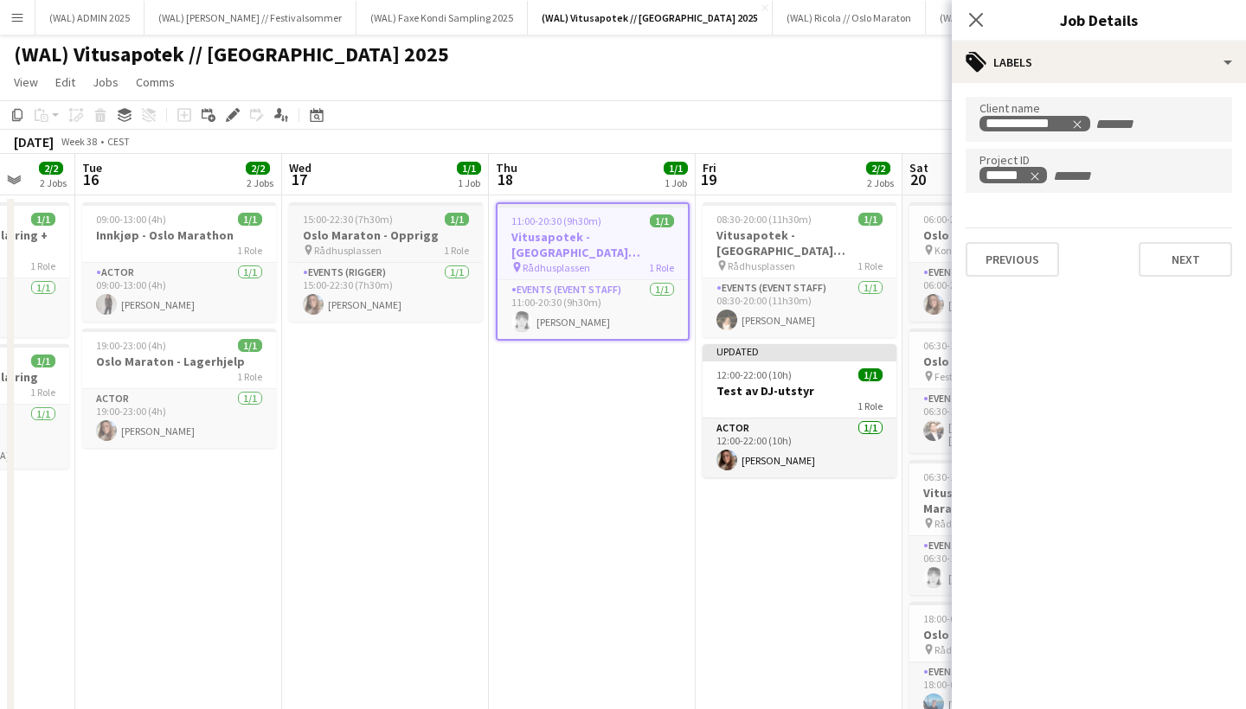
click at [392, 234] on h3 "Oslo Maraton - Opprigg" at bounding box center [386, 236] width 194 height 16
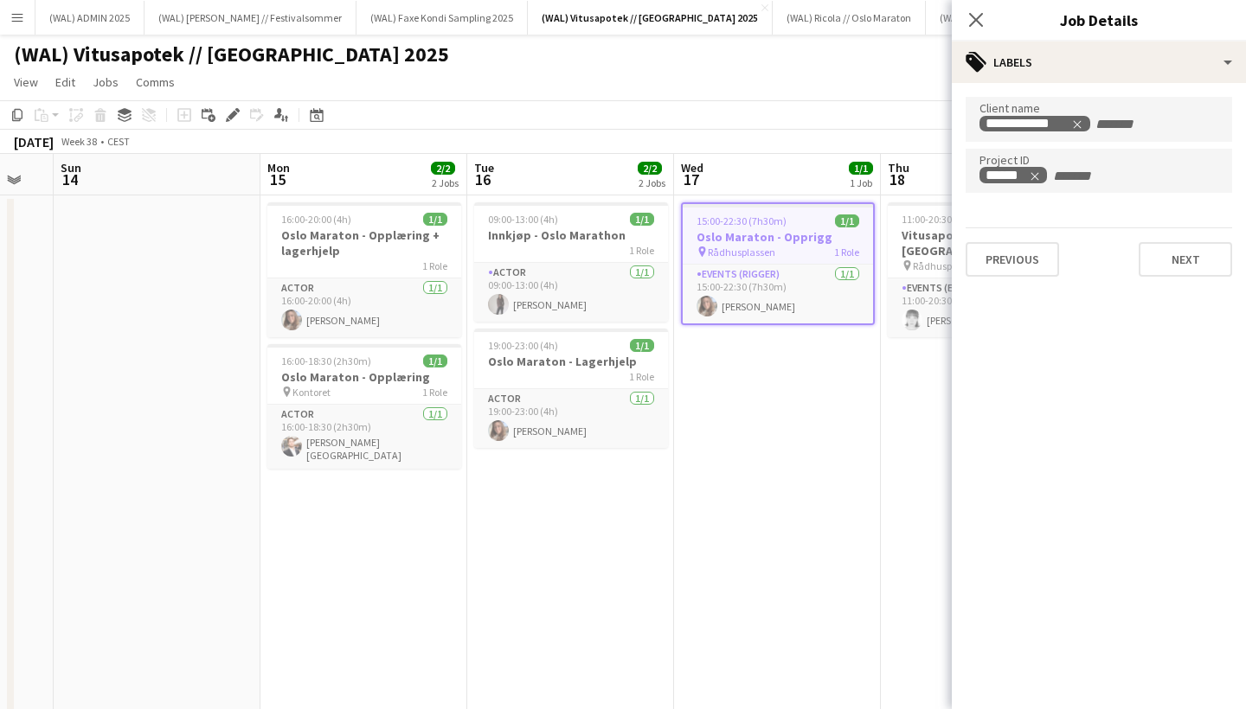
scroll to position [0, 354]
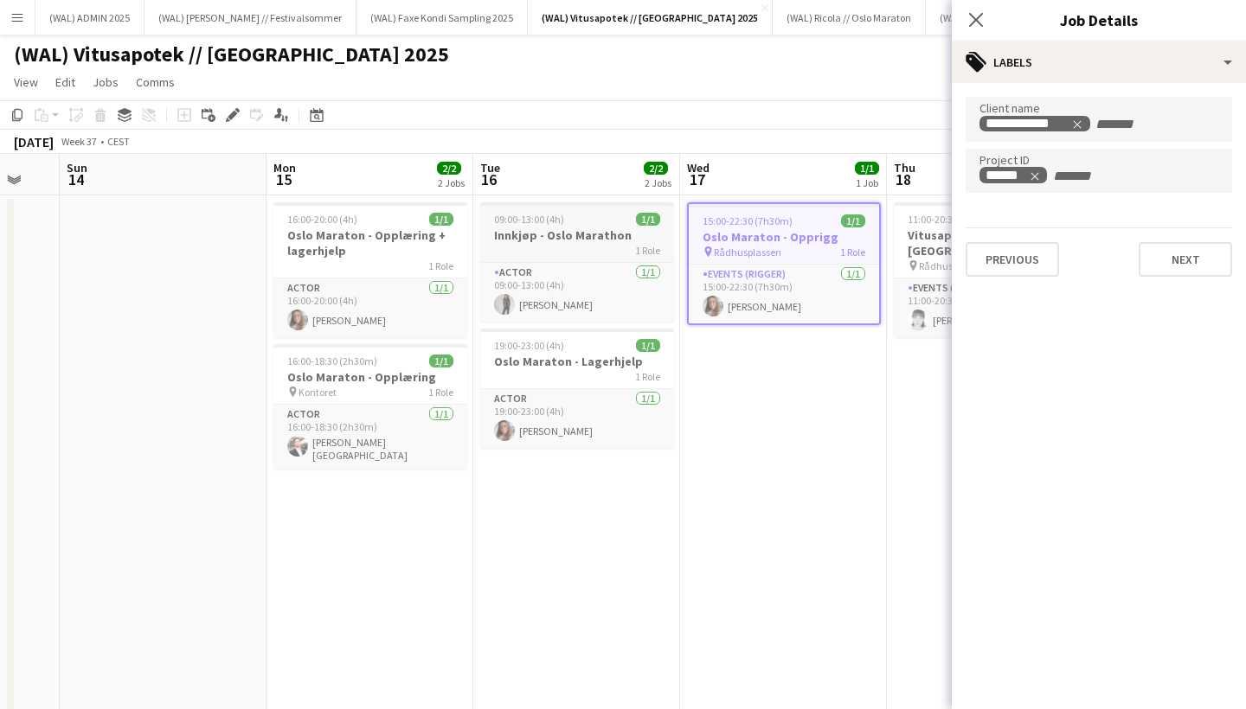
click at [551, 234] on h3 "Innkjøp - Oslo Marathon" at bounding box center [577, 236] width 194 height 16
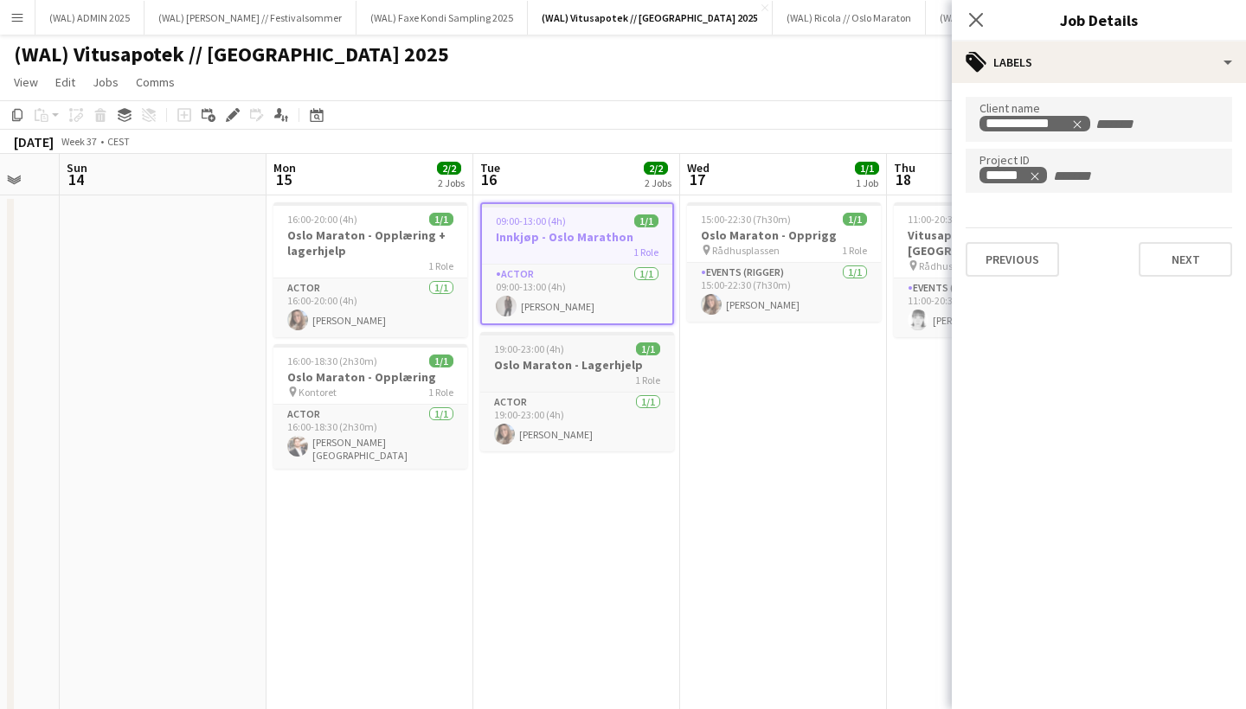
click at [549, 363] on h3 "Oslo Maraton - Lagerhjelp" at bounding box center [577, 365] width 194 height 16
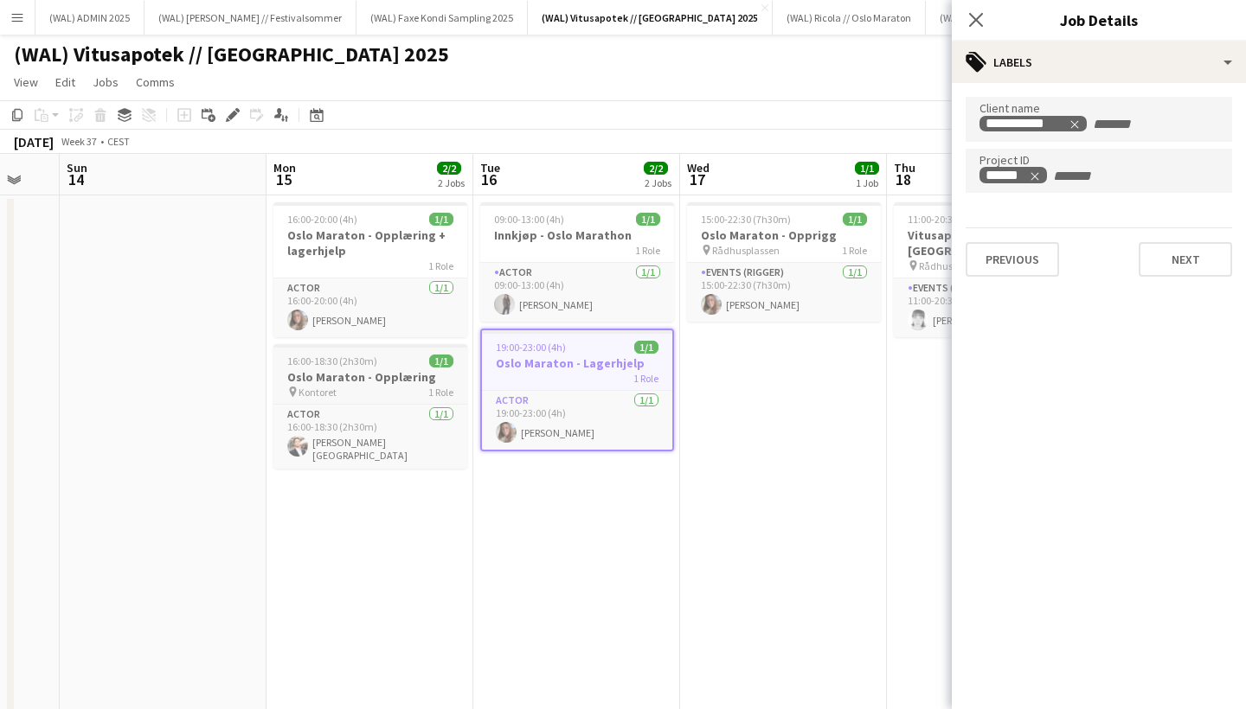
click at [358, 371] on h3 "Oslo Maraton - Opplæring" at bounding box center [370, 377] width 194 height 16
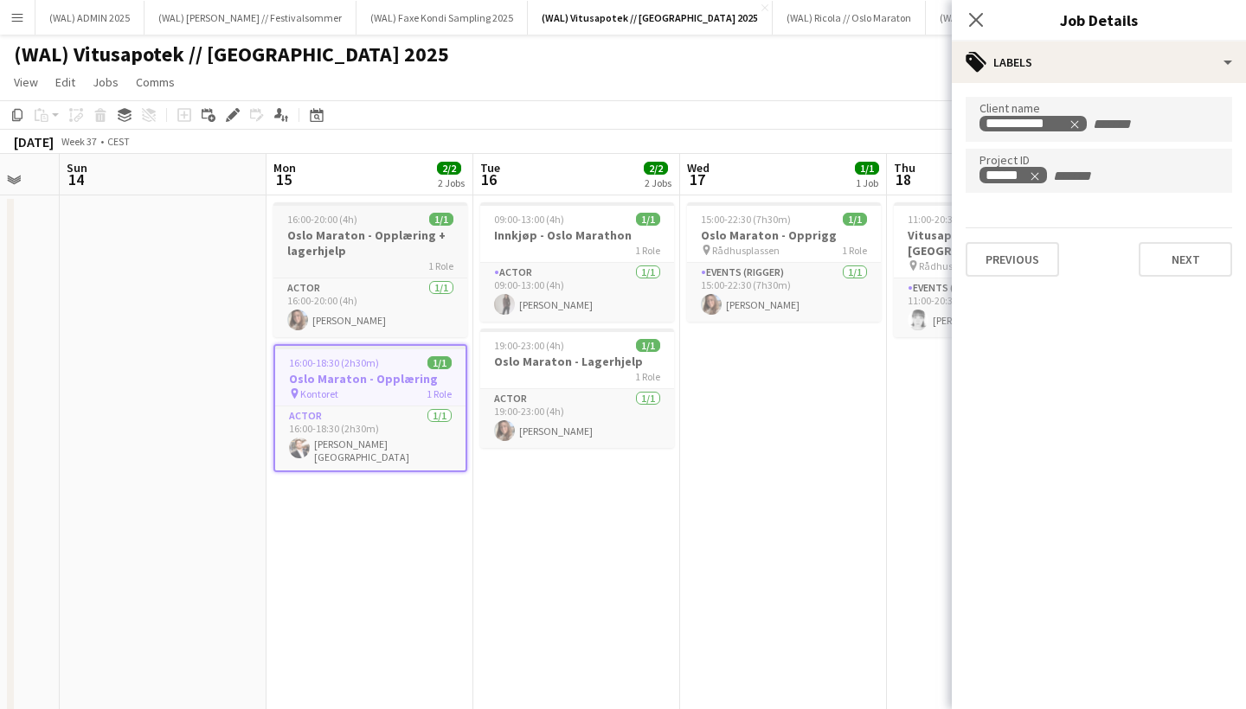
click at [357, 244] on h3 "Oslo Maraton - Opplæring + lagerhjelp" at bounding box center [370, 243] width 194 height 31
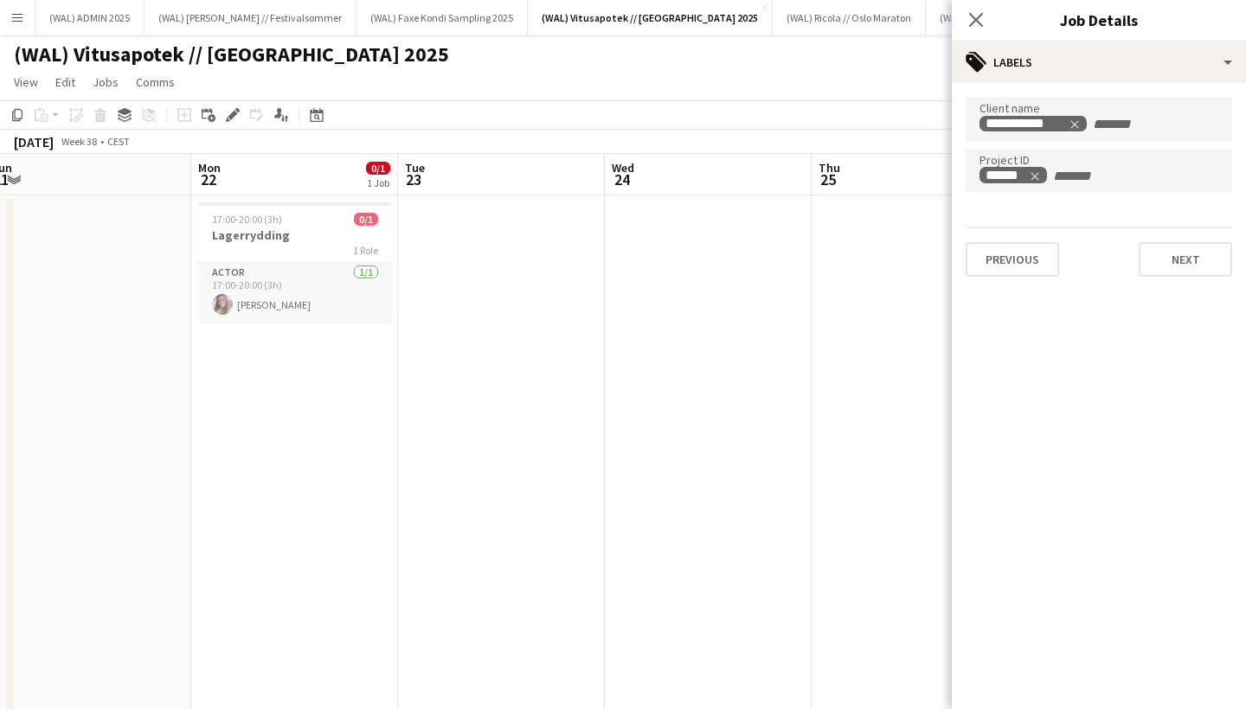
scroll to position [0, 641]
click at [979, 22] on icon at bounding box center [975, 19] width 16 height 16
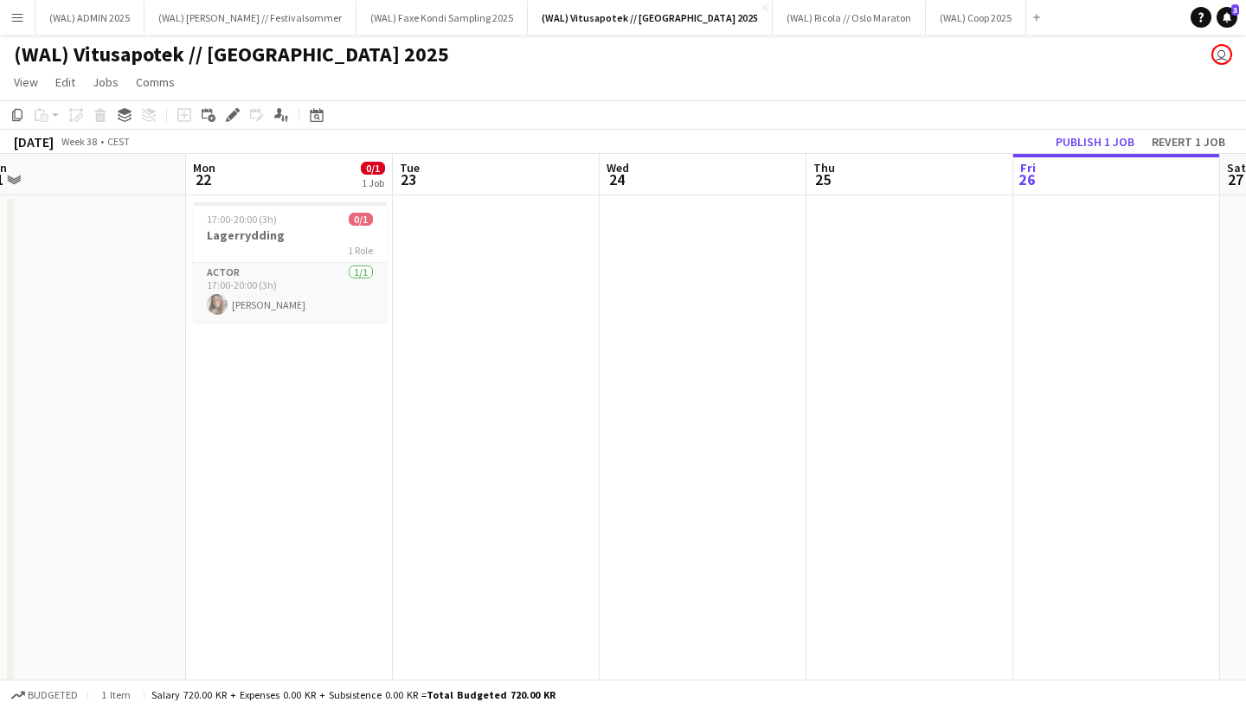
click at [631, 368] on app-date-cell at bounding box center [703, 499] width 207 height 607
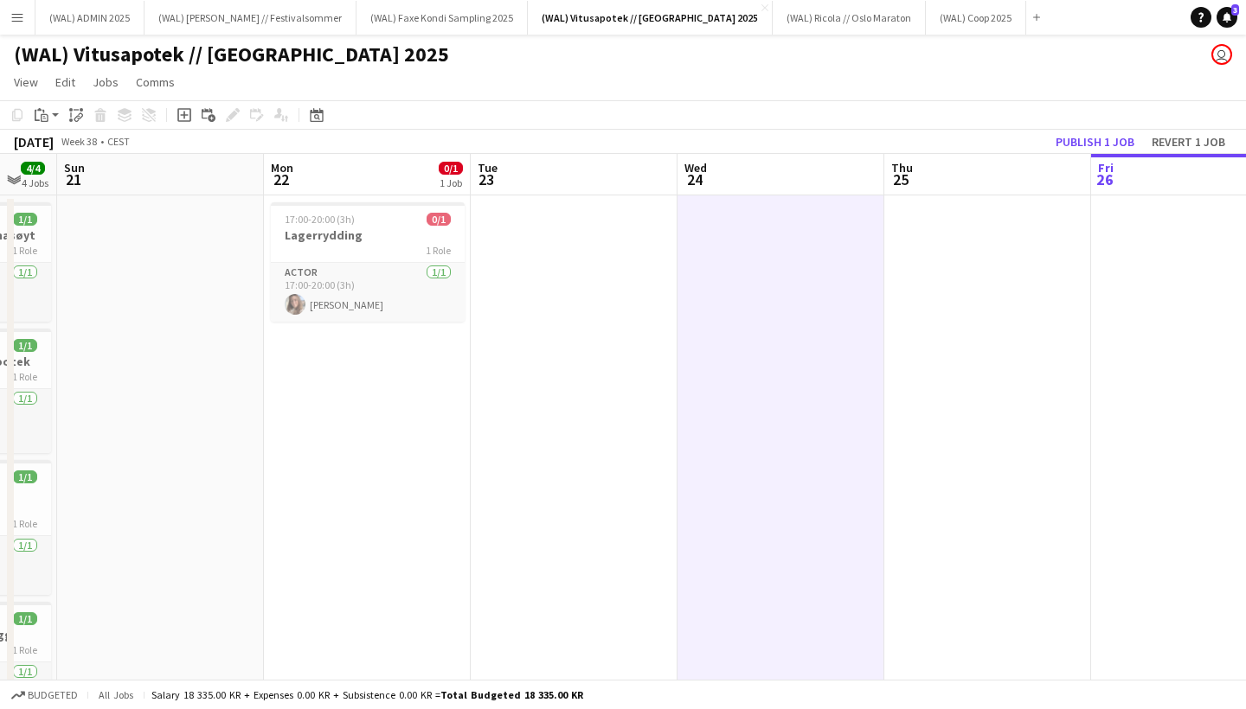
scroll to position [0, 472]
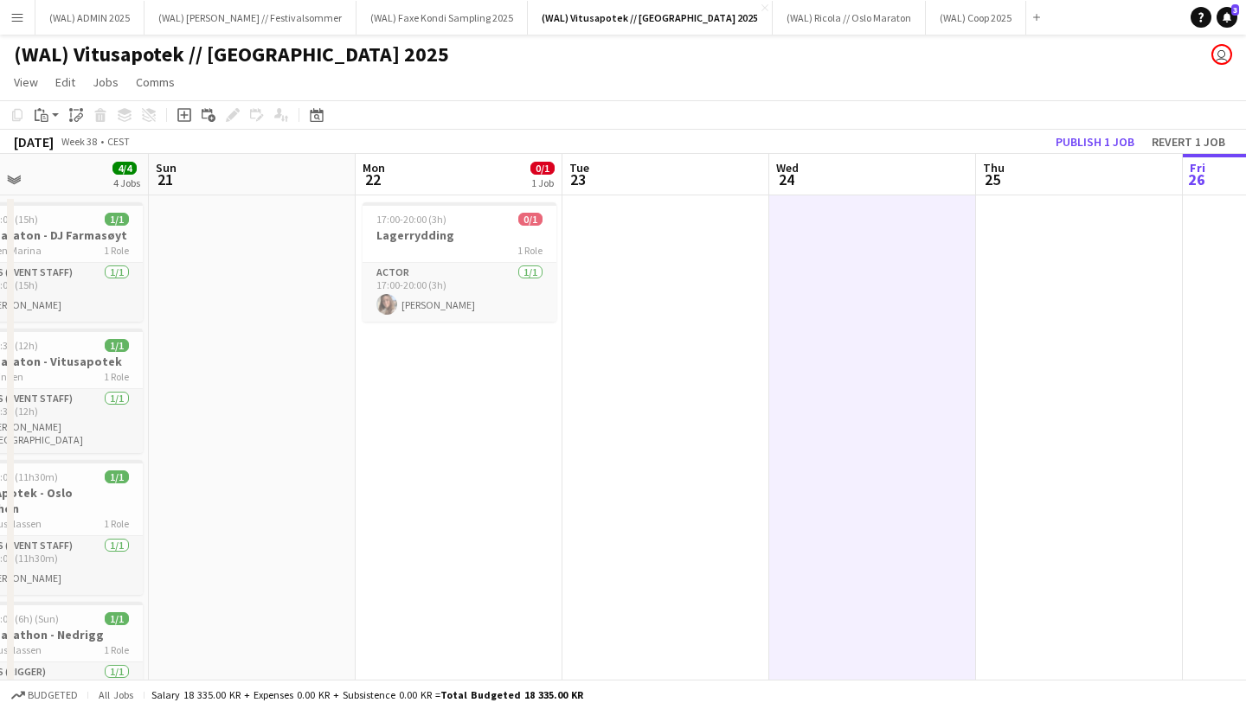
click at [608, 379] on app-date-cell at bounding box center [665, 499] width 207 height 607
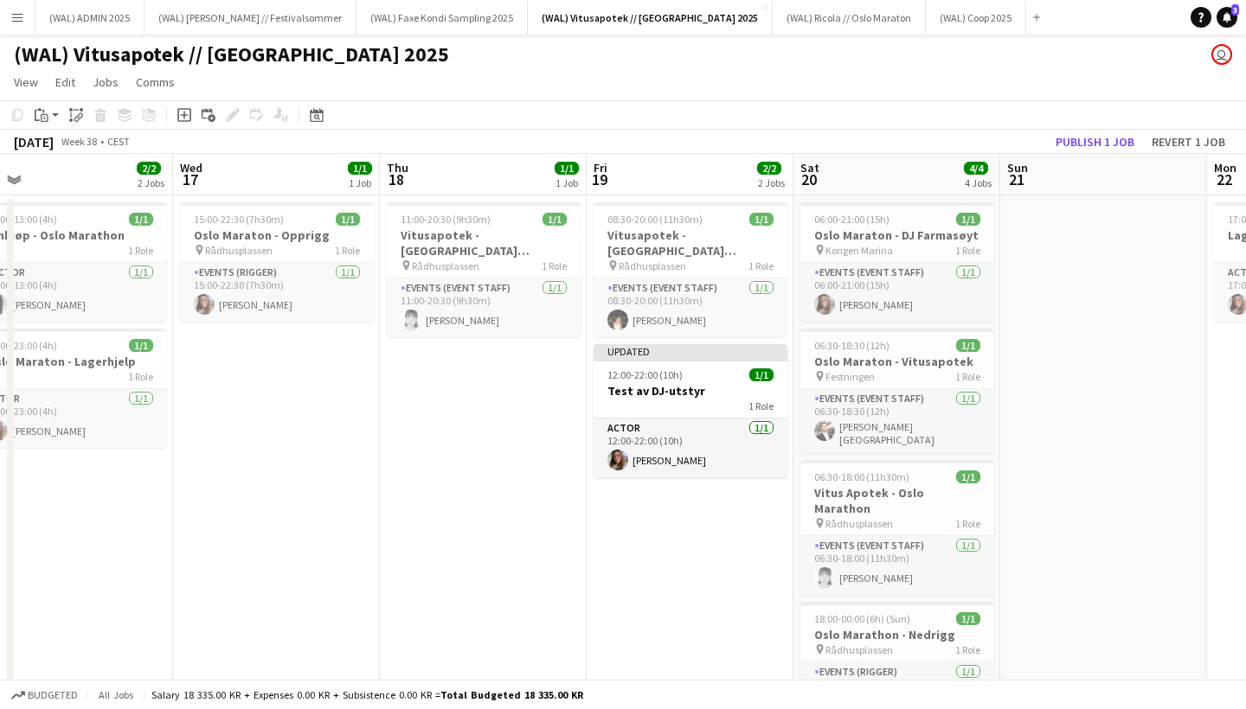
scroll to position [0, 457]
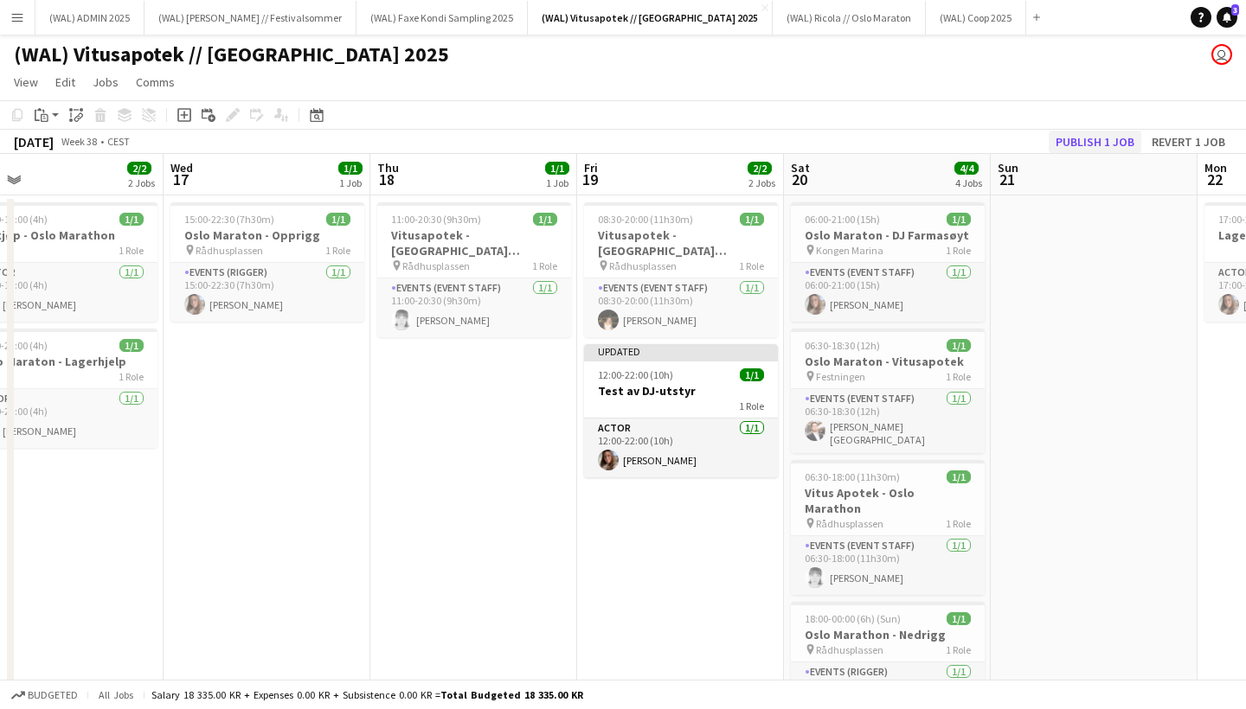
click at [1077, 134] on button "Publish 1 job" at bounding box center [1095, 142] width 93 height 22
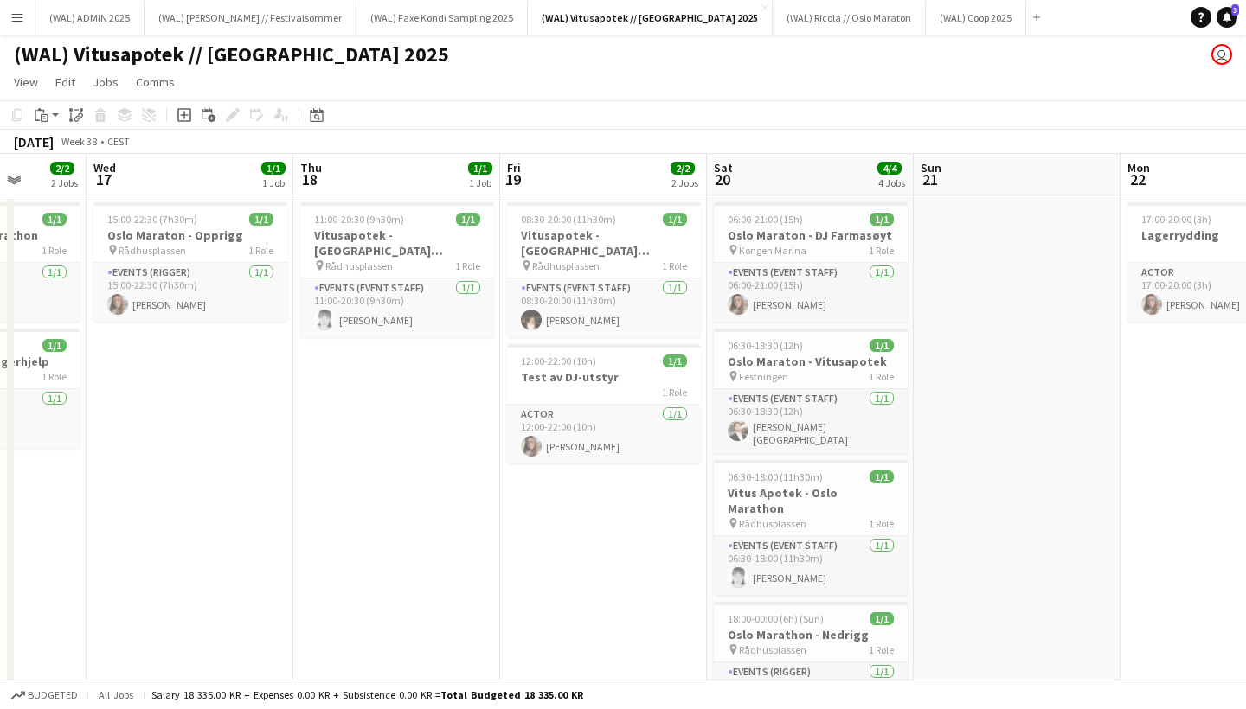
scroll to position [0, 537]
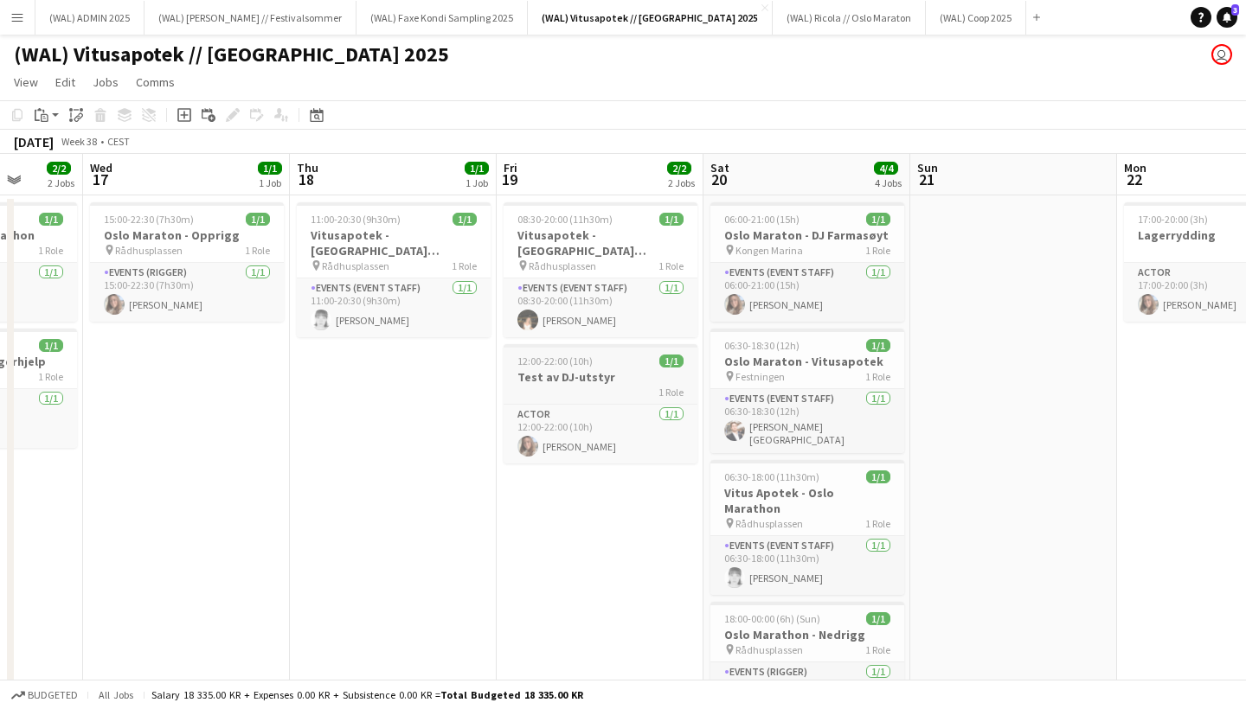
click at [580, 355] on span "12:00-22:00 (10h)" at bounding box center [554, 361] width 75 height 13
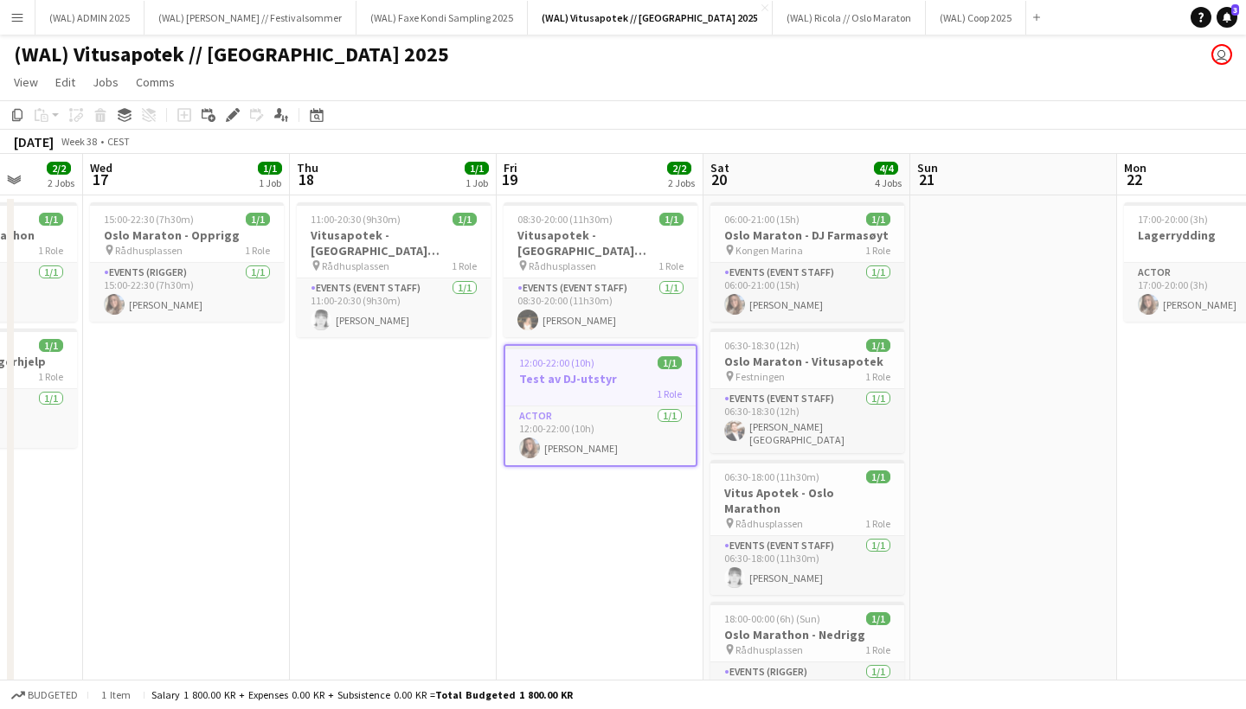
click at [951, 322] on app-date-cell at bounding box center [1013, 499] width 207 height 607
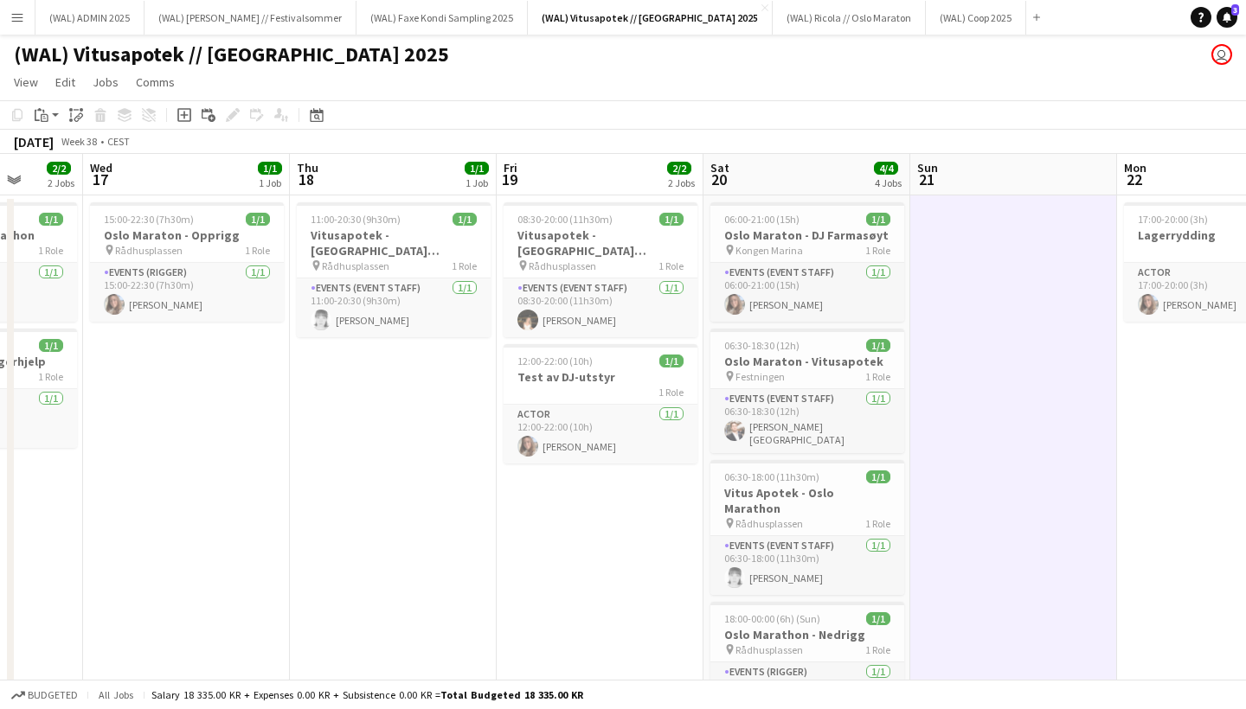
click at [1035, 320] on app-date-cell at bounding box center [1013, 499] width 207 height 607
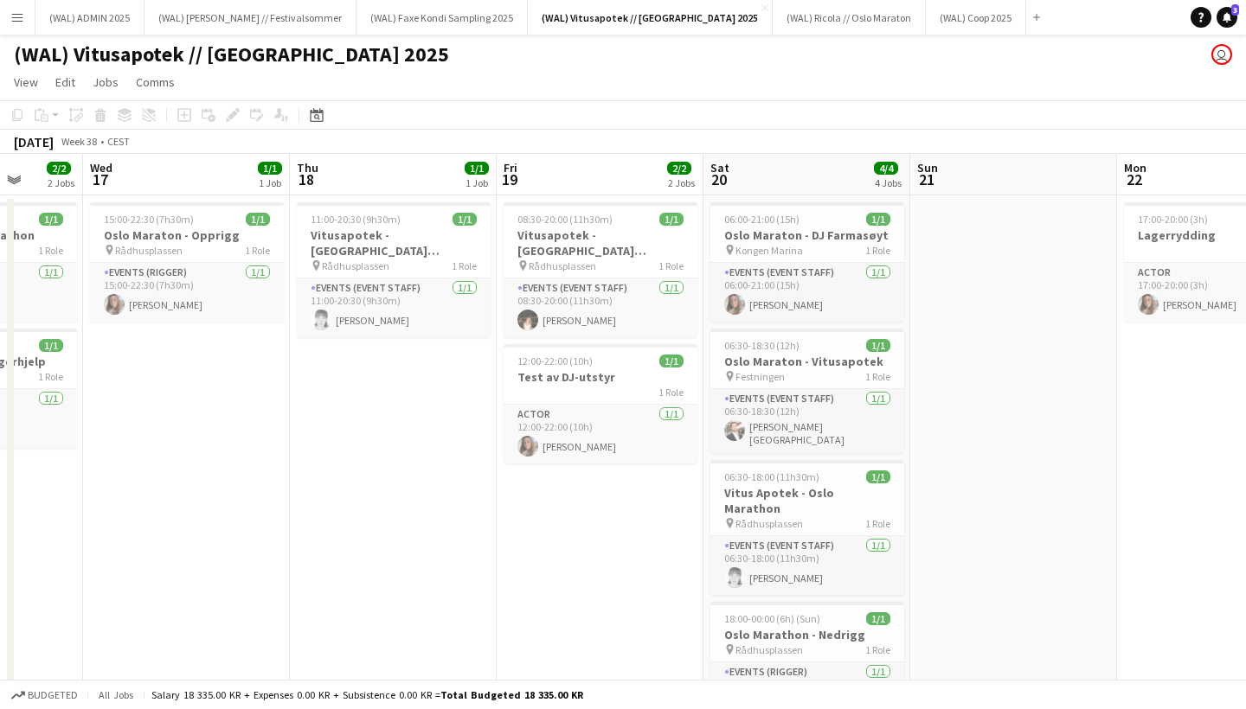
click at [24, 26] on button "Menu" at bounding box center [17, 17] width 35 height 35
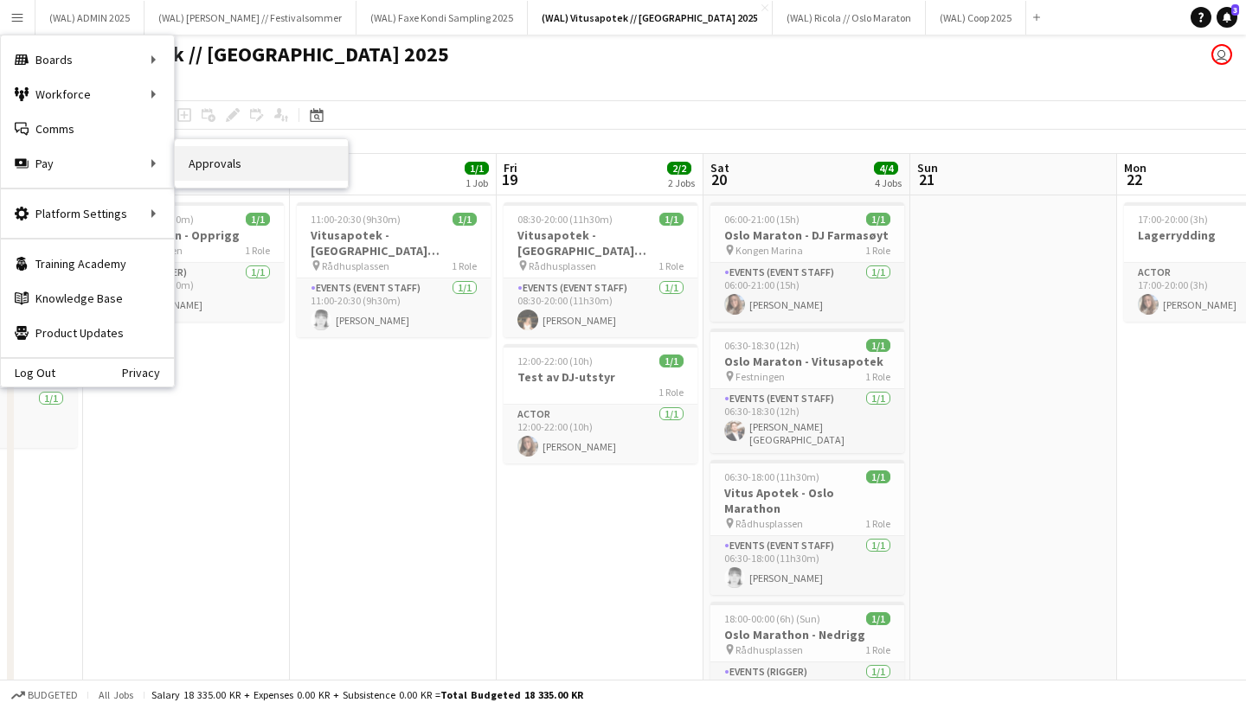
click at [260, 170] on link "Approvals" at bounding box center [261, 163] width 173 height 35
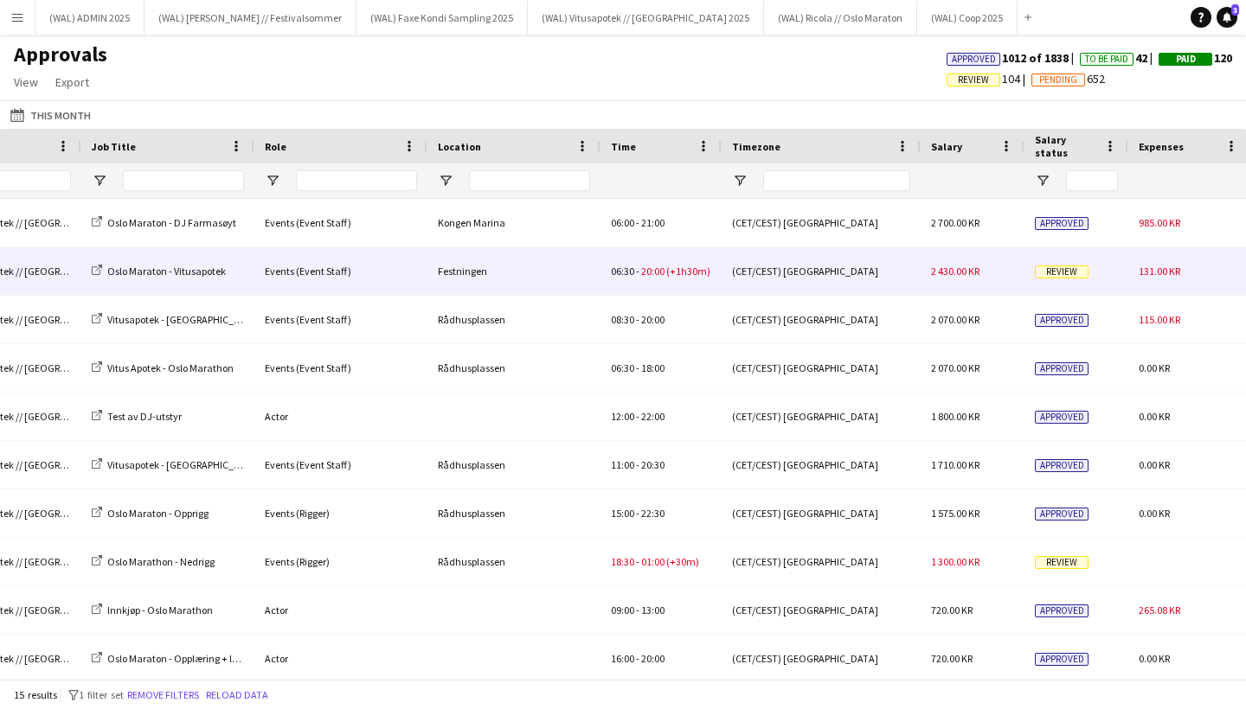
click at [741, 274] on div "(CET/CEST) [GEOGRAPHIC_DATA]" at bounding box center [821, 271] width 199 height 48
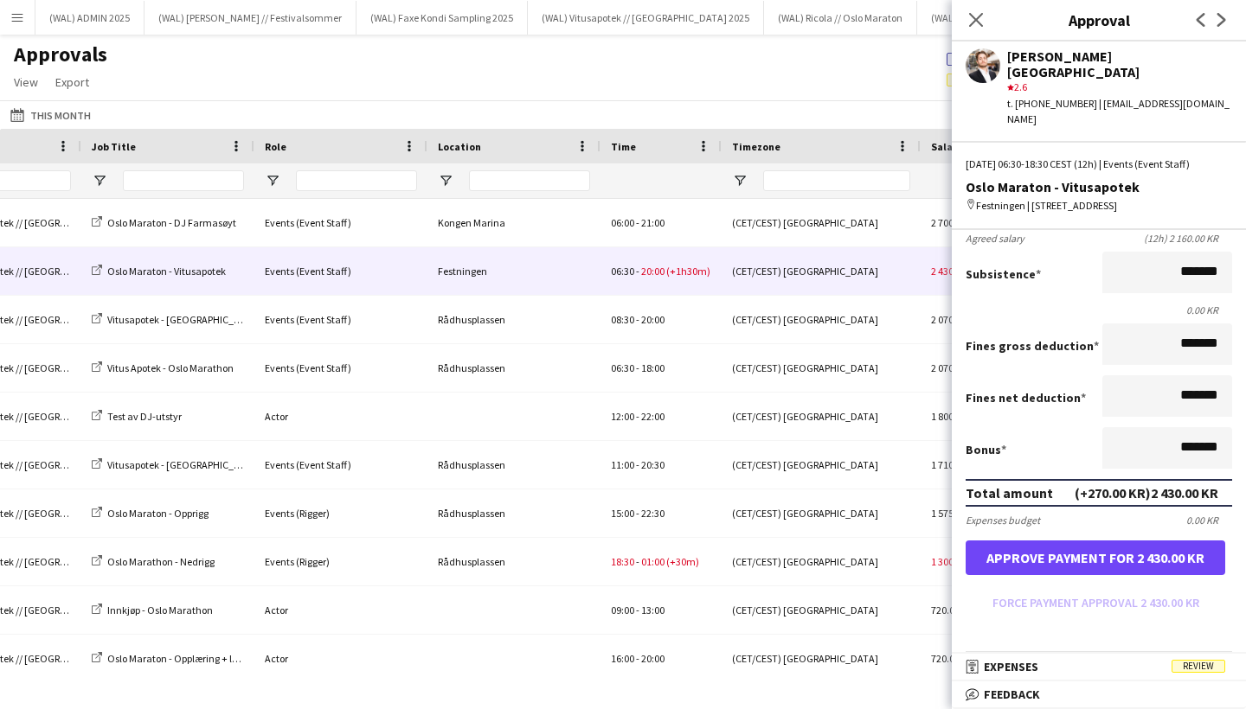
click at [1142, 541] on button "Approve payment for 2 430.00 KR" at bounding box center [1096, 558] width 260 height 35
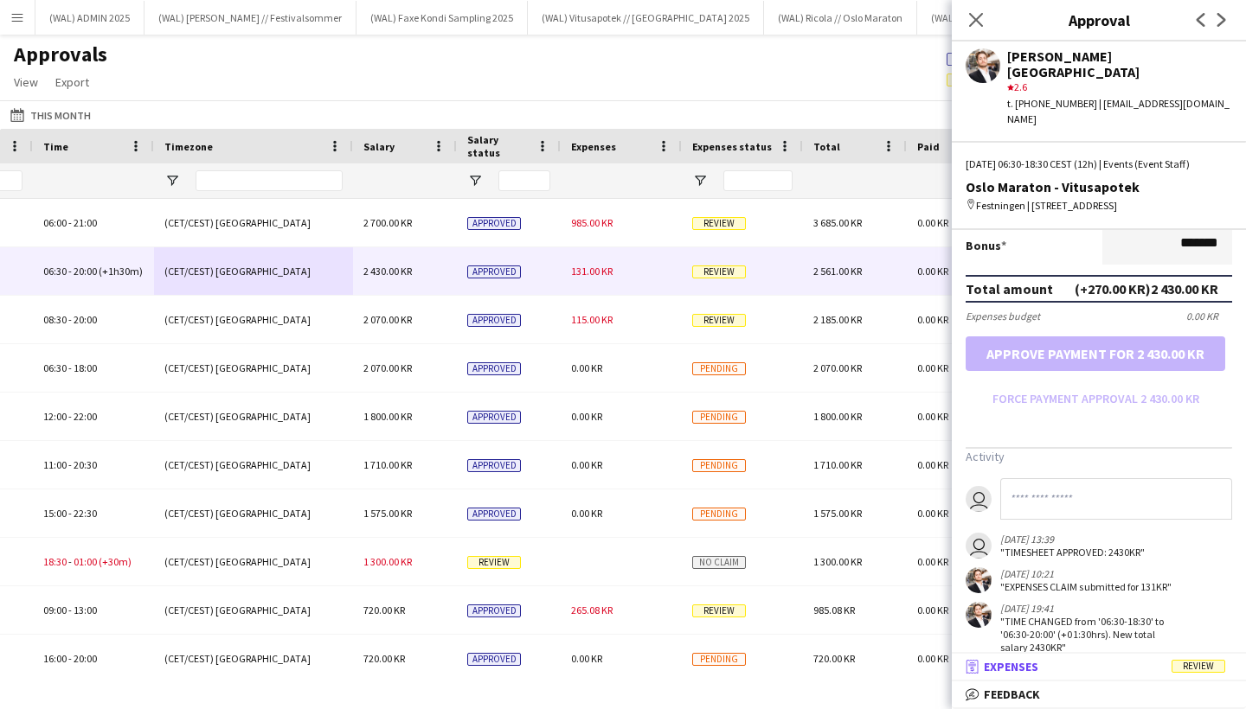
click at [1081, 668] on mat-panel-title "receipt Expenses Review" at bounding box center [1095, 667] width 287 height 16
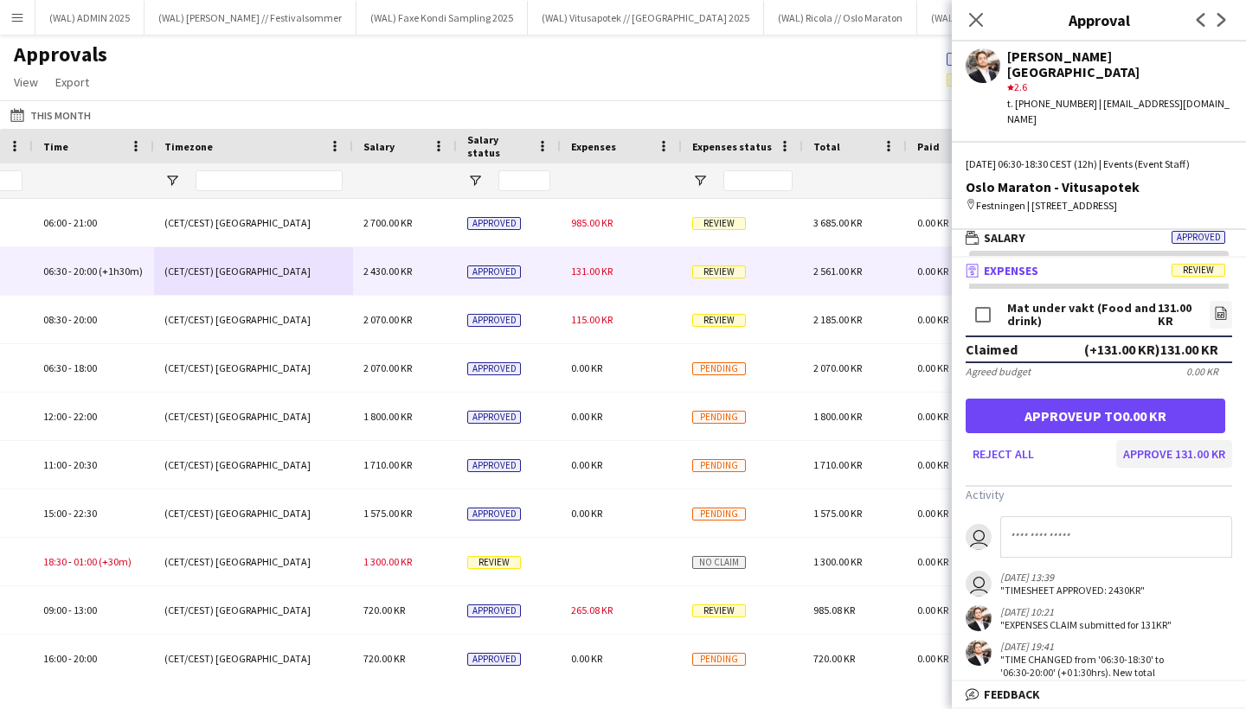
click at [1178, 440] on button "Approve 131.00 KR" at bounding box center [1174, 454] width 116 height 28
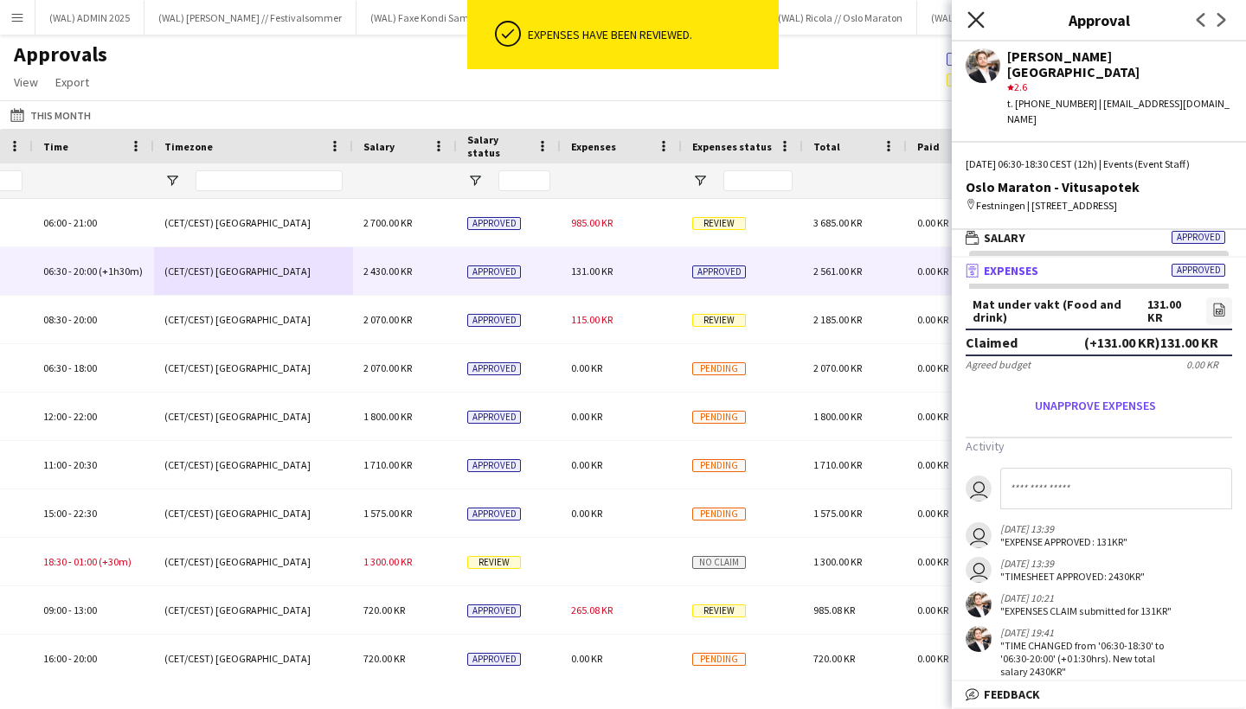
click at [974, 14] on icon "Close pop-in" at bounding box center [975, 19] width 16 height 16
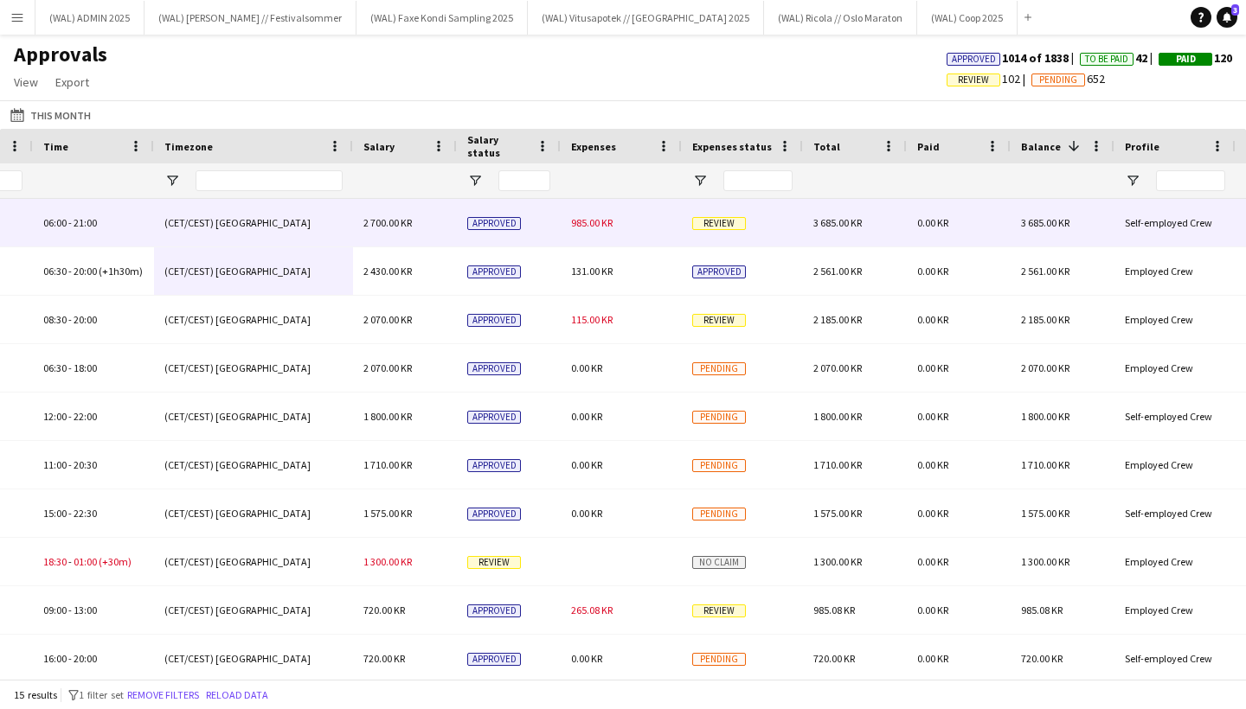
click at [742, 227] on span "Review" at bounding box center [719, 223] width 54 height 13
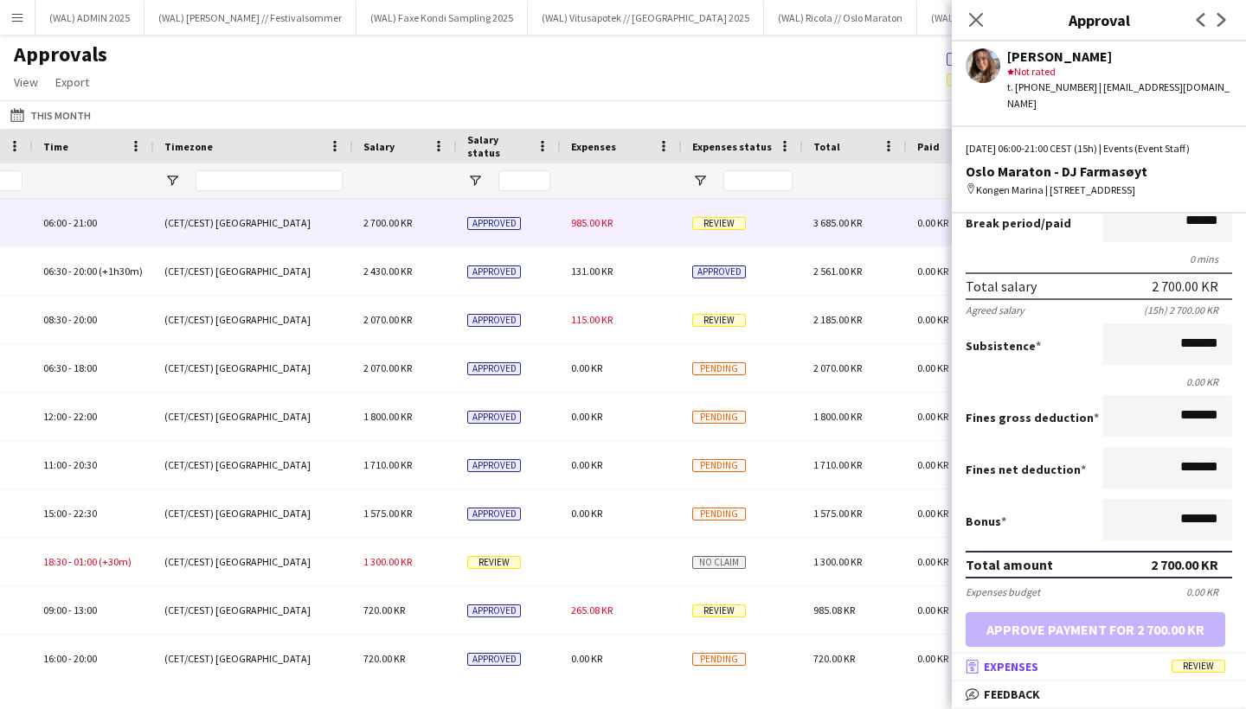
click at [1101, 665] on mat-panel-title "receipt Expenses Review" at bounding box center [1095, 667] width 287 height 16
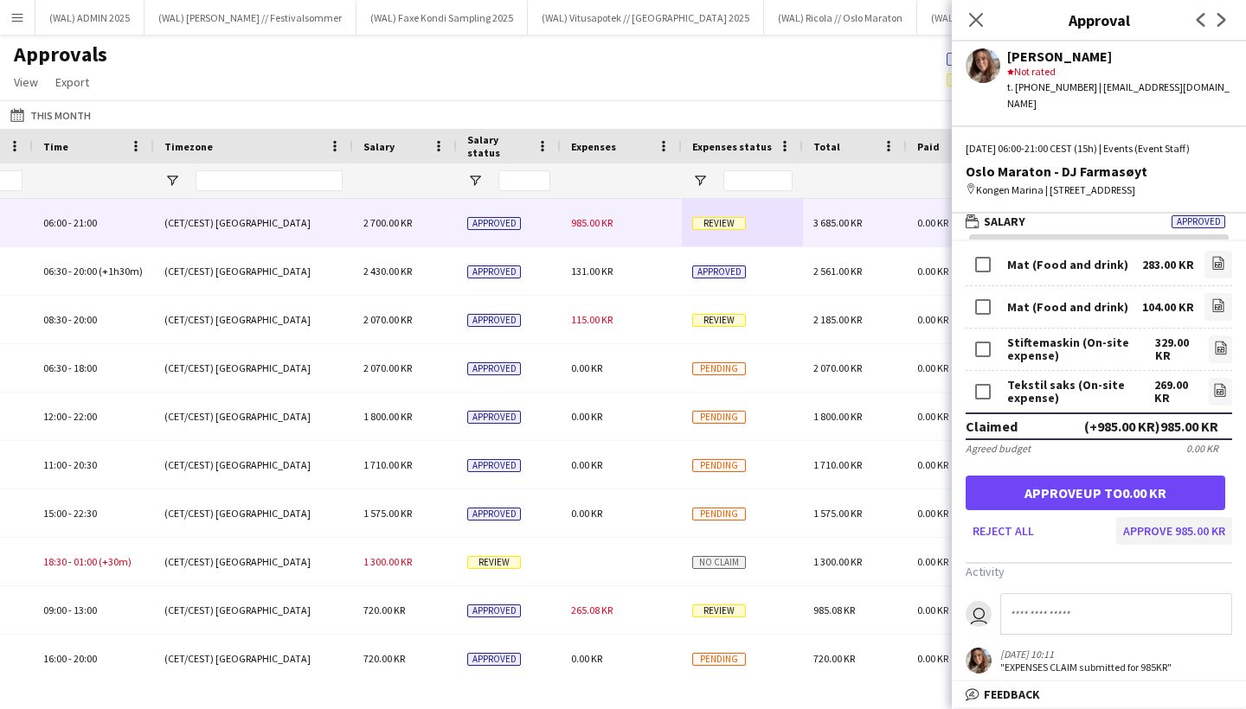
click at [1152, 517] on button "Approve 985.00 KR" at bounding box center [1174, 531] width 116 height 28
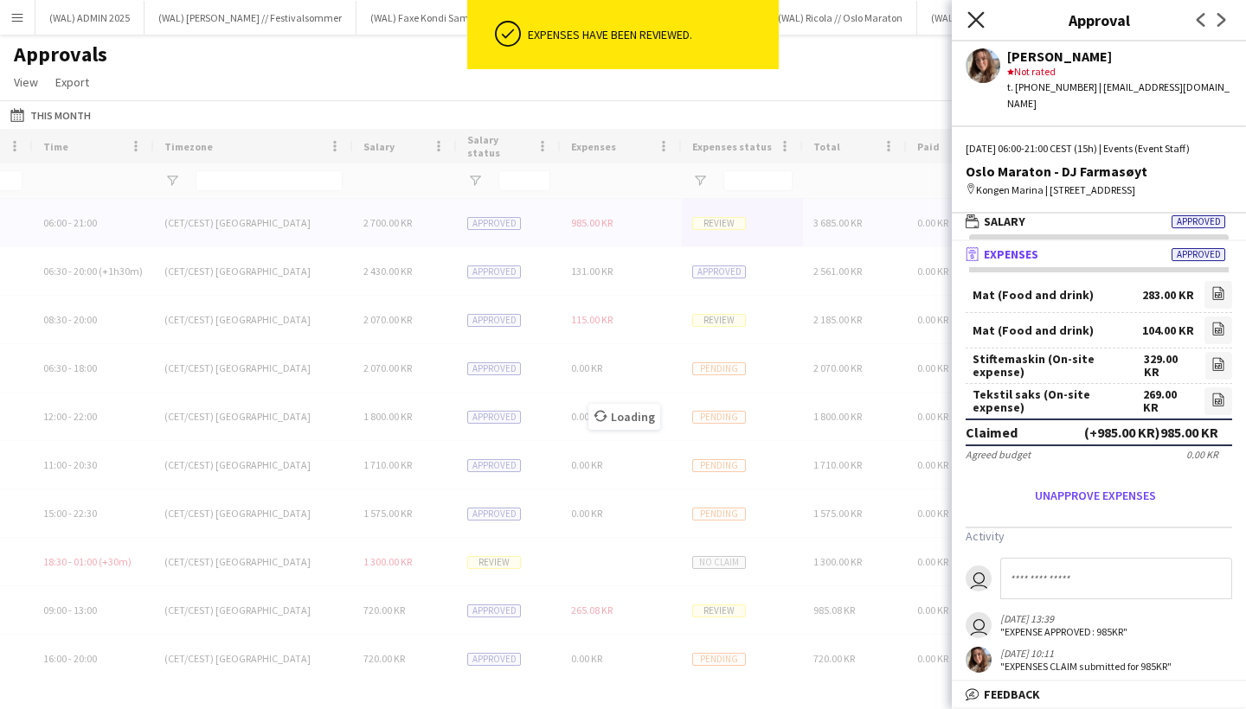
click at [976, 22] on icon "Close pop-in" at bounding box center [975, 19] width 16 height 16
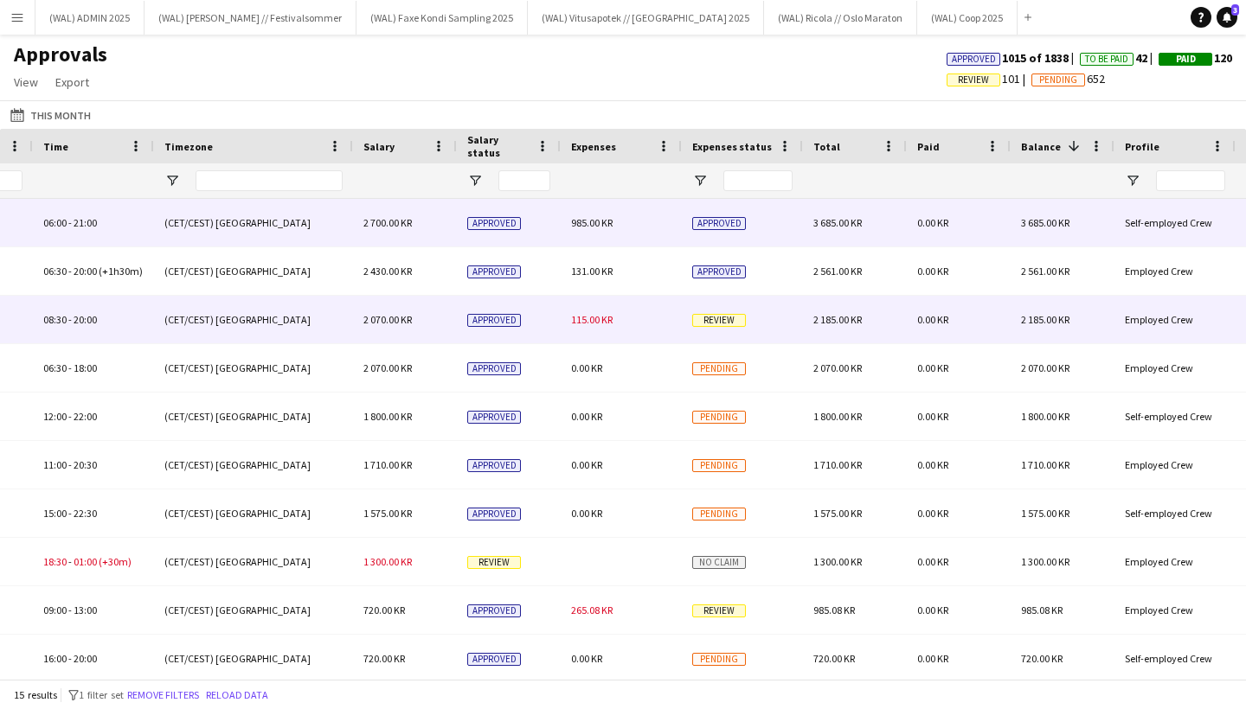
click at [727, 319] on span "Review" at bounding box center [719, 320] width 54 height 13
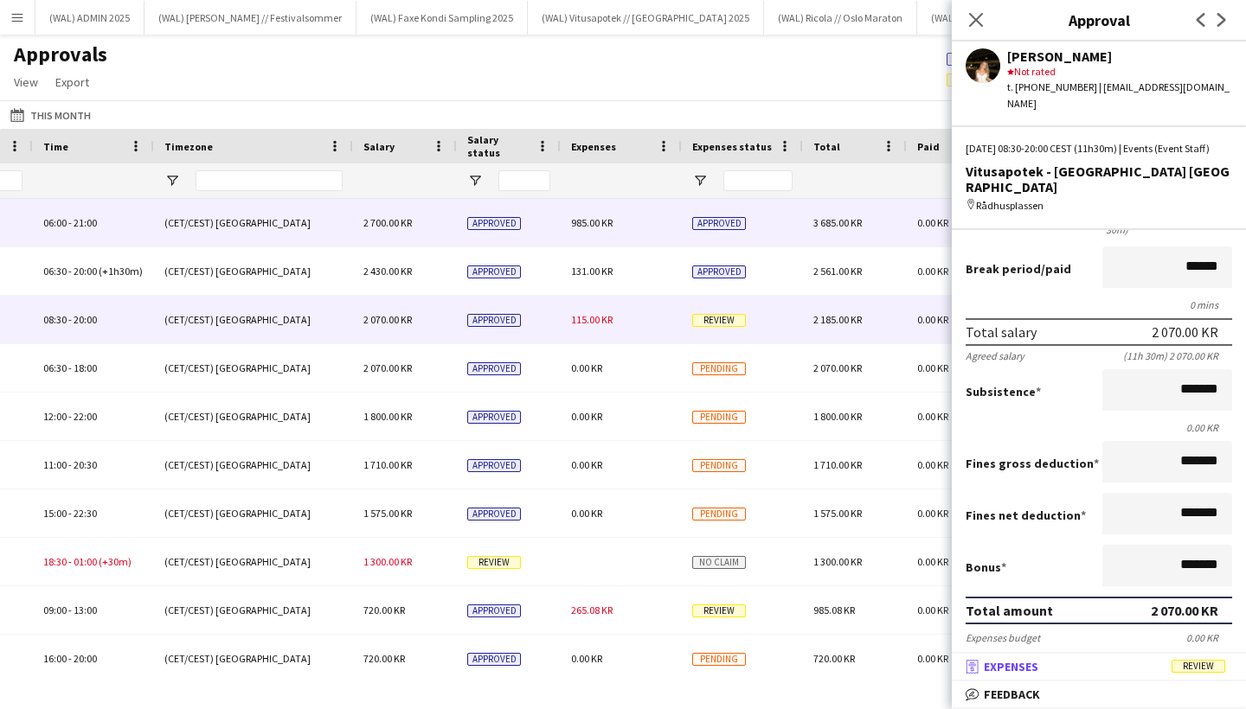
click at [1139, 671] on mat-panel-title "receipt Expenses Review" at bounding box center [1095, 667] width 287 height 16
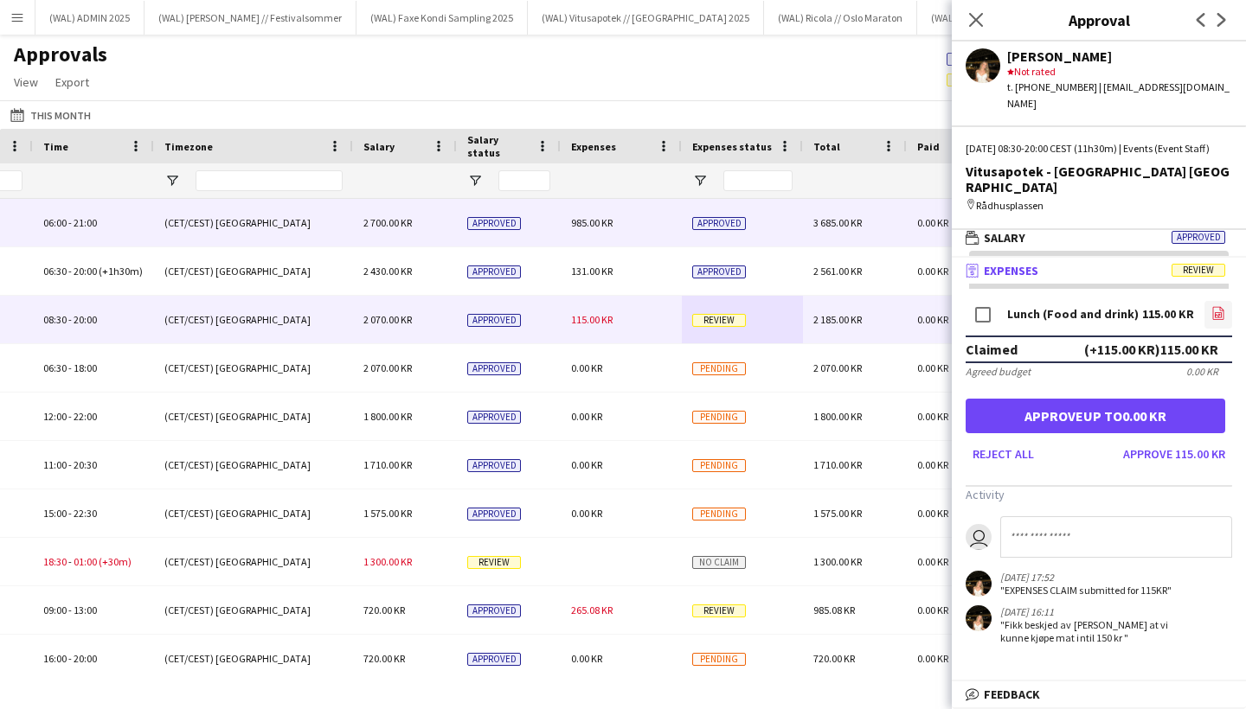
click at [1219, 306] on icon "file-image" at bounding box center [1218, 313] width 14 height 14
click at [1191, 440] on button "Approve 115.00 KR" at bounding box center [1174, 454] width 116 height 28
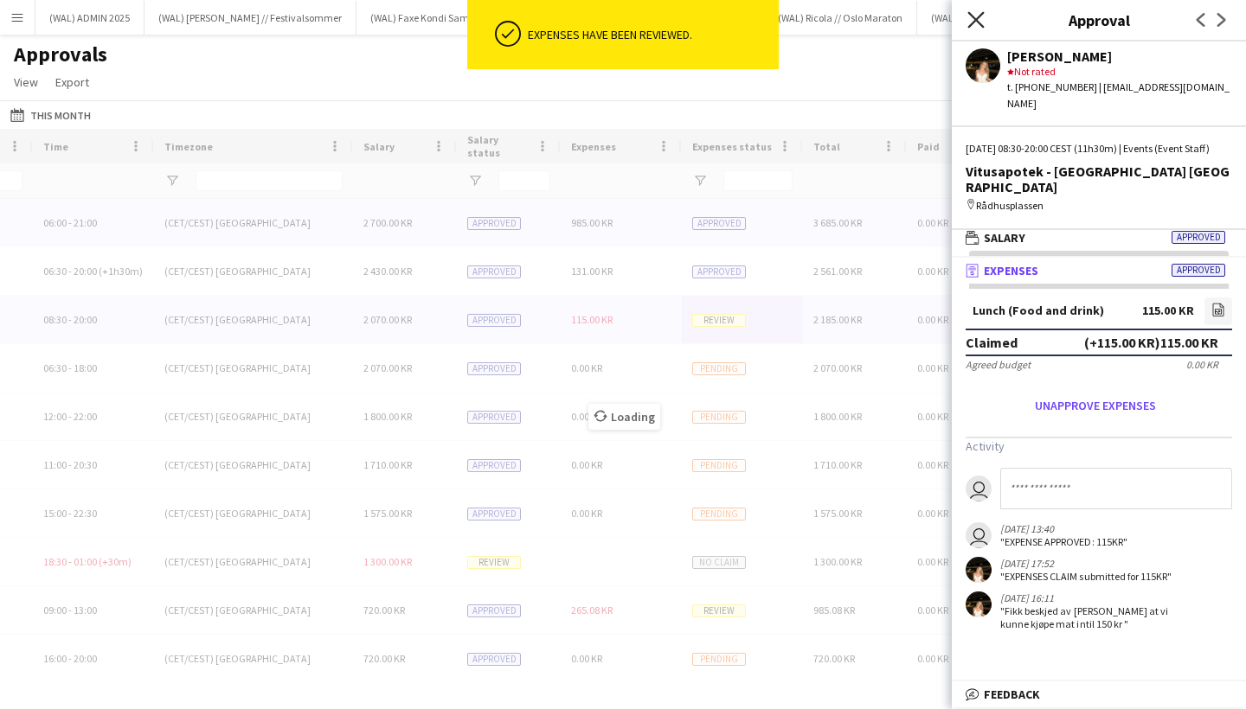
click at [972, 17] on icon at bounding box center [975, 19] width 16 height 16
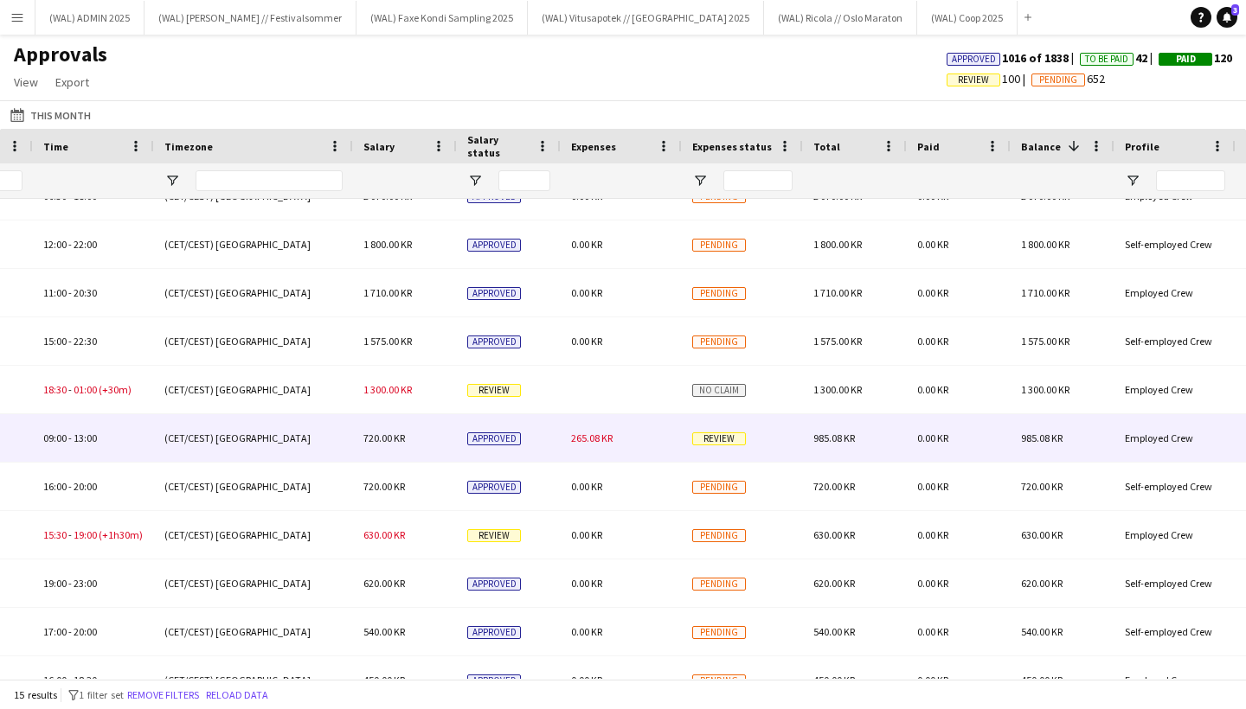
click at [723, 433] on span "Review" at bounding box center [719, 439] width 54 height 13
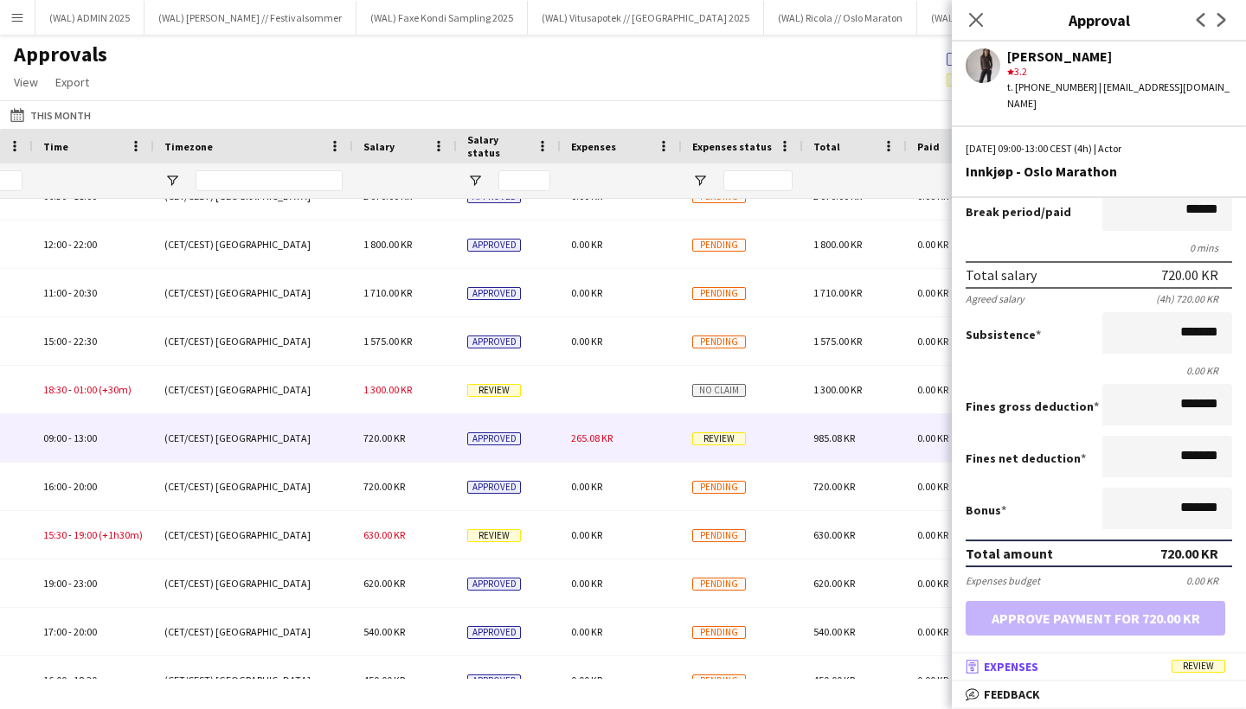
click at [1067, 677] on mat-expansion-panel-header "receipt Expenses Review" at bounding box center [1099, 667] width 294 height 26
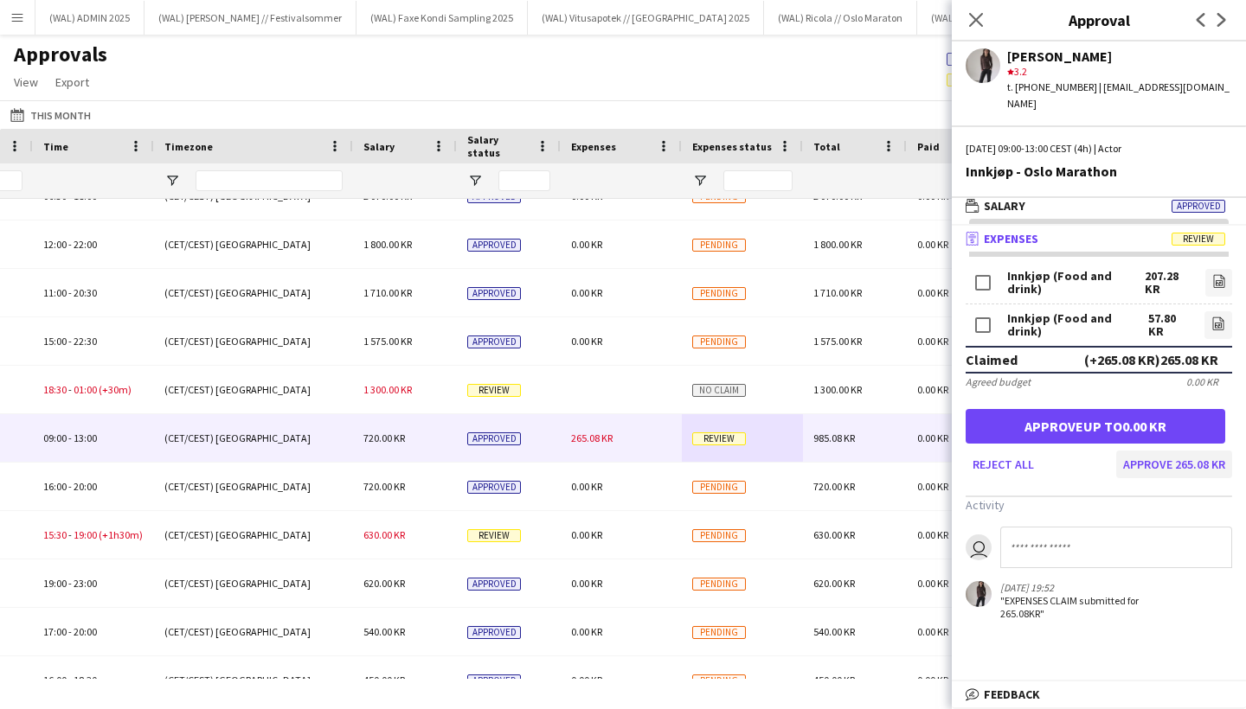
click at [1190, 452] on button "Approve 265.08 KR" at bounding box center [1174, 465] width 116 height 28
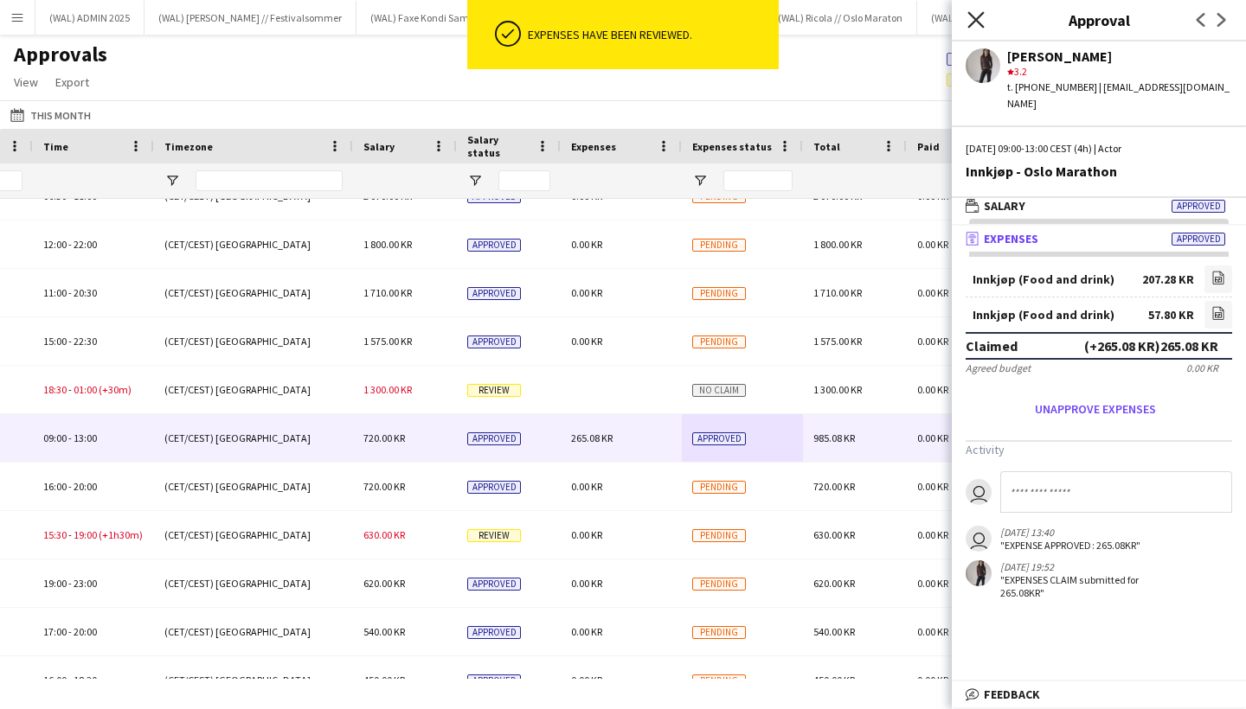
click at [978, 17] on icon at bounding box center [975, 19] width 16 height 16
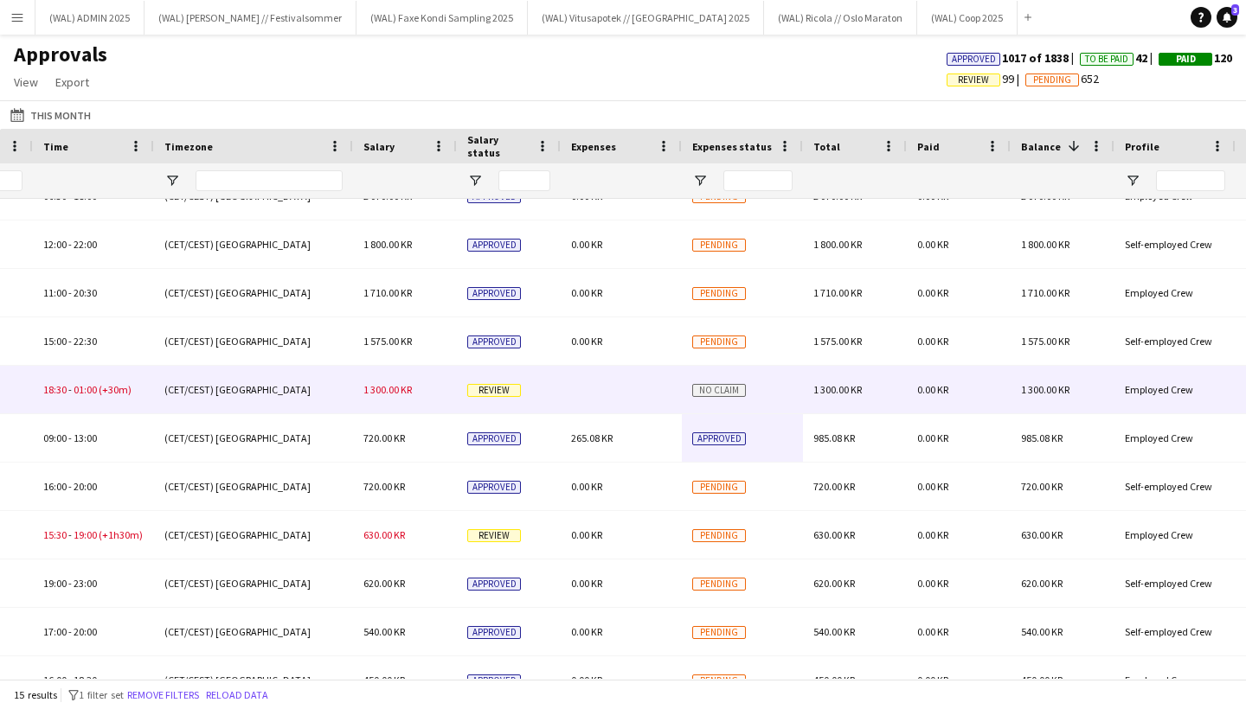
click at [470, 381] on div "Review" at bounding box center [509, 390] width 104 height 48
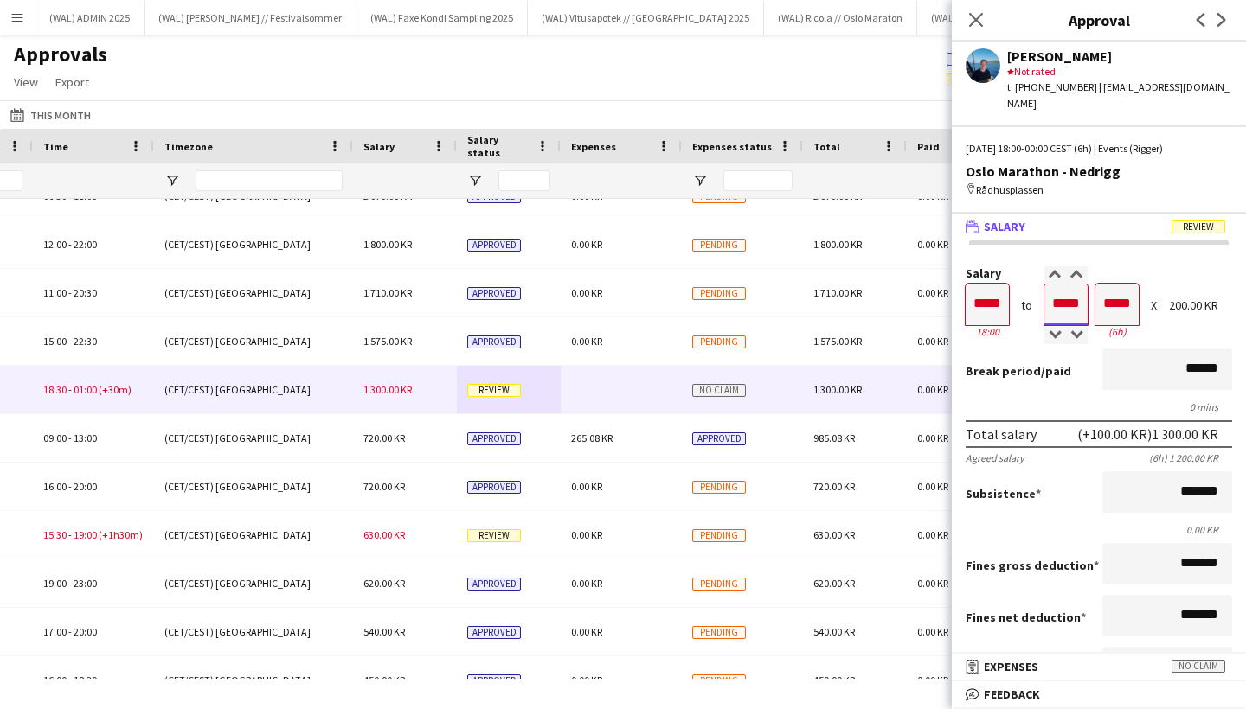
click at [1066, 286] on input "*****" at bounding box center [1065, 305] width 43 height 42
type input "*****"
click at [1074, 266] on div at bounding box center [1077, 274] width 22 height 17
type input "*****"
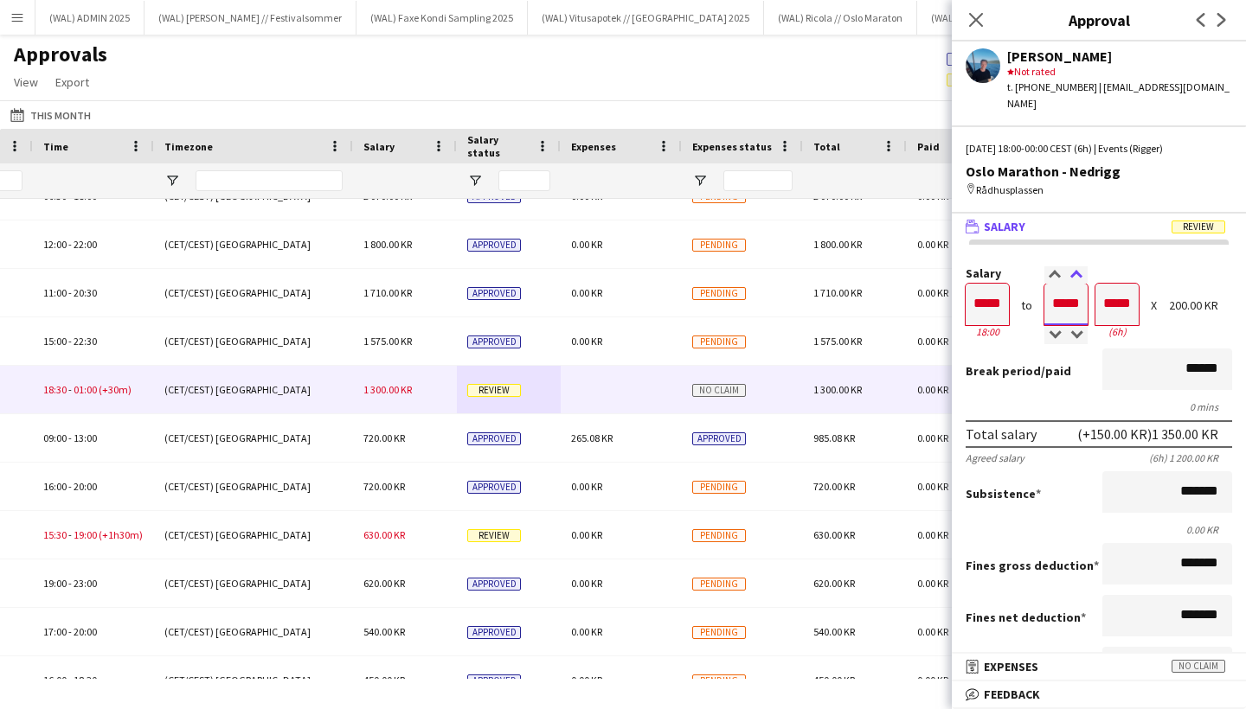
type input "*****"
click at [1074, 266] on div at bounding box center [1077, 274] width 22 height 17
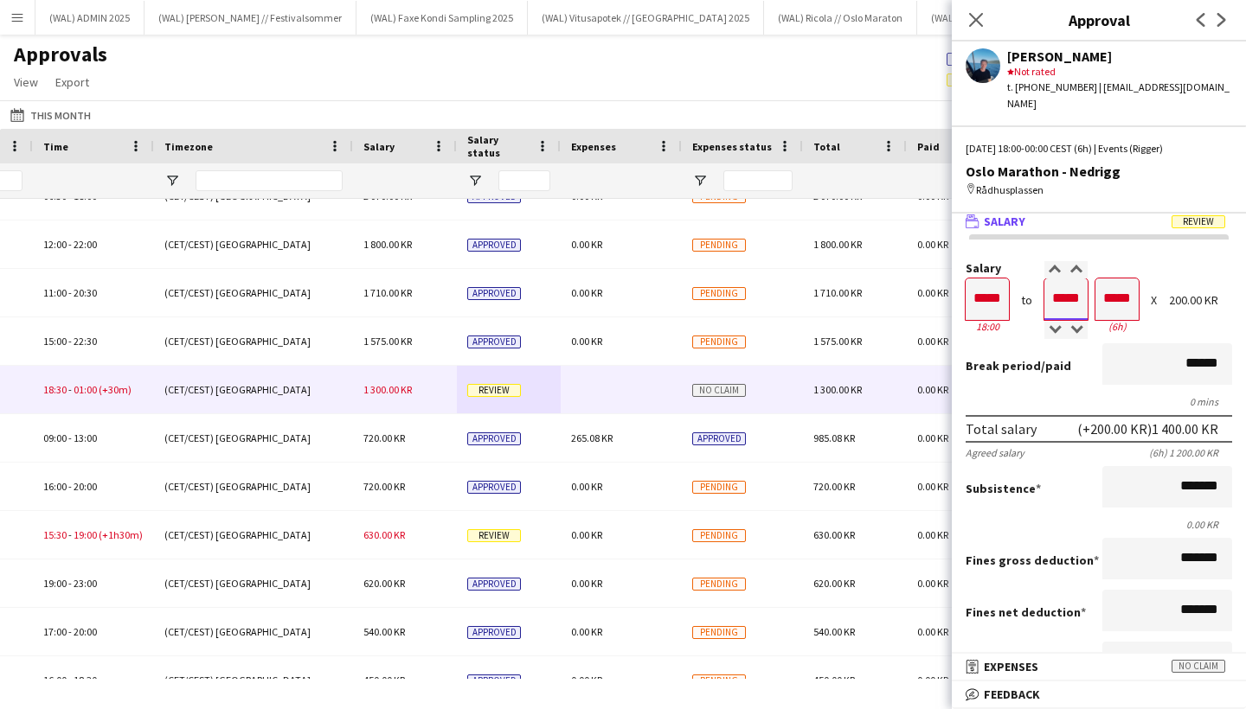
scroll to position [10, 0]
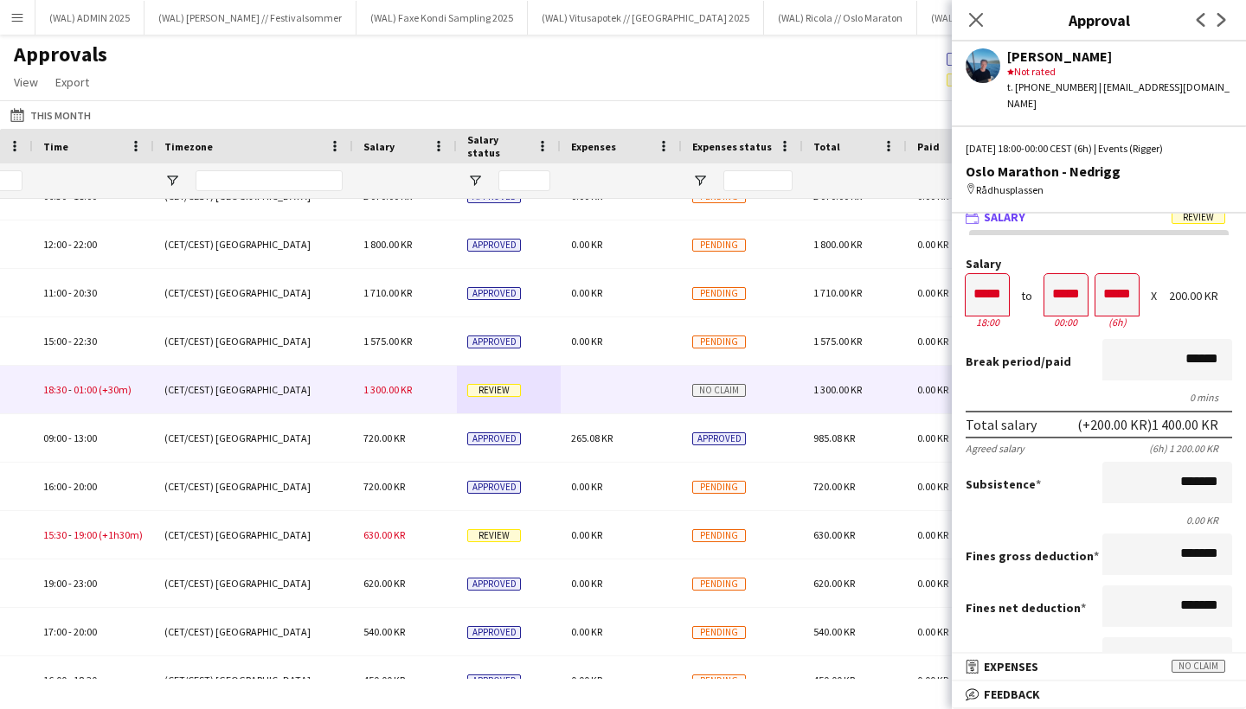
click at [1163, 290] on div "Salary ***** 18:00 to ***** 00:00 ***** (6h) X 200.00 KR" at bounding box center [1099, 295] width 266 height 74
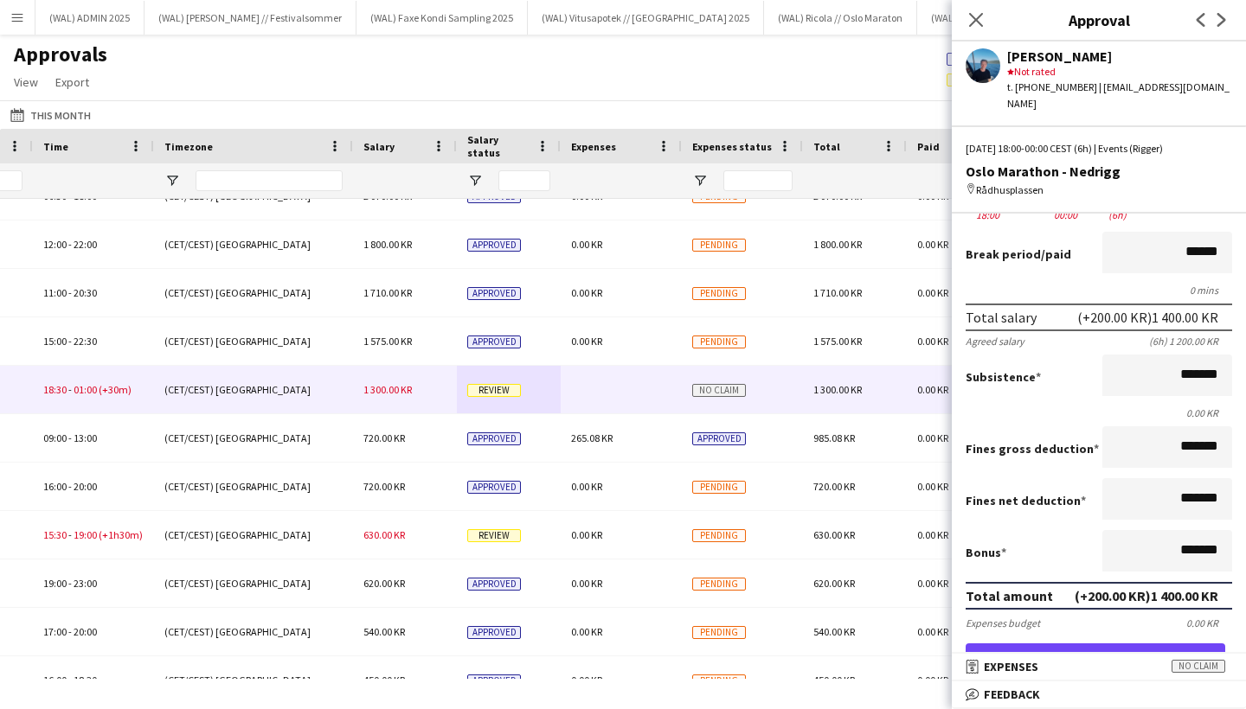
scroll to position [331, 0]
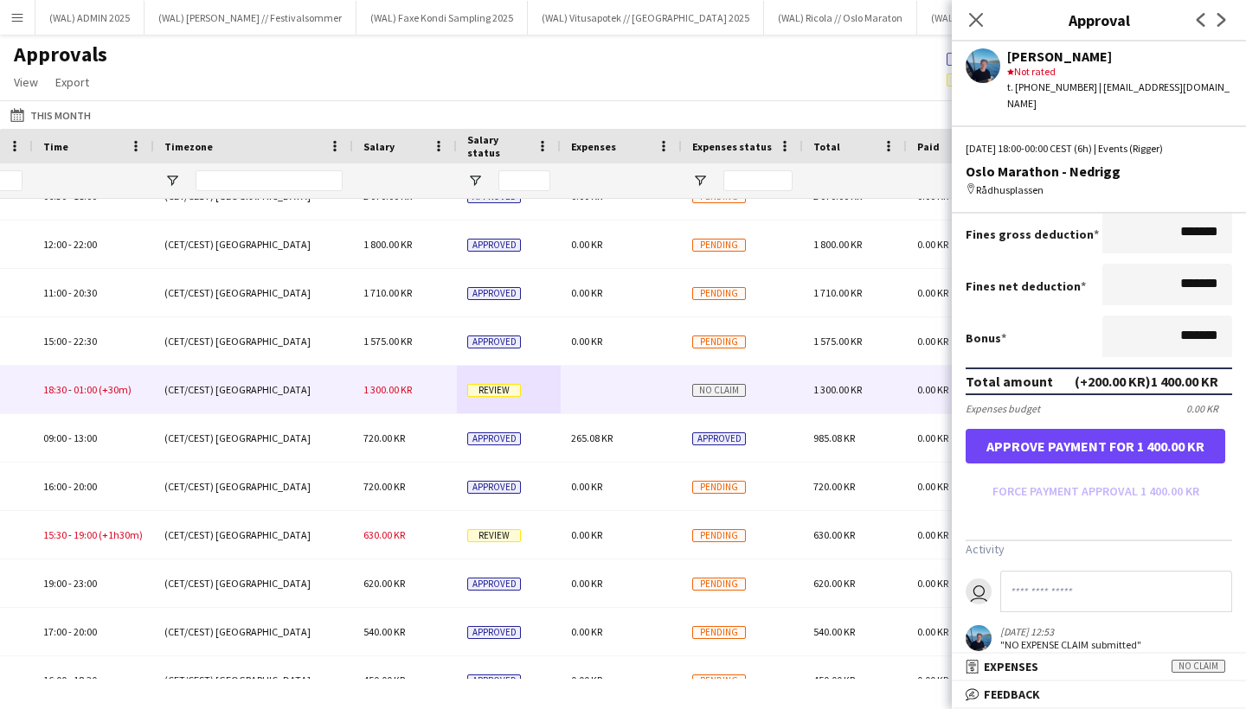
click at [1143, 441] on button "Approve payment for 1 400.00 KR" at bounding box center [1096, 446] width 260 height 35
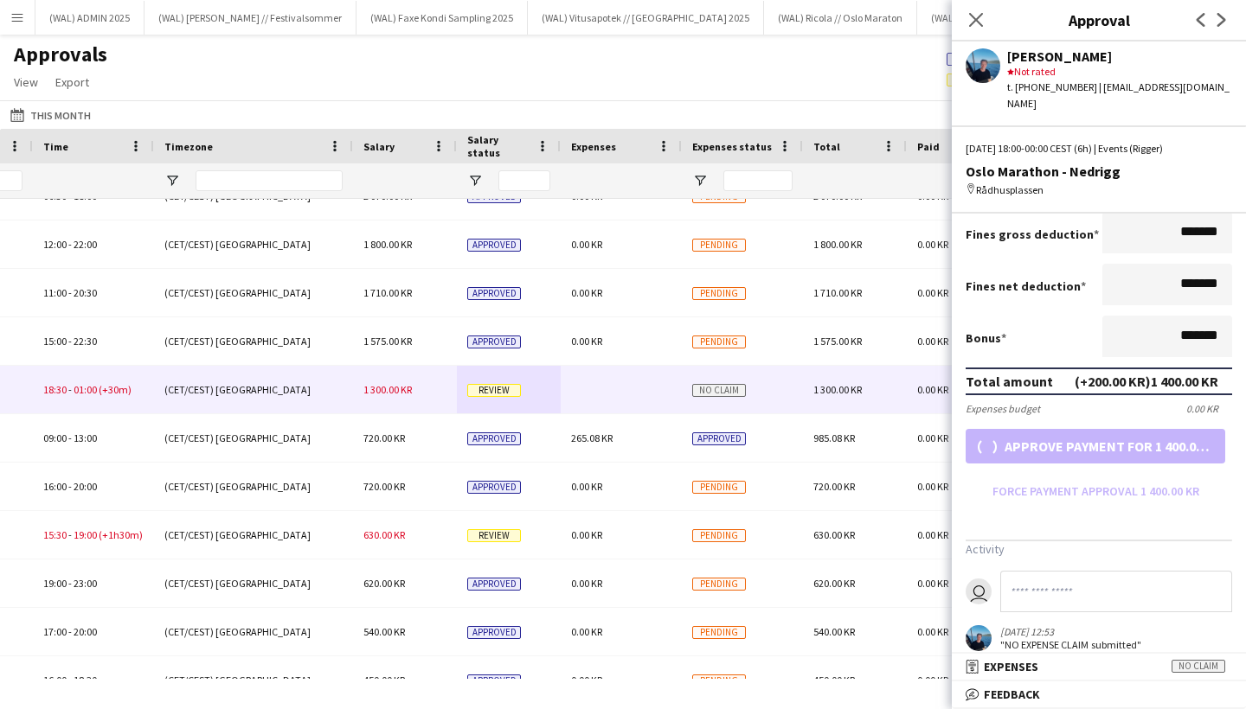
scroll to position [272, 0]
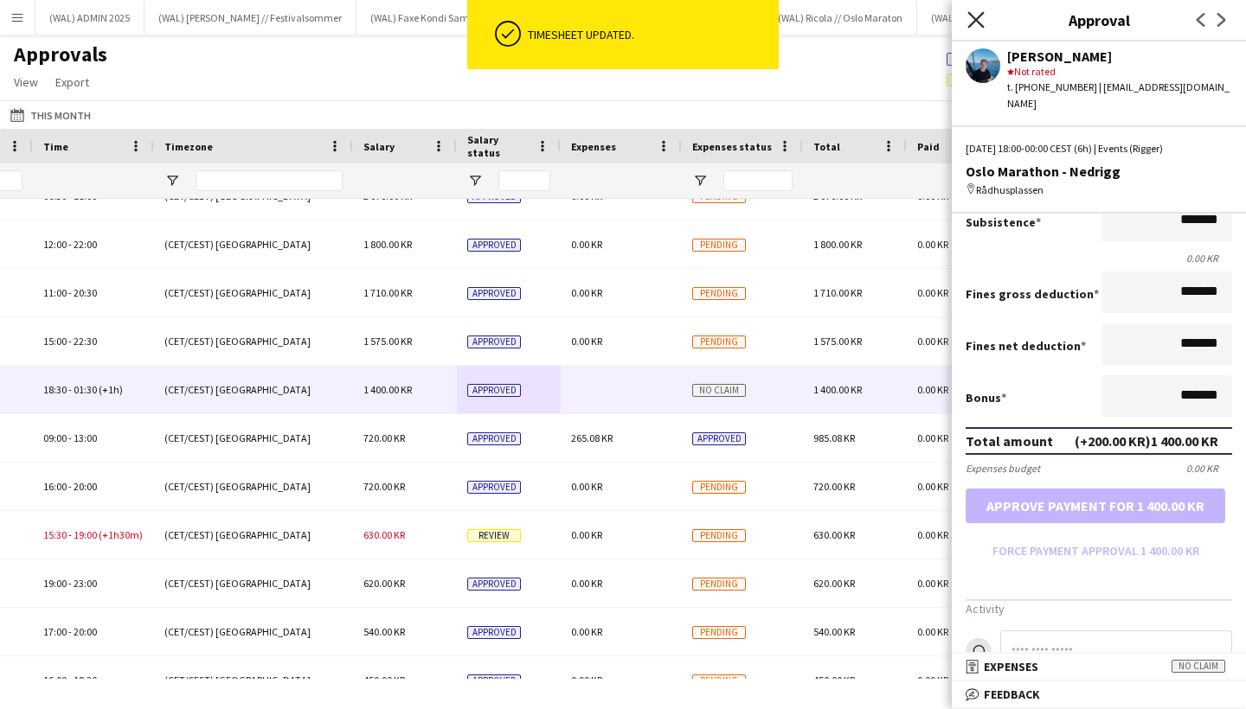
click at [982, 14] on icon at bounding box center [975, 19] width 16 height 16
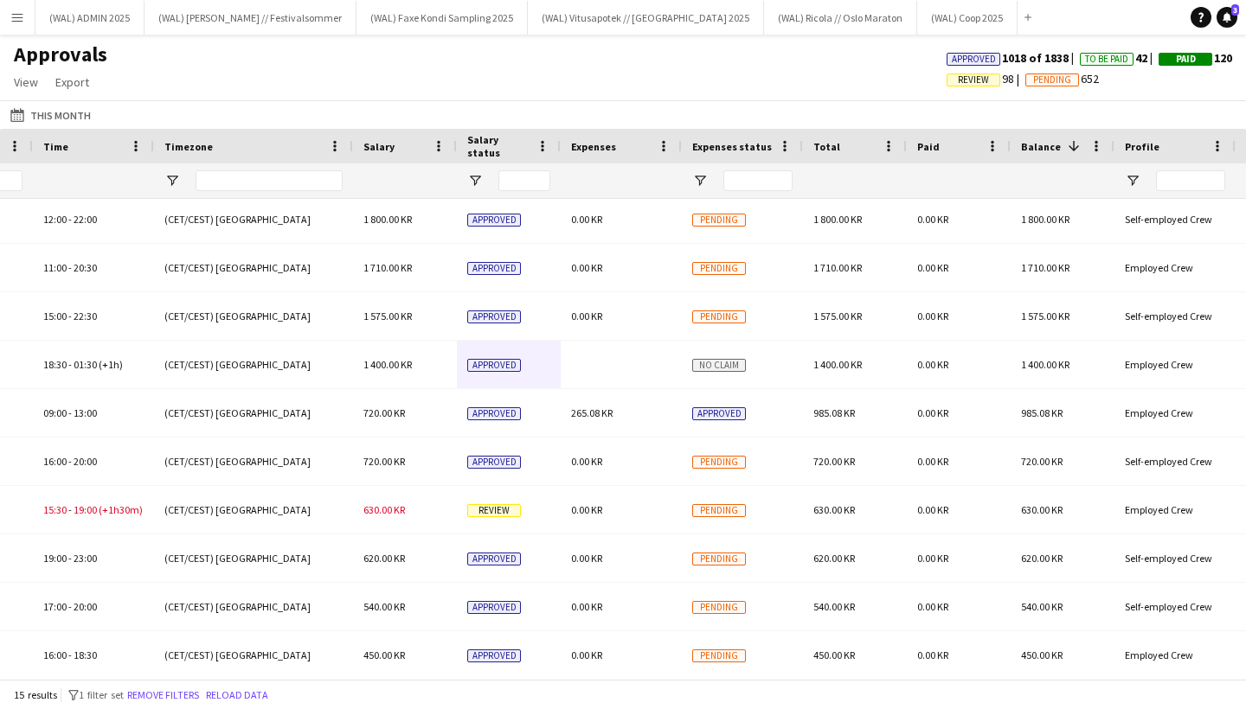
scroll to position [223, 0]
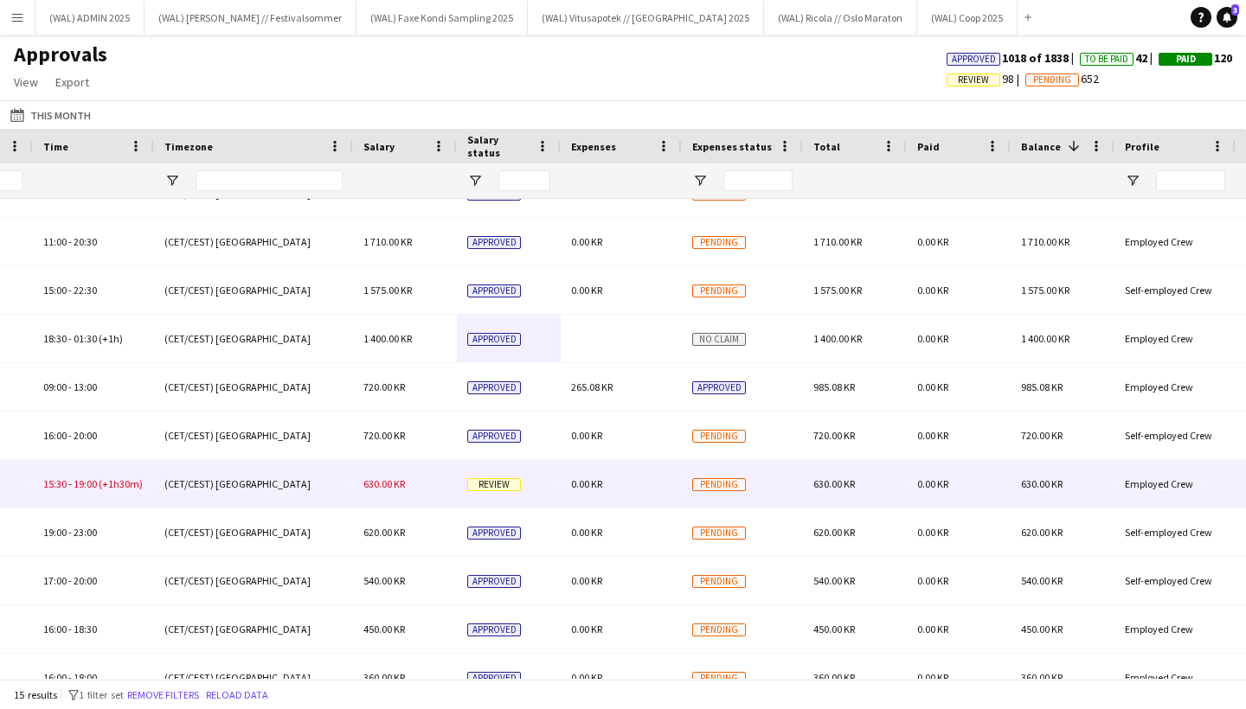
click at [614, 477] on div "0.00 KR" at bounding box center [621, 484] width 121 height 48
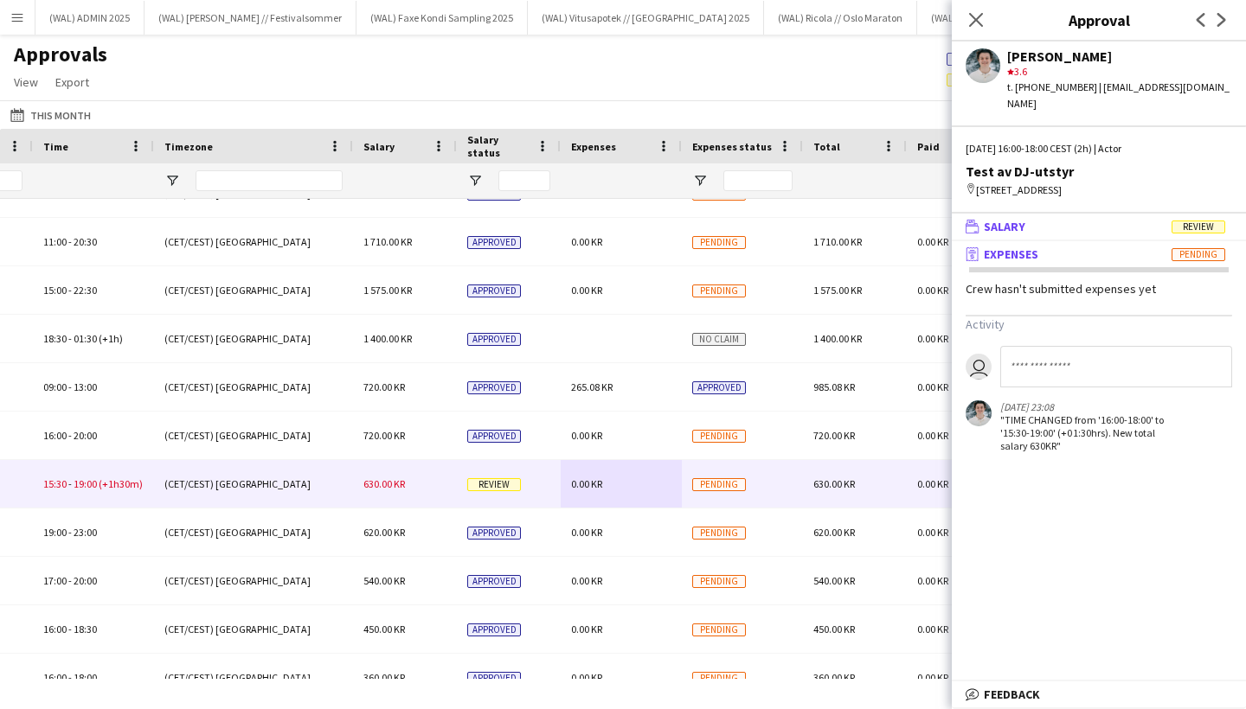
click at [1058, 219] on mat-panel-title "wallet Salary Review" at bounding box center [1095, 227] width 287 height 16
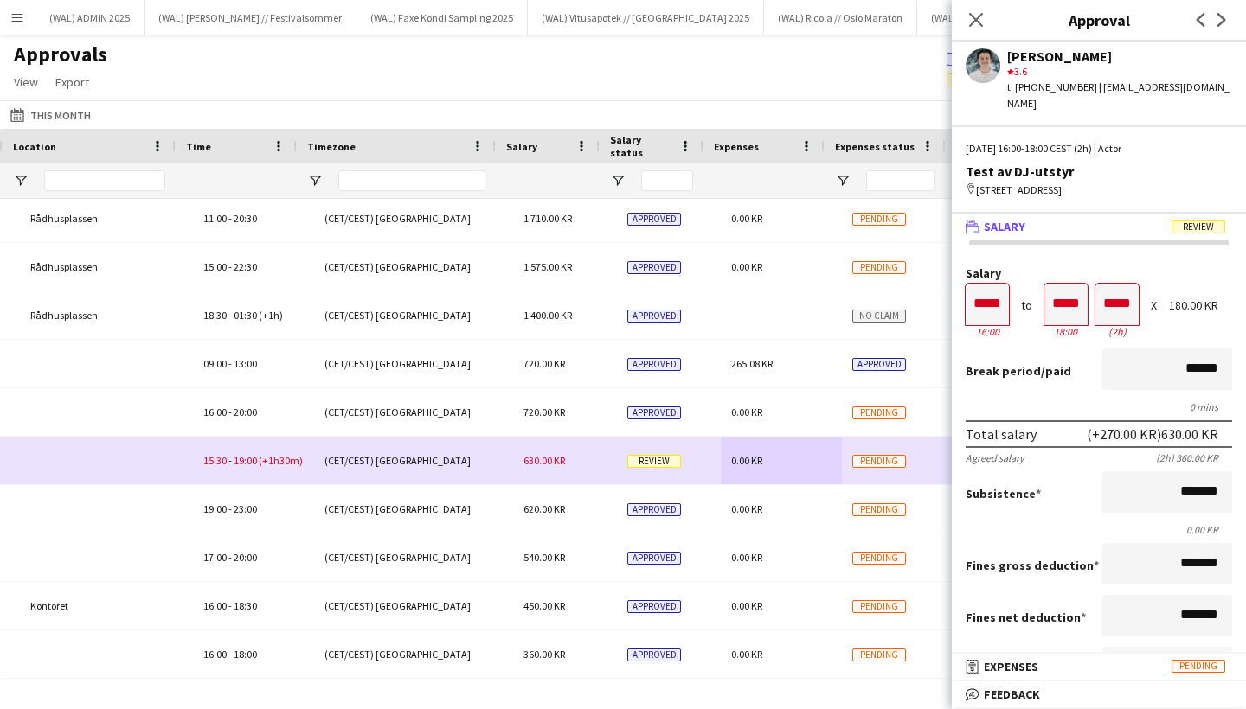
scroll to position [0, 1094]
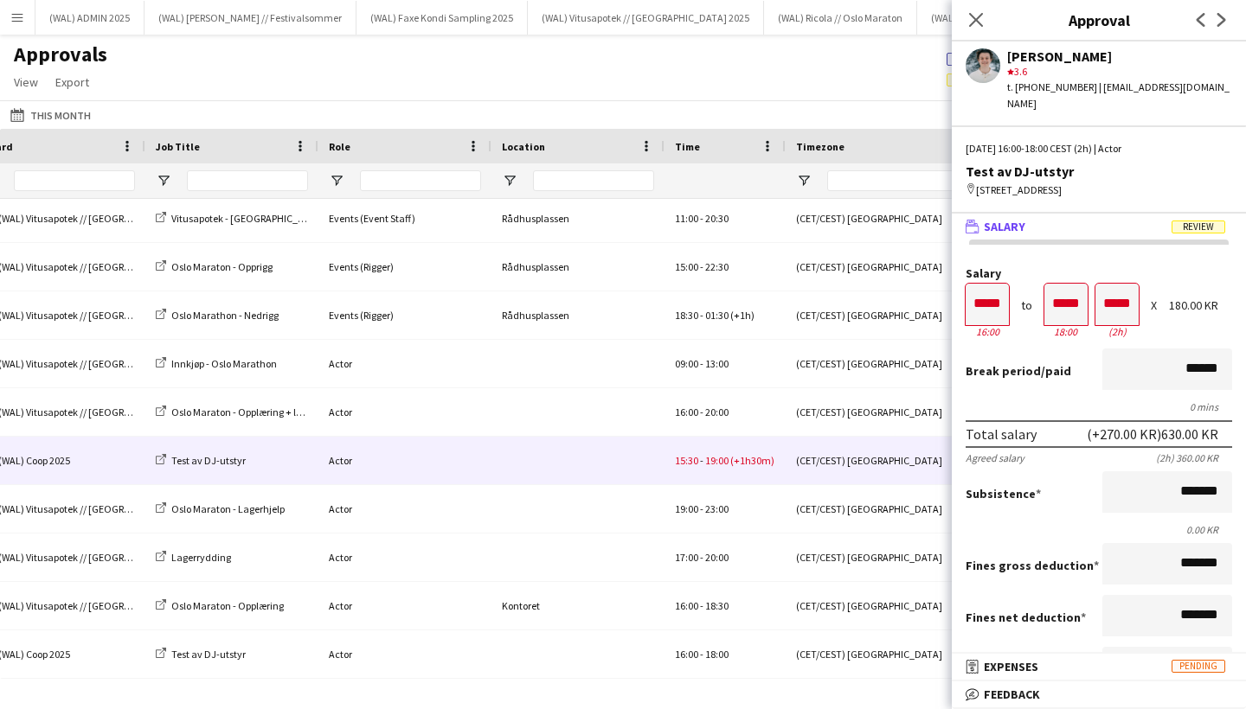
click at [983, 69] on app-user-avatar at bounding box center [983, 65] width 35 height 35
click at [1057, 219] on mat-panel-title "wallet Salary Review" at bounding box center [1095, 227] width 287 height 16
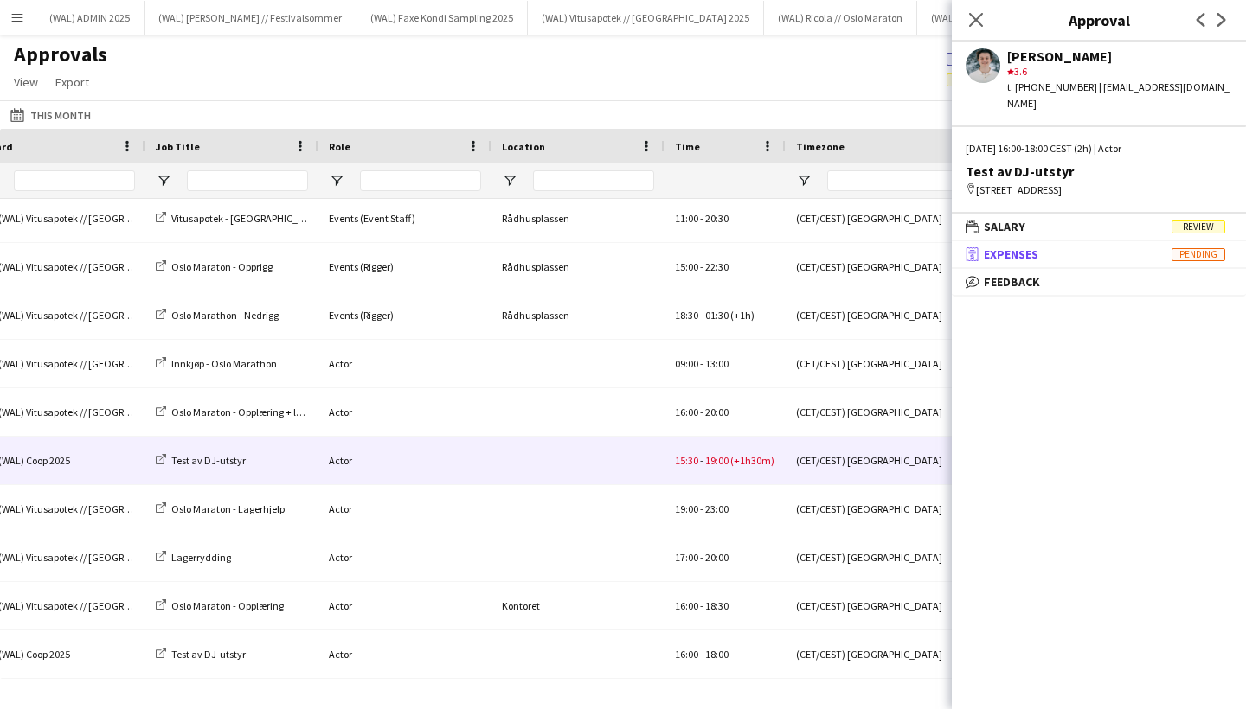
click at [1056, 247] on mat-panel-title "receipt Expenses Pending" at bounding box center [1095, 255] width 287 height 16
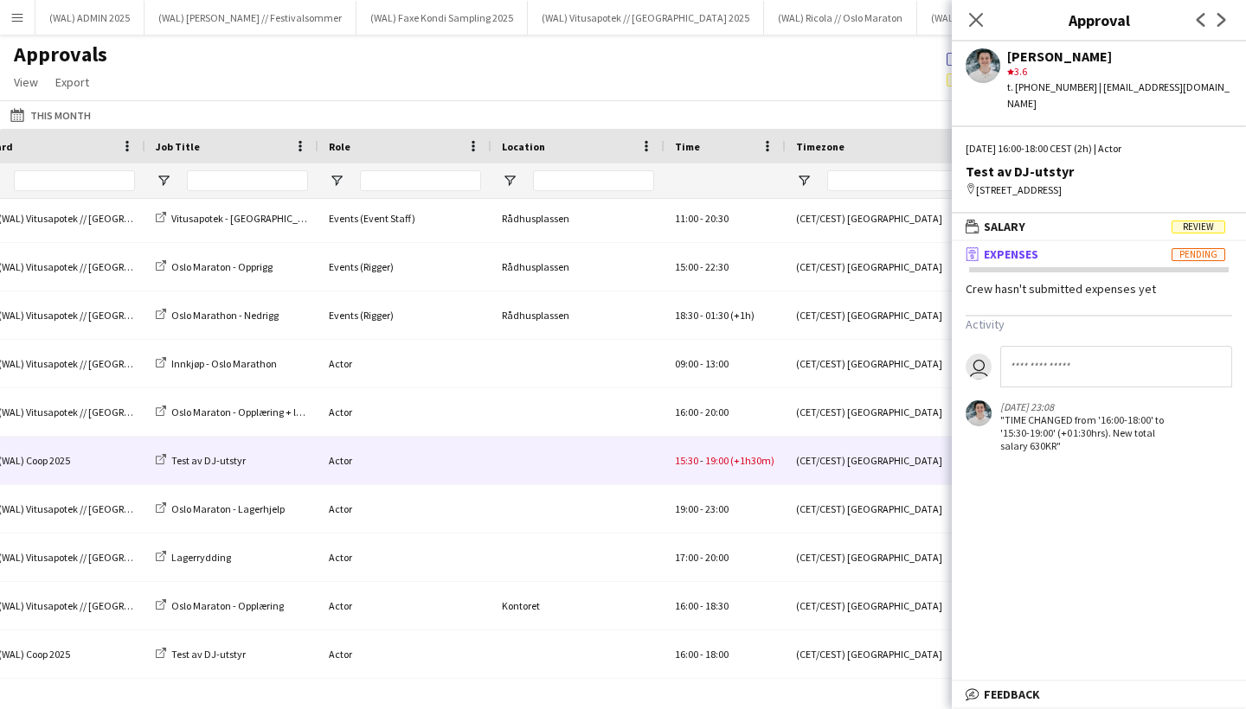
click at [1036, 247] on span "Expenses" at bounding box center [1011, 255] width 55 height 16
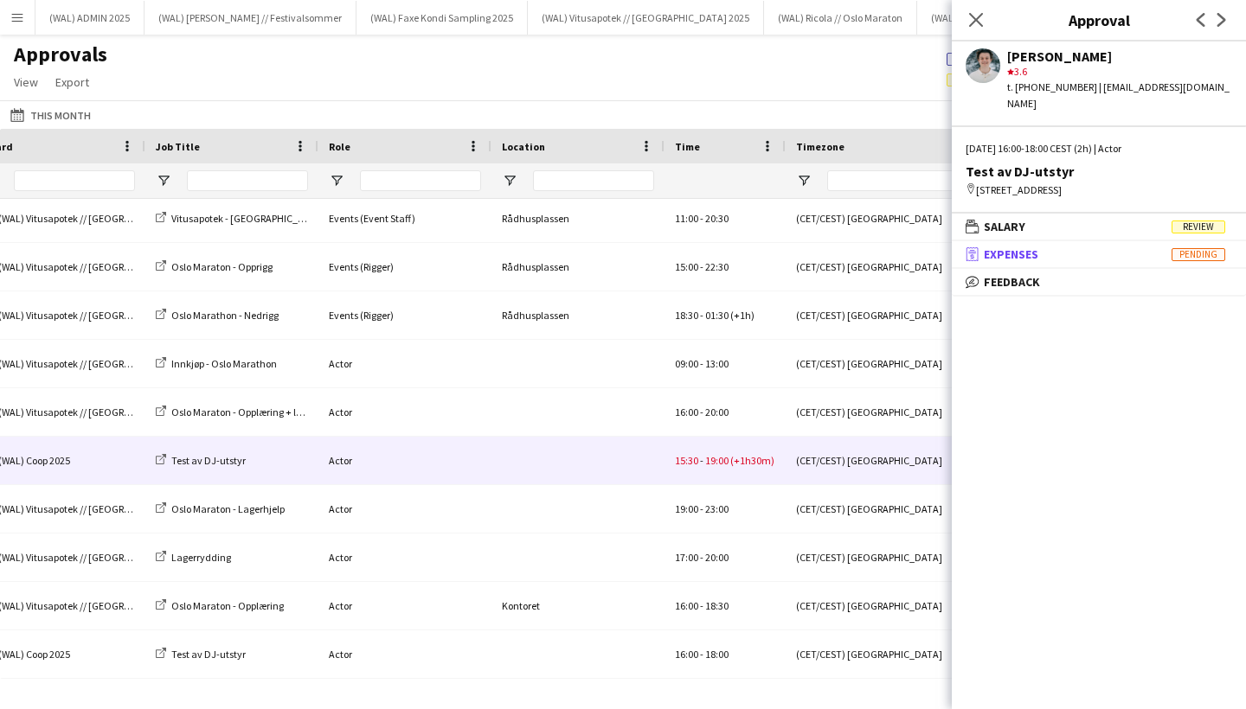
click at [1014, 247] on span "Expenses" at bounding box center [1011, 255] width 55 height 16
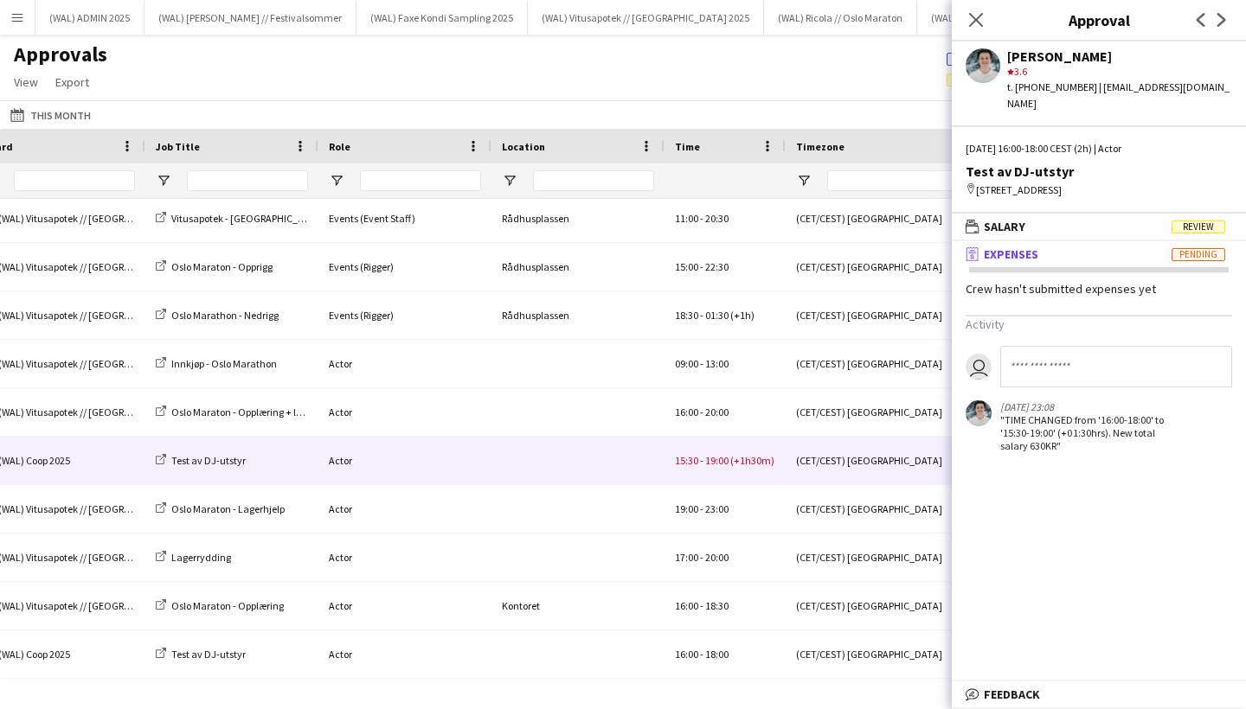
click at [1014, 247] on span "Expenses" at bounding box center [1011, 255] width 55 height 16
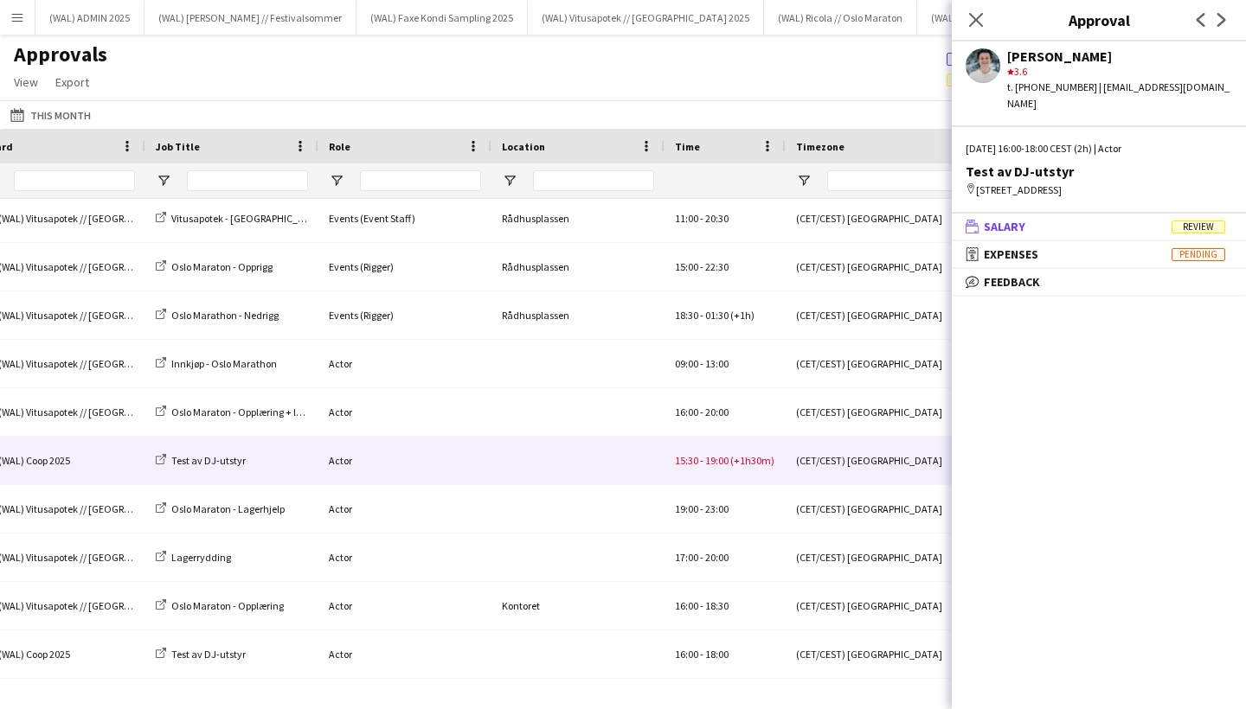
click at [1014, 219] on span "Salary" at bounding box center [1005, 227] width 42 height 16
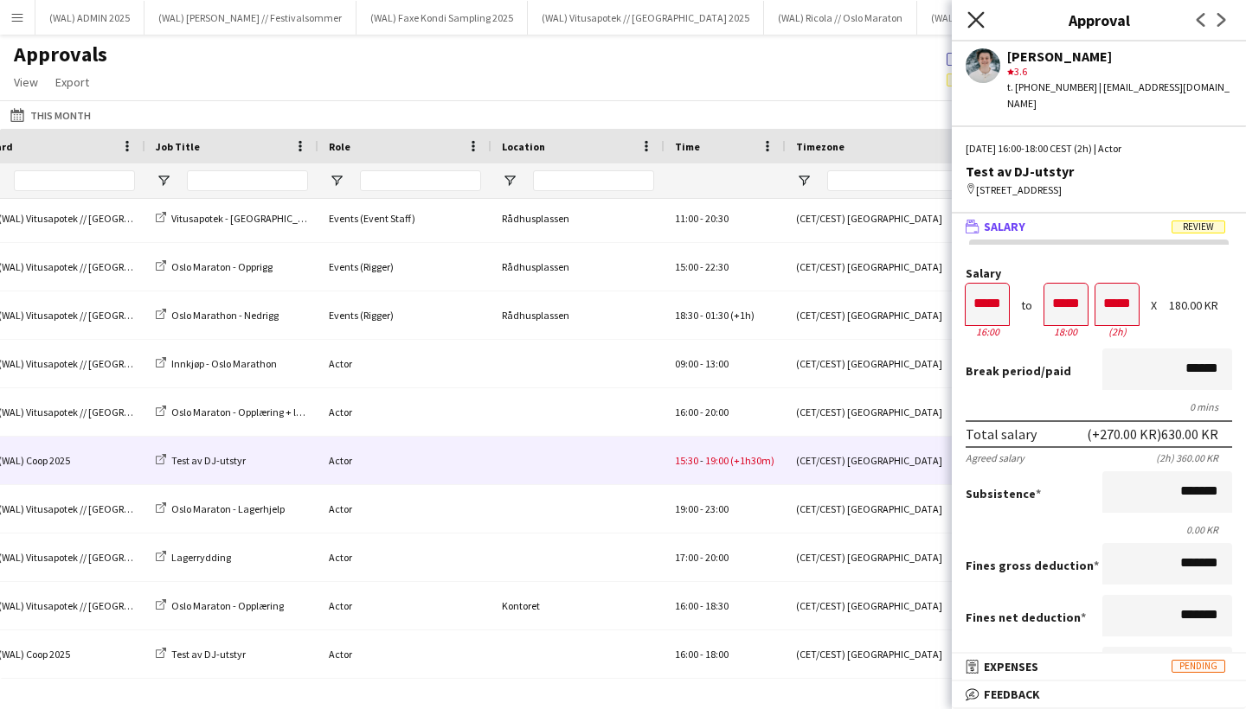
click at [971, 16] on icon "Close pop-in" at bounding box center [975, 19] width 16 height 16
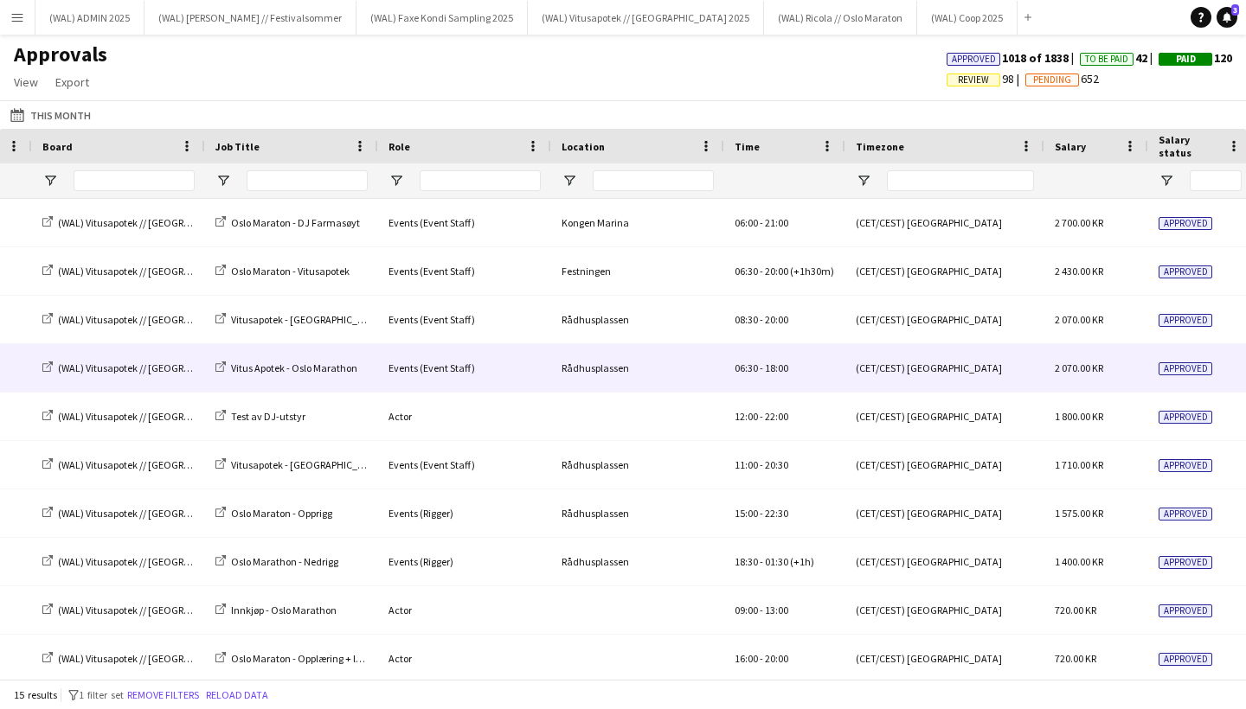
click at [665, 372] on div "Rådhusplassen" at bounding box center [637, 368] width 173 height 48
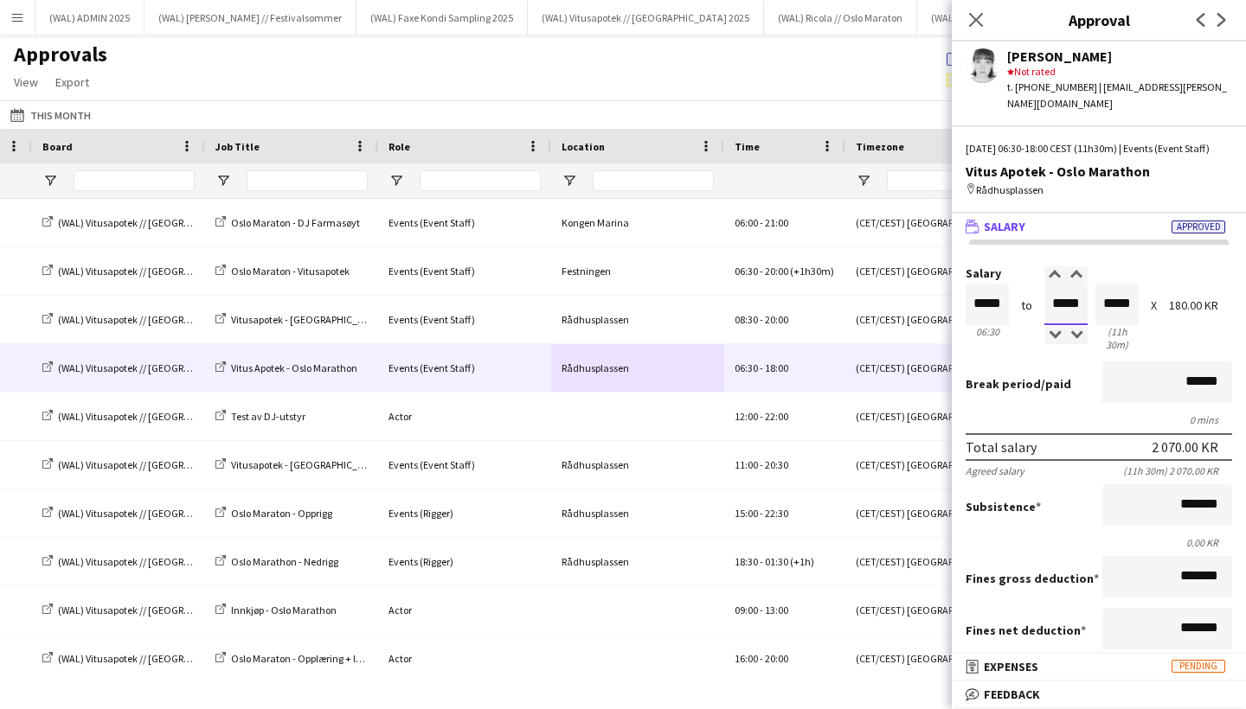
click at [1080, 307] on input "*****" at bounding box center [1065, 305] width 43 height 42
type input "*****"
click at [1059, 278] on div at bounding box center [1055, 274] width 22 height 17
type input "*****"
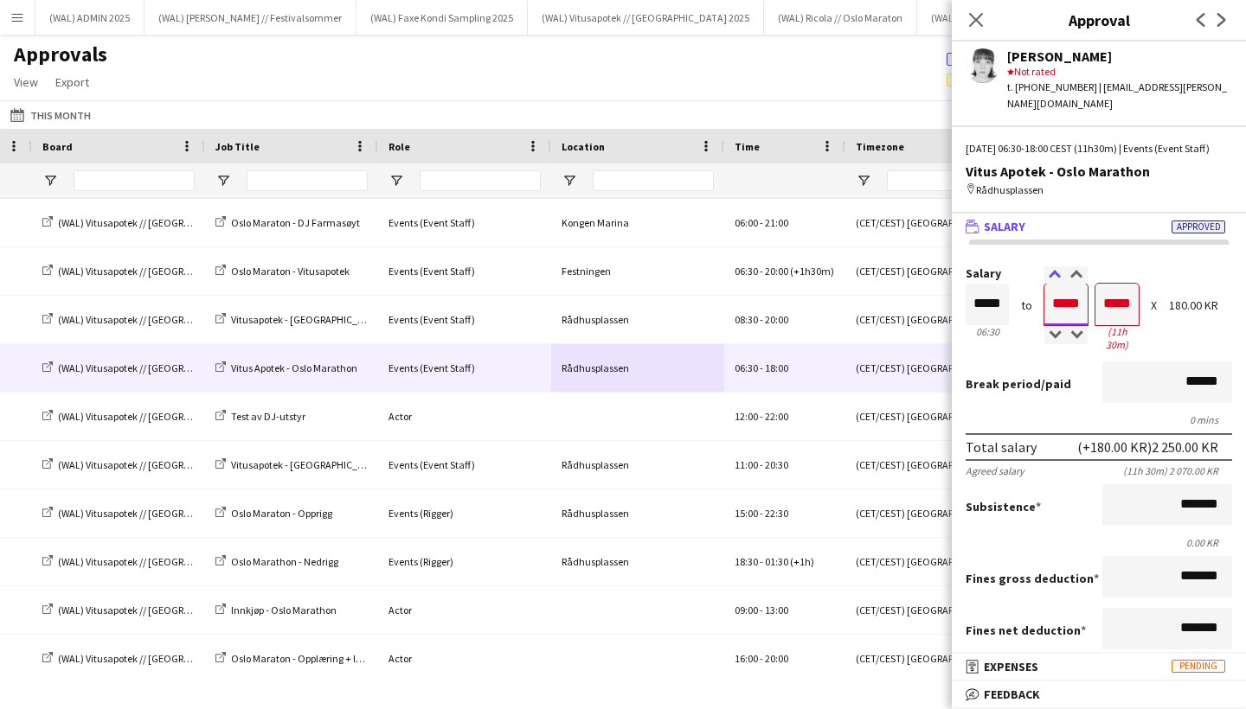
type input "*****"
click at [1059, 278] on div at bounding box center [1055, 274] width 22 height 17
drag, startPoint x: 1185, startPoint y: 340, endPoint x: 1181, endPoint y: 350, distance: 10.5
click at [1185, 340] on div "Salary ***** 06:30 to ***** 18:00 ***** (11h 30m) X 180.00 KR" at bounding box center [1099, 310] width 266 height 87
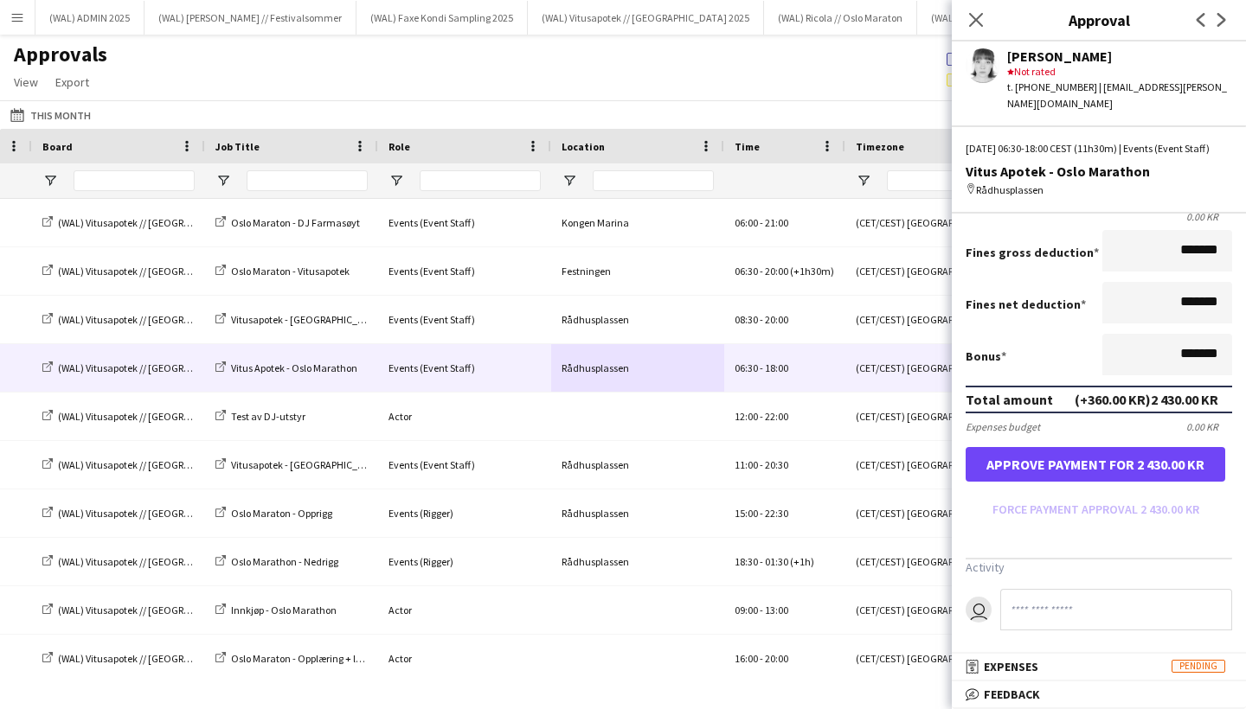
click at [1139, 455] on button "Approve payment for 2 430.00 KR" at bounding box center [1096, 464] width 260 height 35
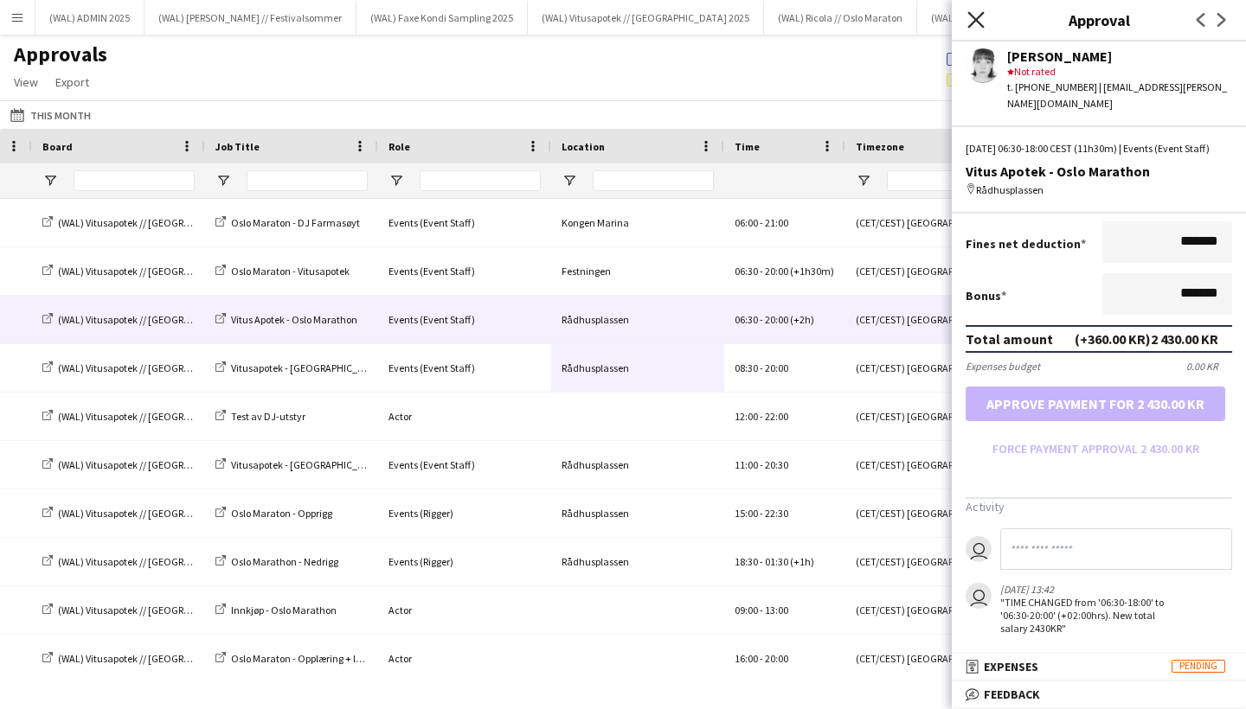
click at [973, 16] on icon "Close pop-in" at bounding box center [975, 19] width 16 height 16
